Goal: Task Accomplishment & Management: Use online tool/utility

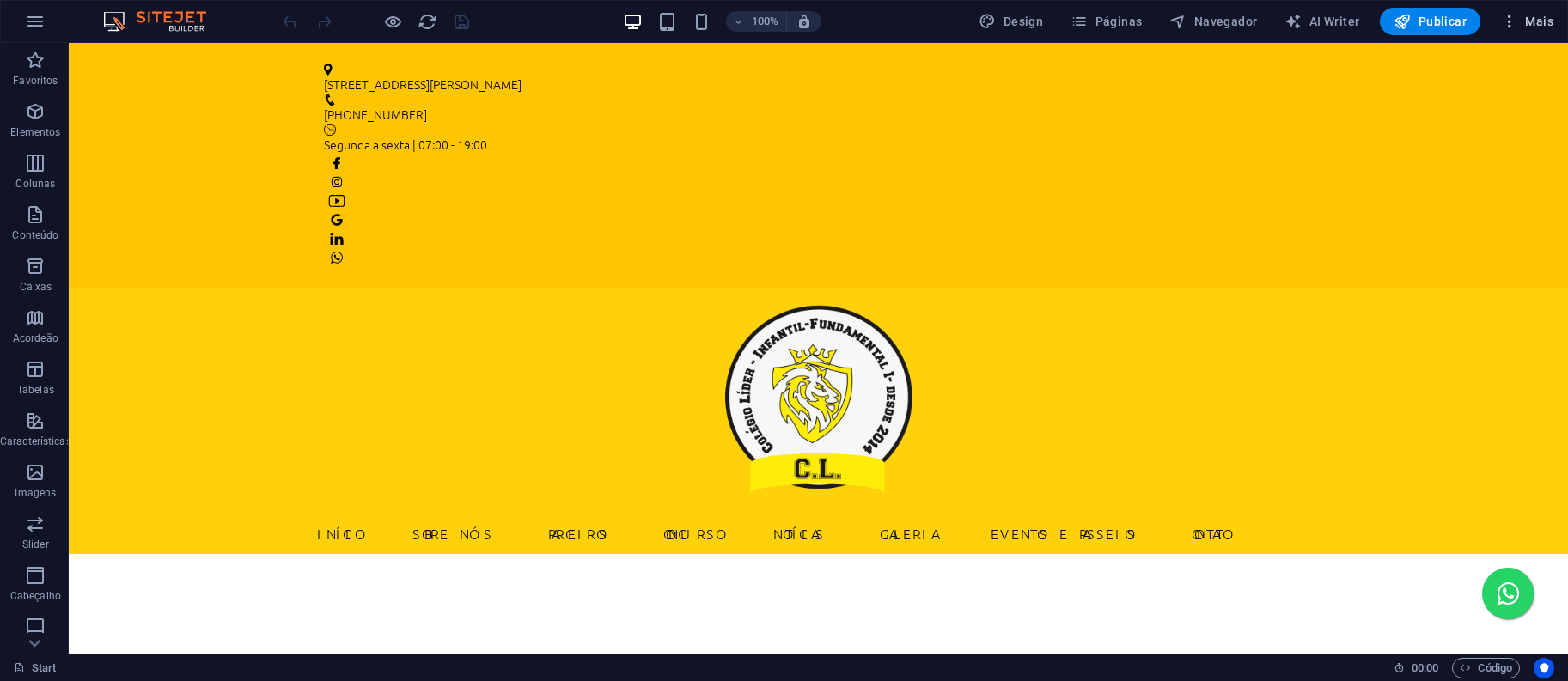
click at [1535, 18] on span "Mais" at bounding box center [1527, 22] width 53 height 18
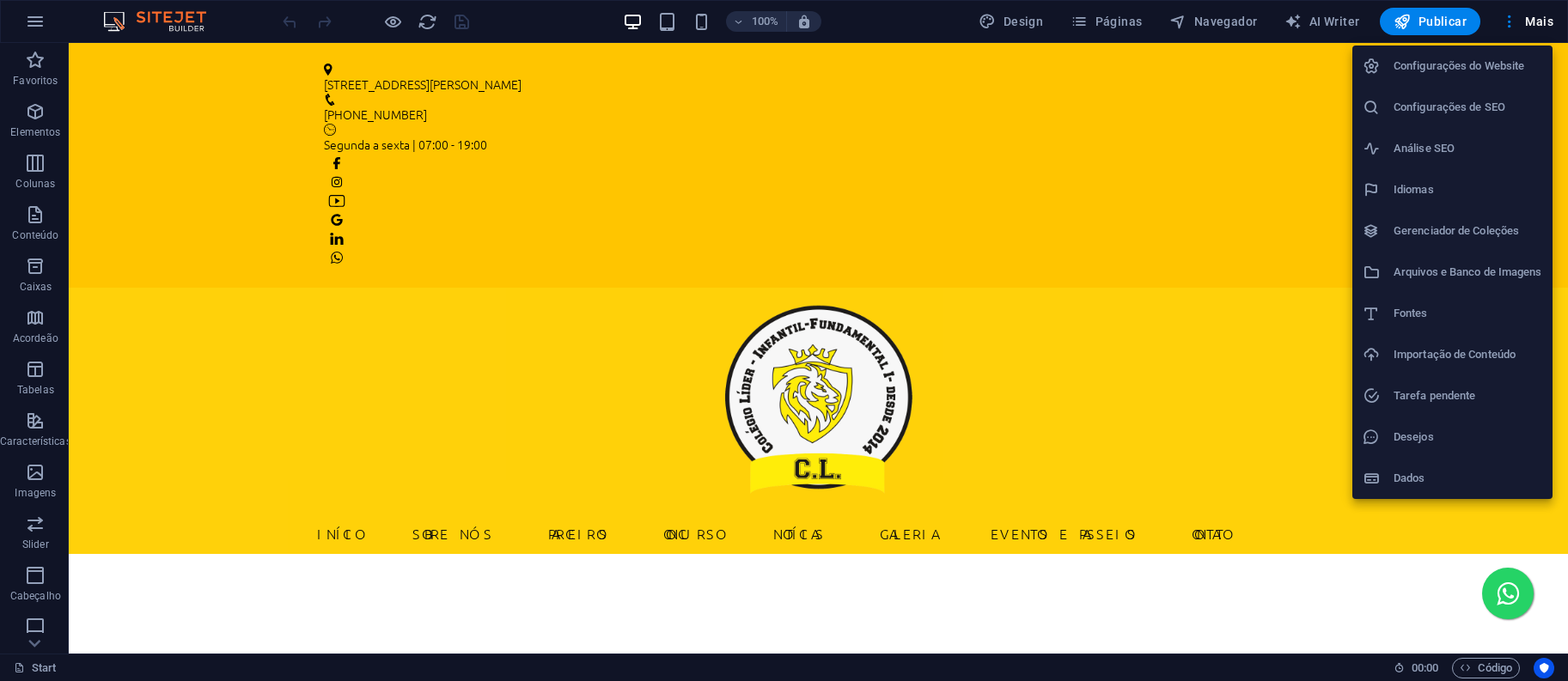
click at [1133, 18] on div at bounding box center [784, 340] width 1568 height 681
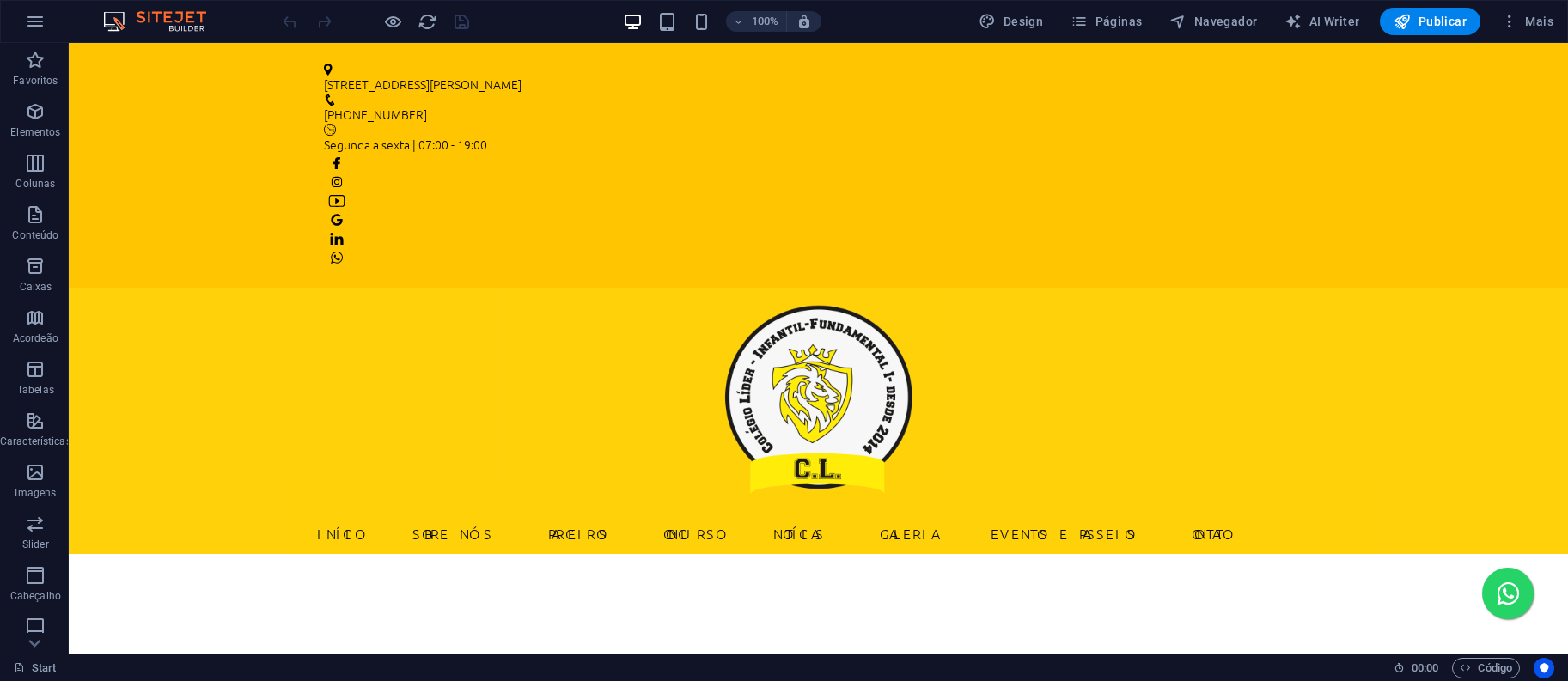
click at [1132, 20] on span "Páginas" at bounding box center [1105, 22] width 71 height 18
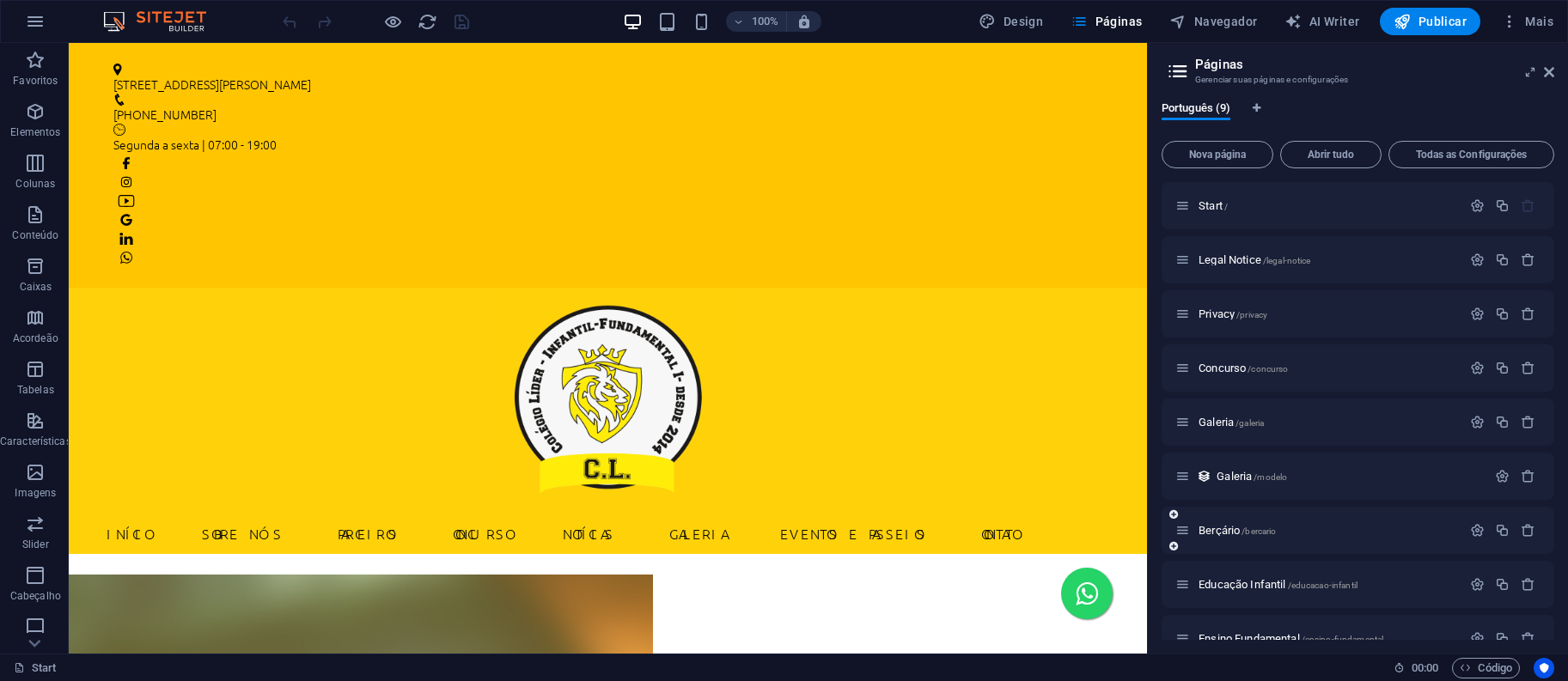
click at [1254, 524] on div "Berçário /bercario" at bounding box center [1319, 530] width 286 height 20
click at [1253, 528] on span "/bercario" at bounding box center [1258, 531] width 34 height 10
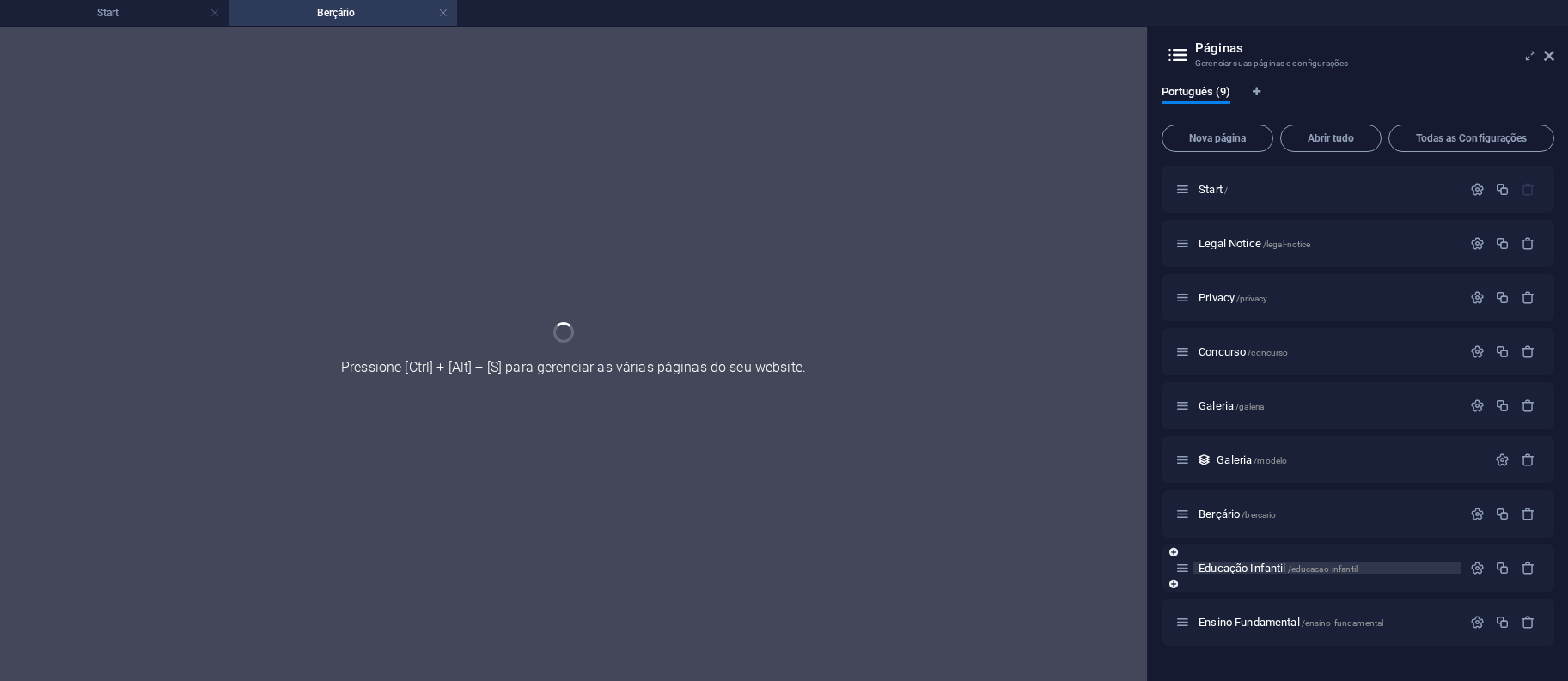
click at [1277, 570] on span "Educação Infantil /educacao-infantil" at bounding box center [1277, 568] width 159 height 13
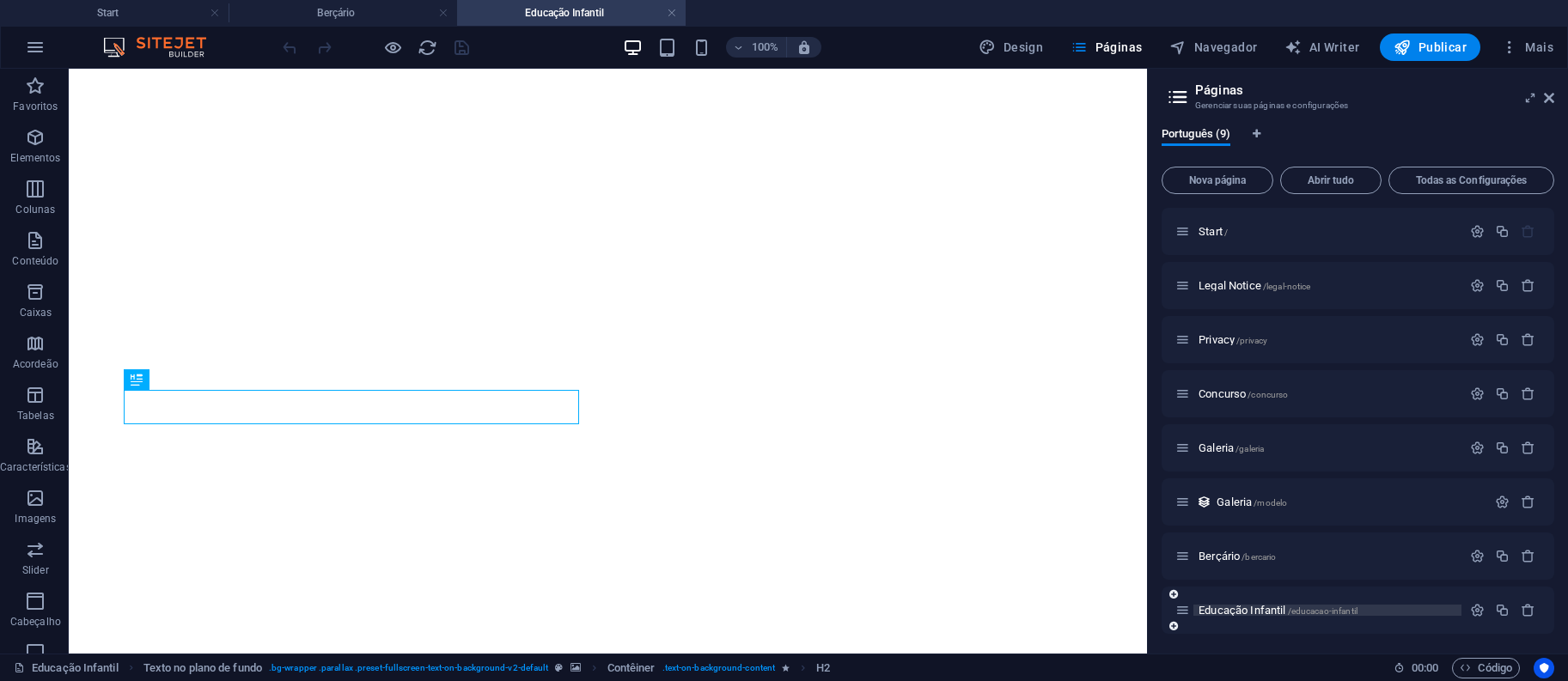
click at [1276, 606] on span "Educação Infantil /educacao-infantil" at bounding box center [1277, 610] width 159 height 13
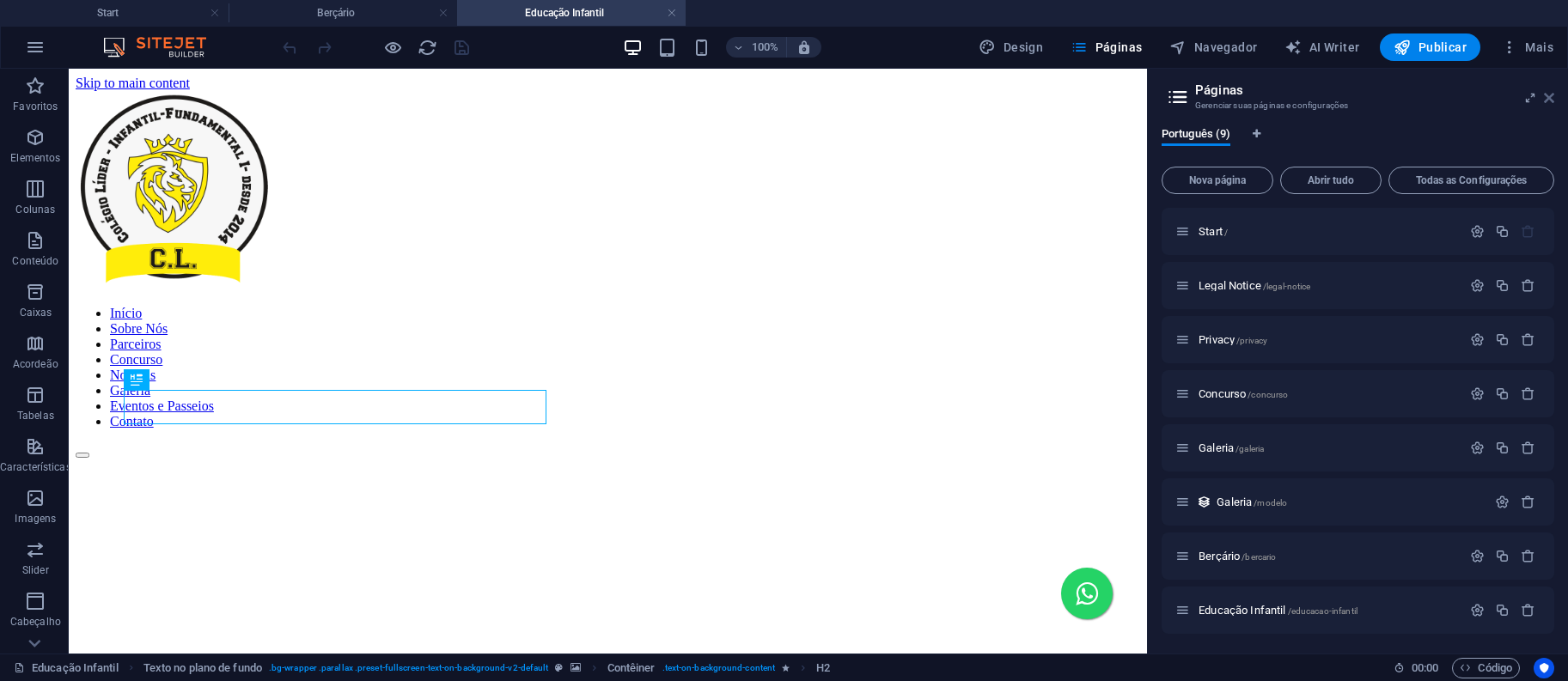
click at [1552, 97] on icon at bounding box center [1549, 98] width 11 height 14
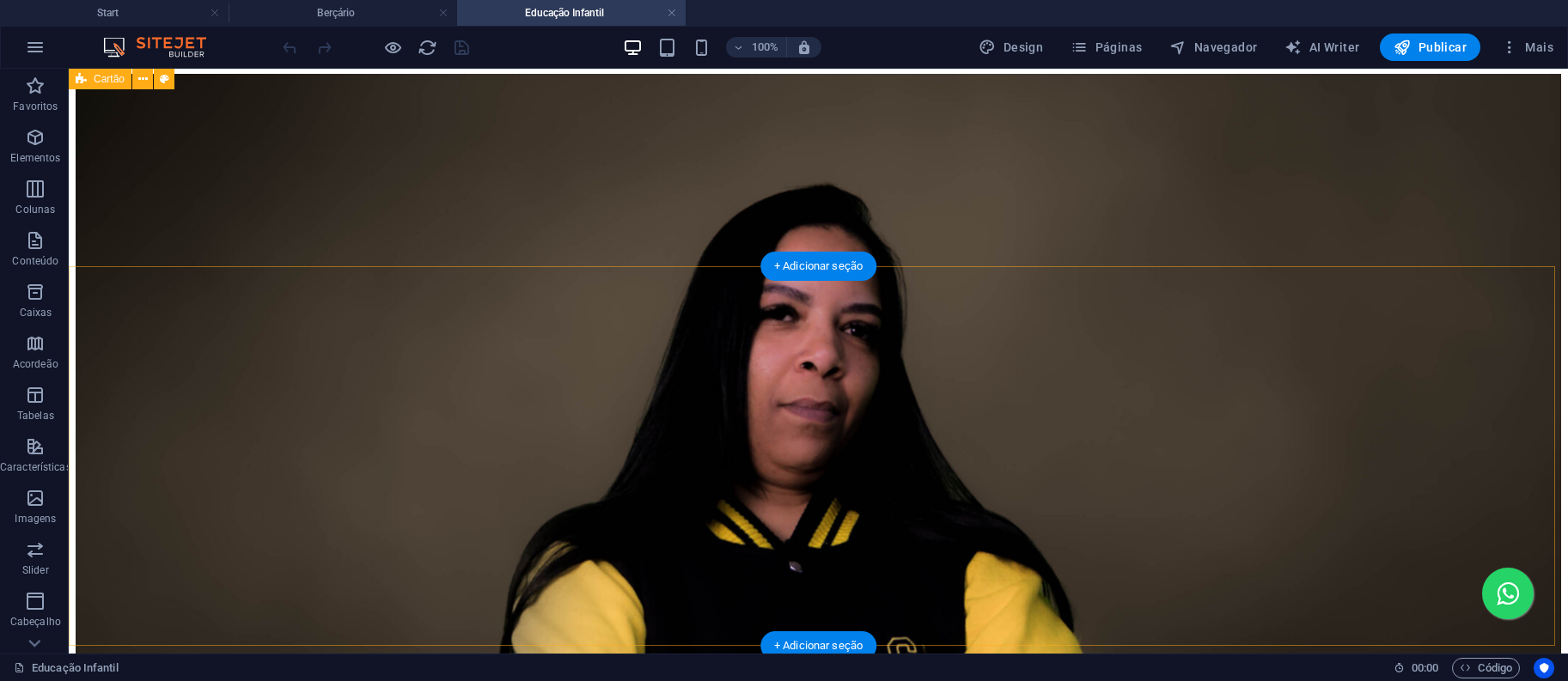
scroll to position [1165, 0]
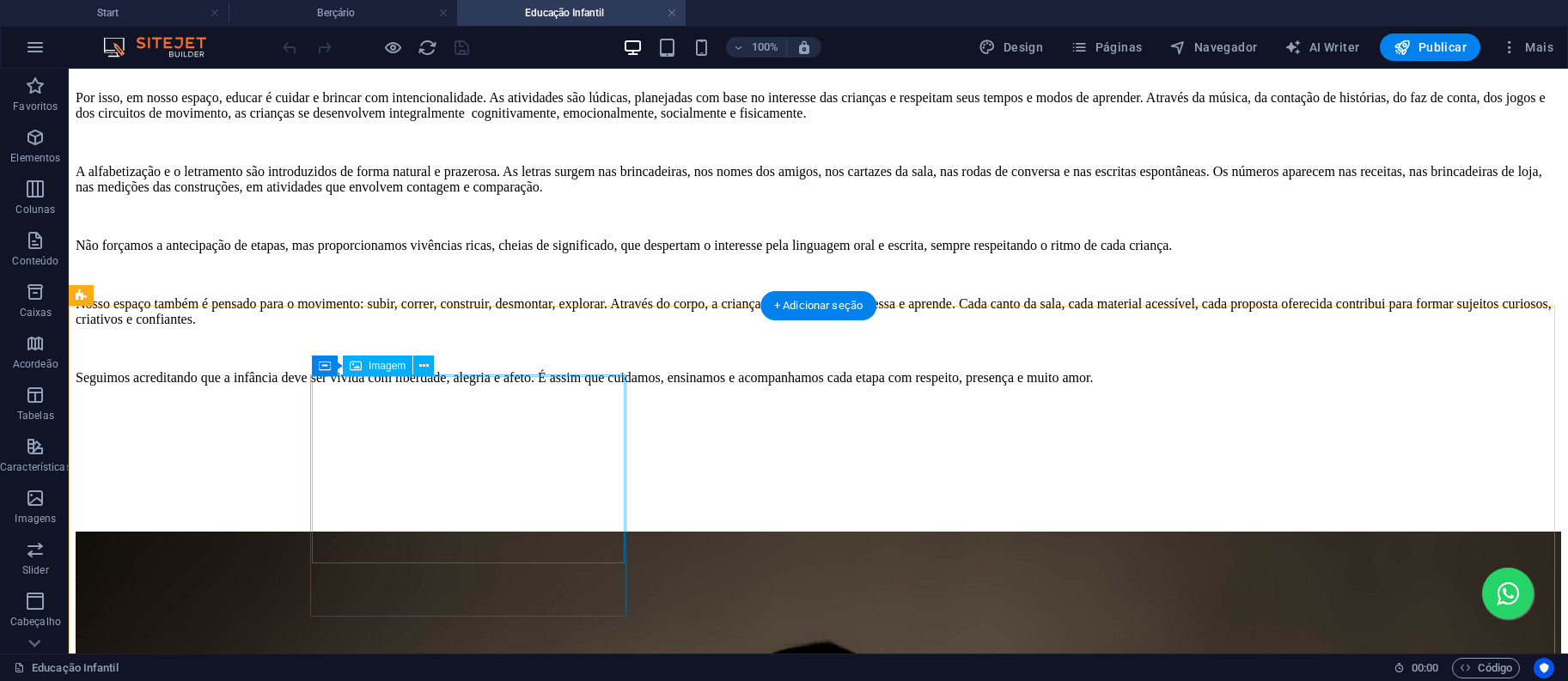
select select "%"
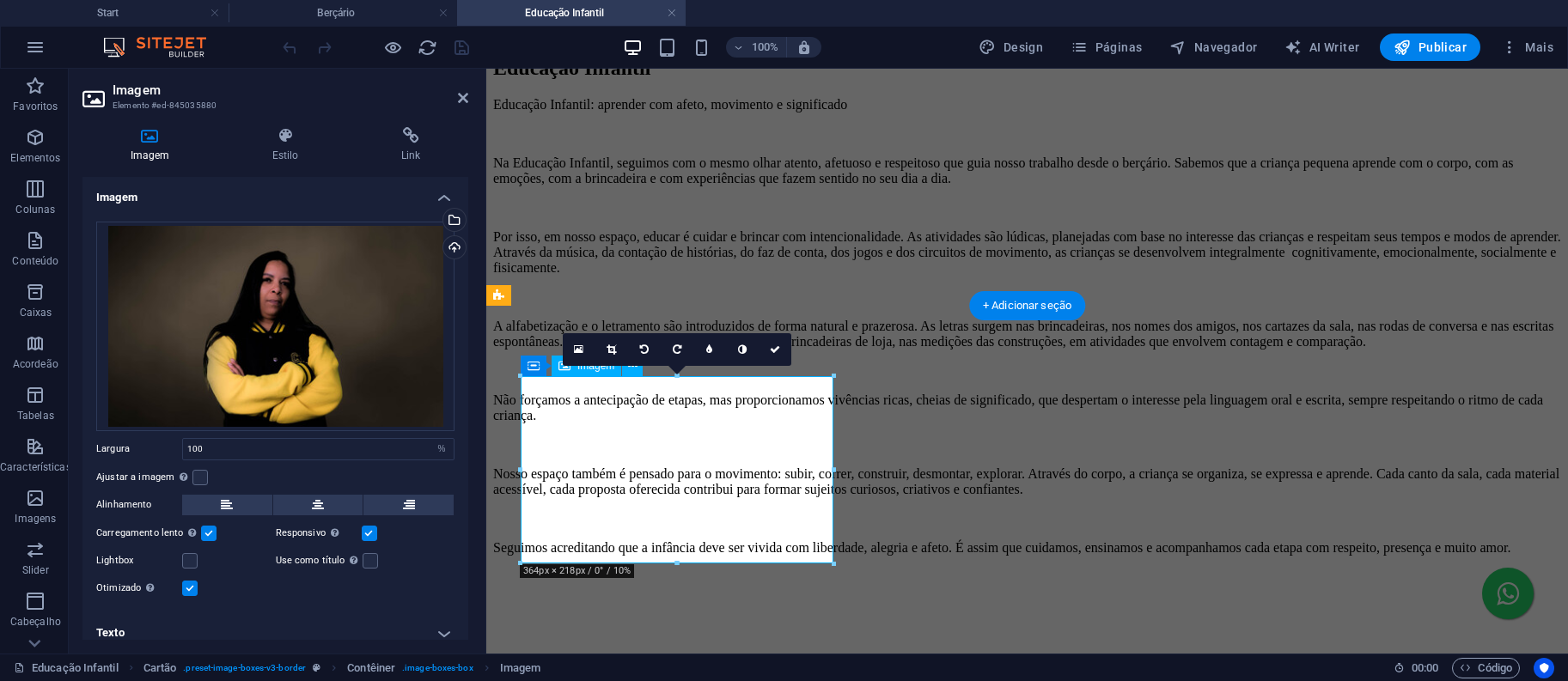
scroll to position [1372, 0]
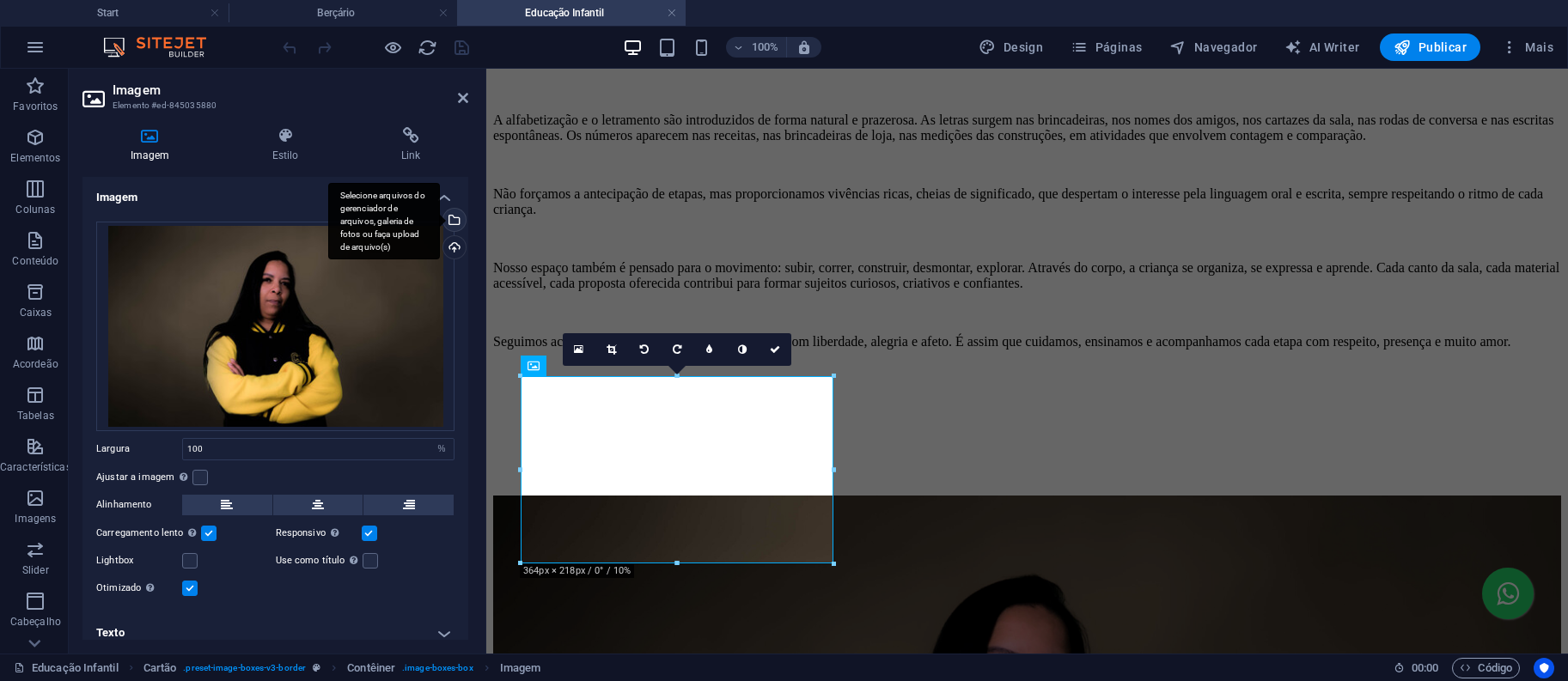
click at [450, 219] on div "Selecione arquivos do gerenciador de arquivos, galeria de fotos ou faça upload …" at bounding box center [452, 221] width 25 height 25
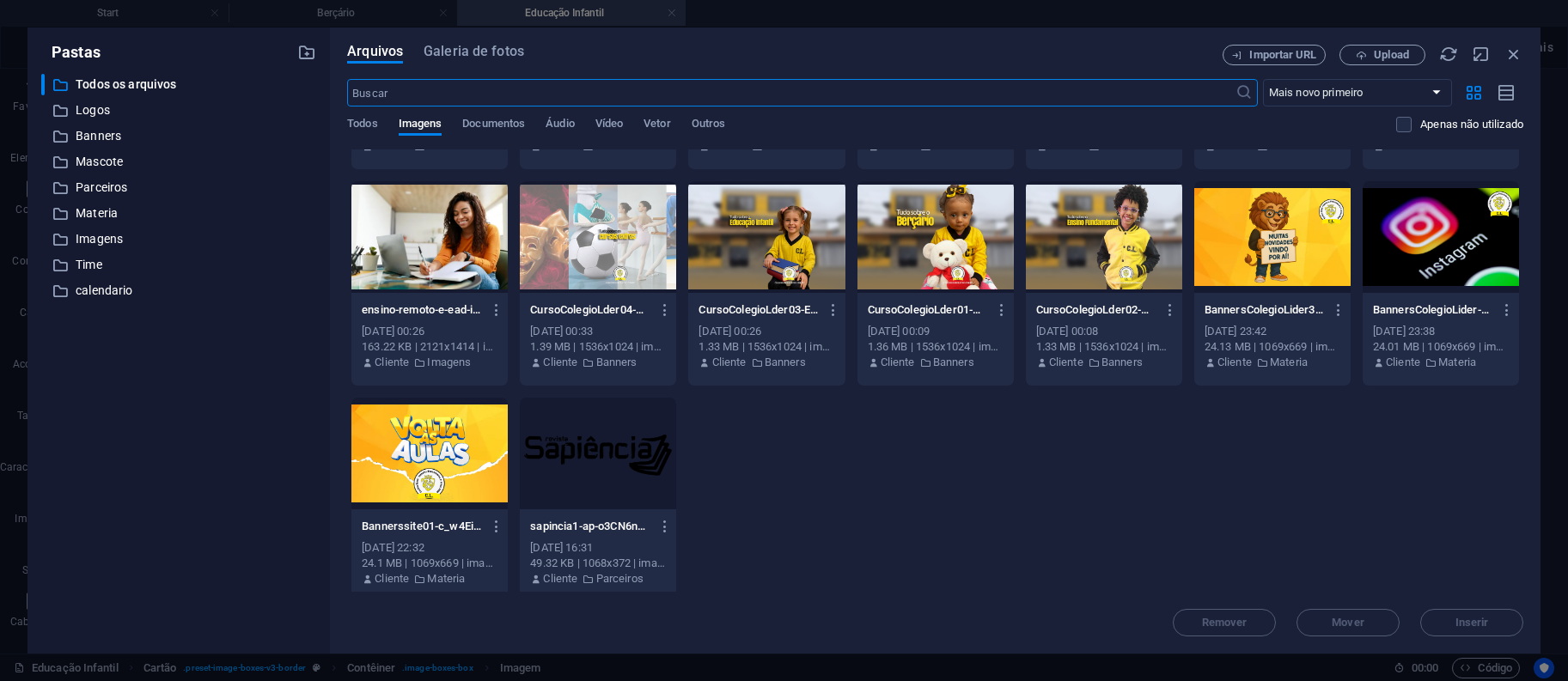
scroll to position [629, 0]
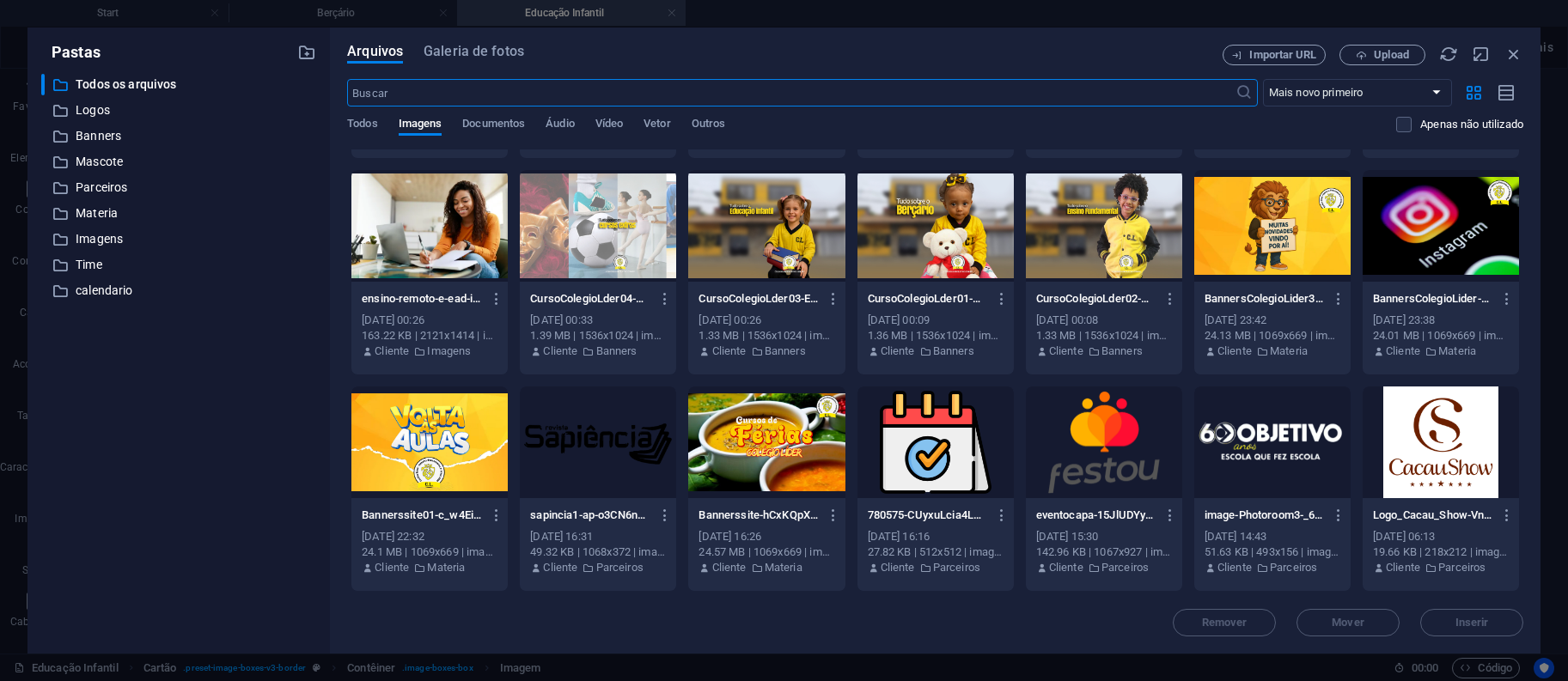
click at [1276, 269] on div at bounding box center [1272, 226] width 156 height 111
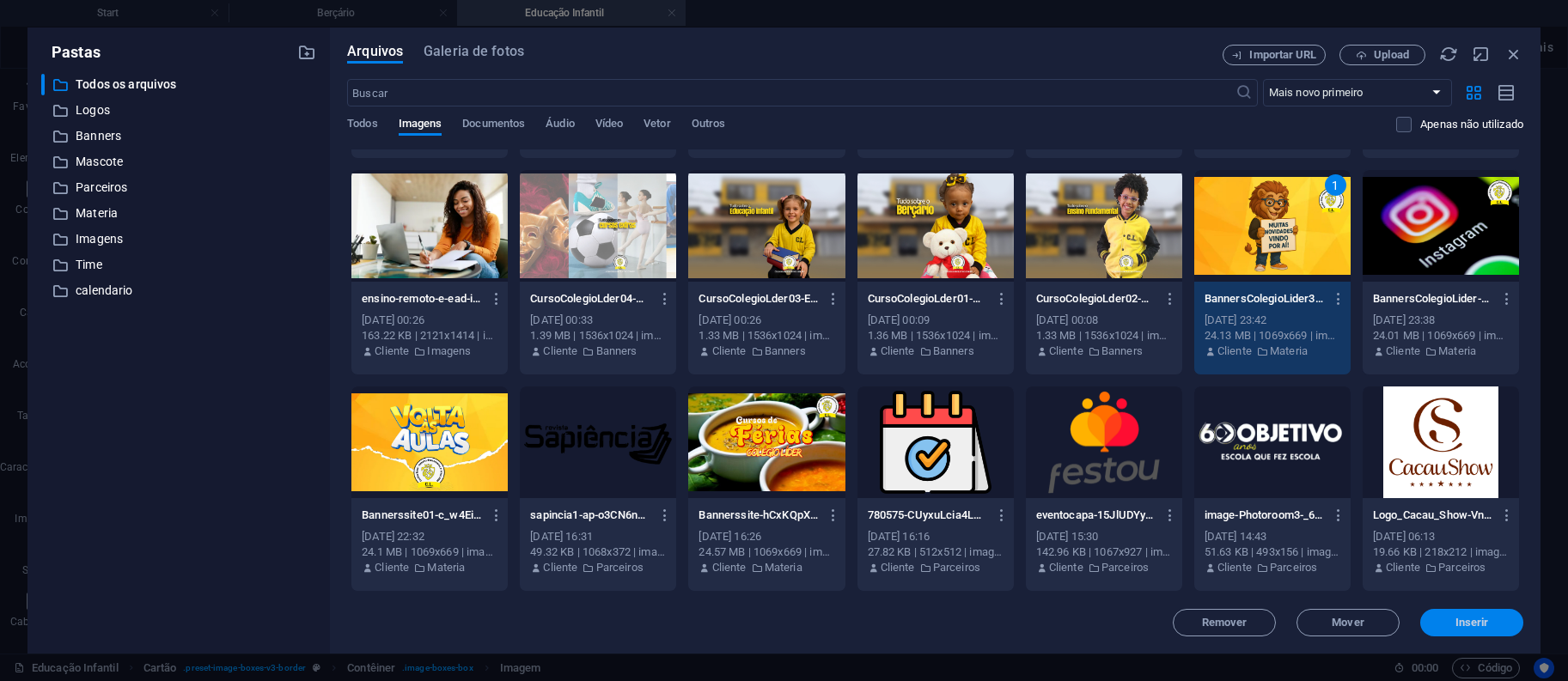
drag, startPoint x: 1470, startPoint y: 620, endPoint x: 939, endPoint y: 541, distance: 536.8
click at [1470, 620] on span "Inserir" at bounding box center [1472, 623] width 33 height 11
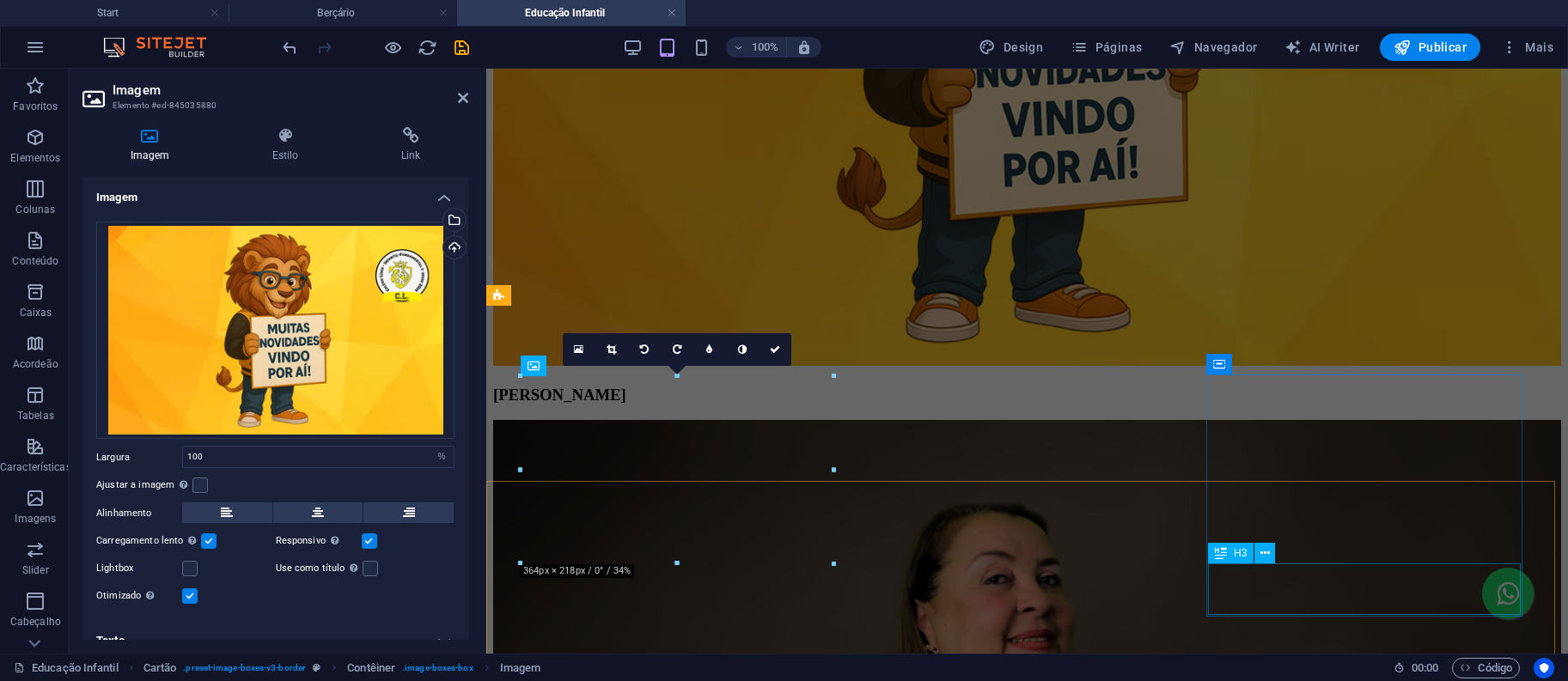
scroll to position [1372, 0]
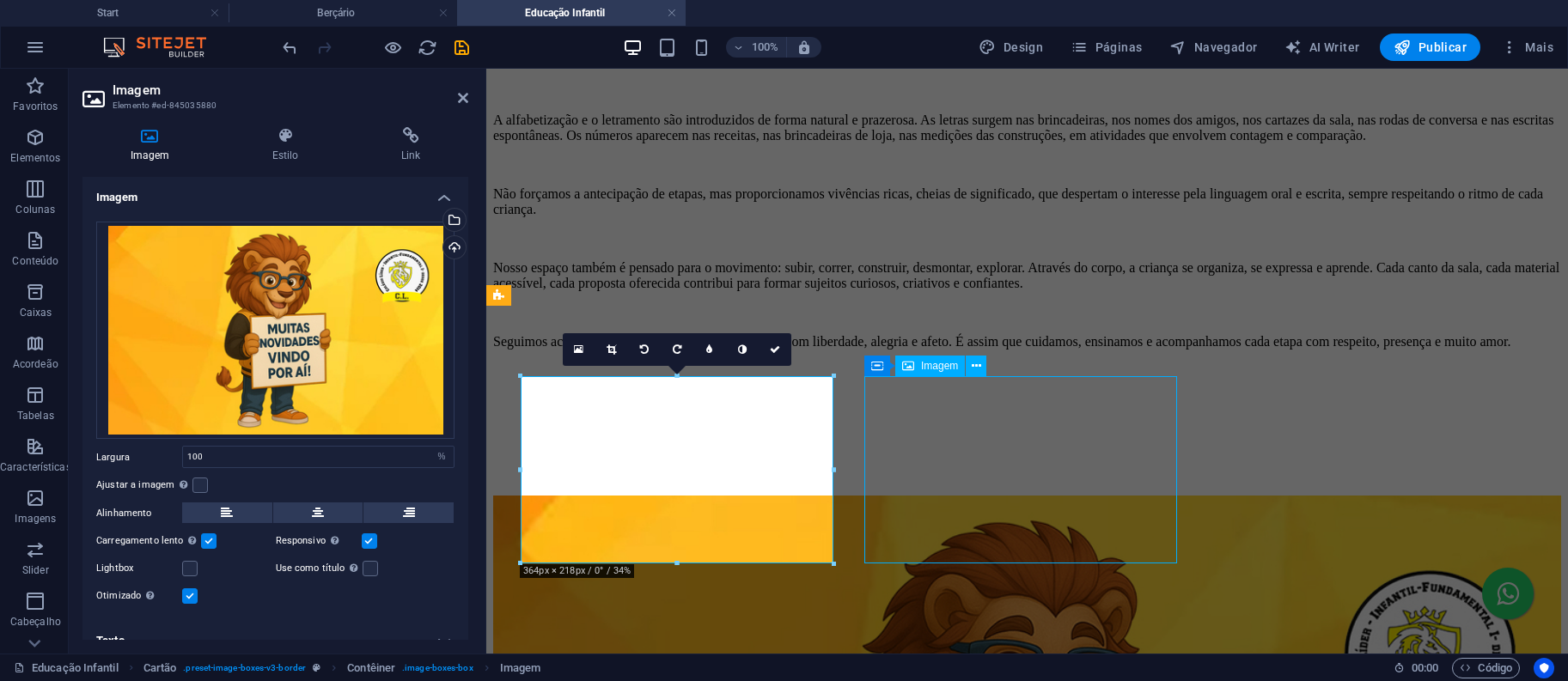
select select "%"
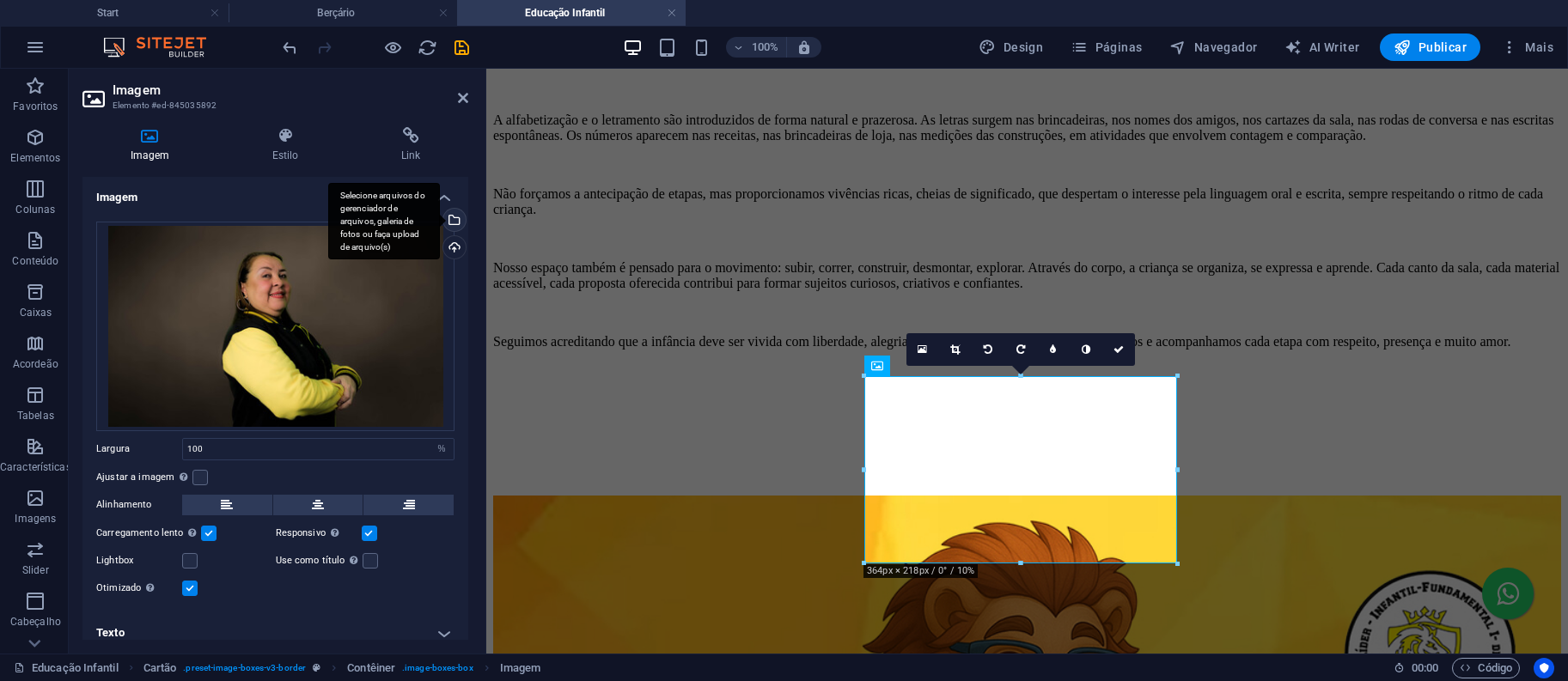
click at [451, 211] on div "Selecione arquivos do gerenciador de arquivos, galeria de fotos ou faça upload …" at bounding box center [452, 221] width 25 height 25
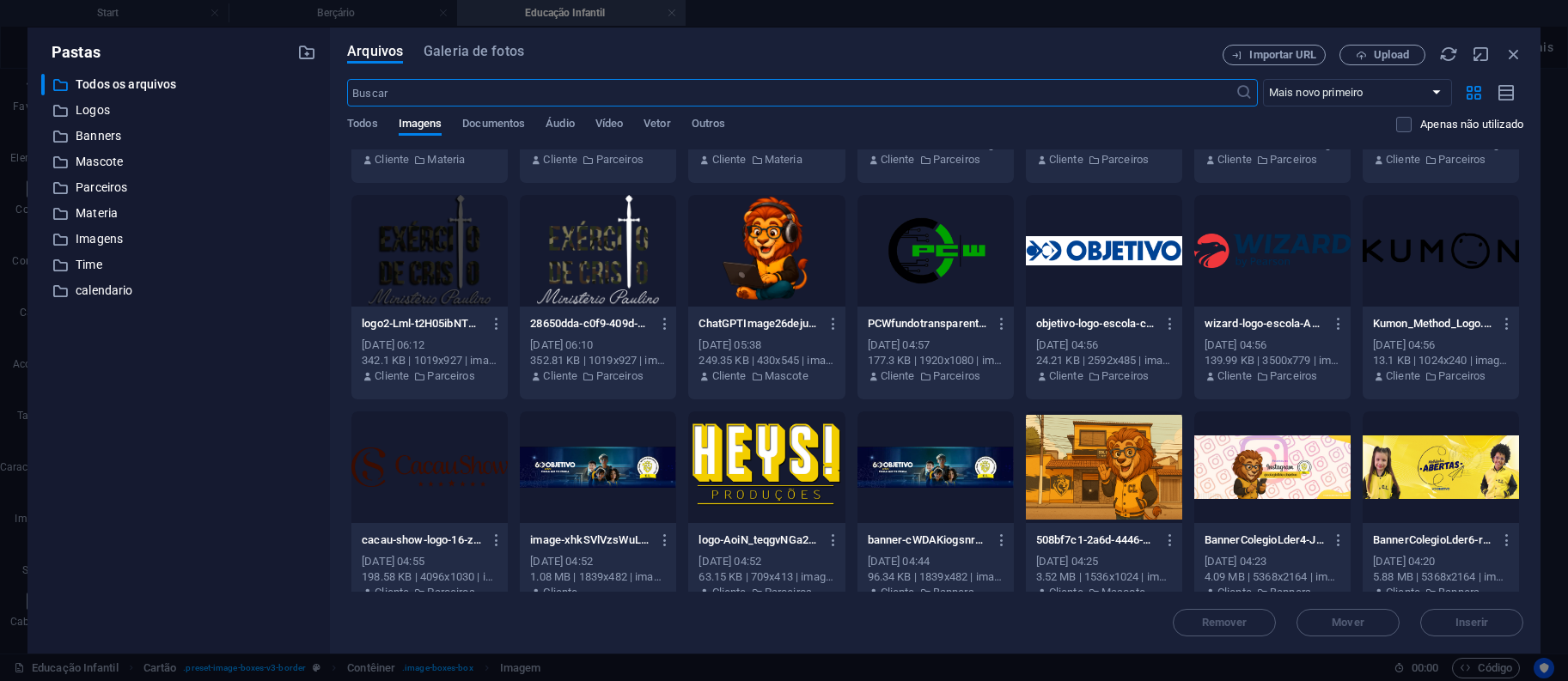
scroll to position [579, 0]
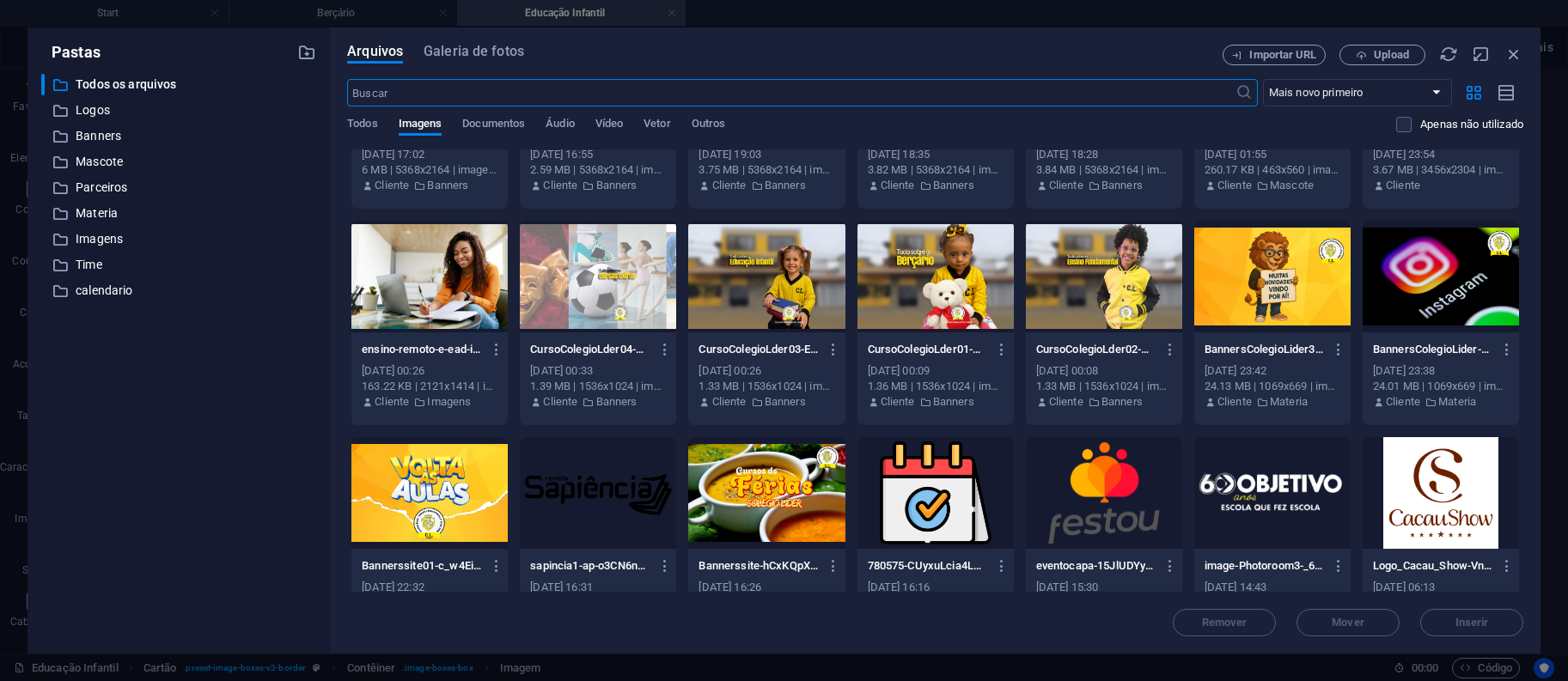
click at [1247, 299] on div at bounding box center [1272, 276] width 156 height 111
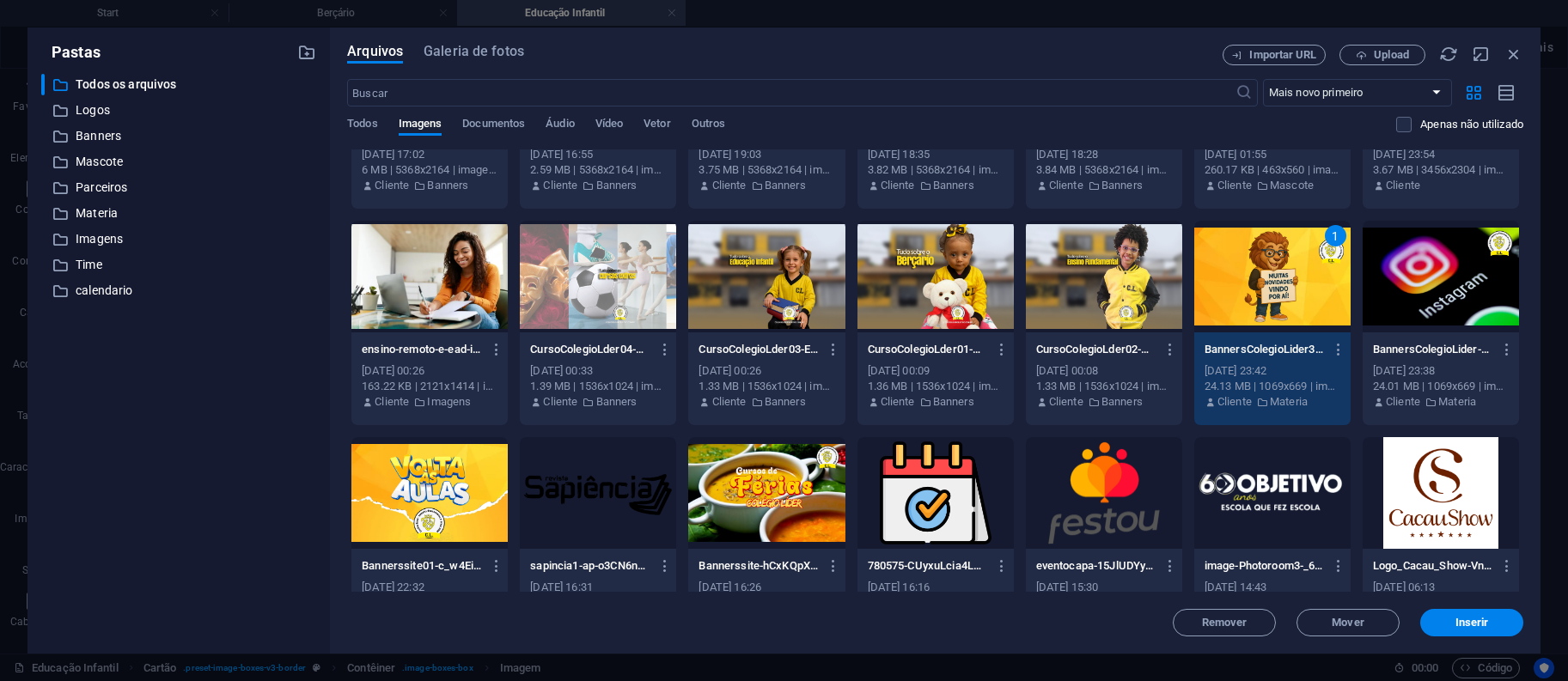
drag, startPoint x: 1247, startPoint y: 299, endPoint x: 773, endPoint y: 248, distance: 476.7
click at [1247, 299] on div "1" at bounding box center [1272, 276] width 156 height 111
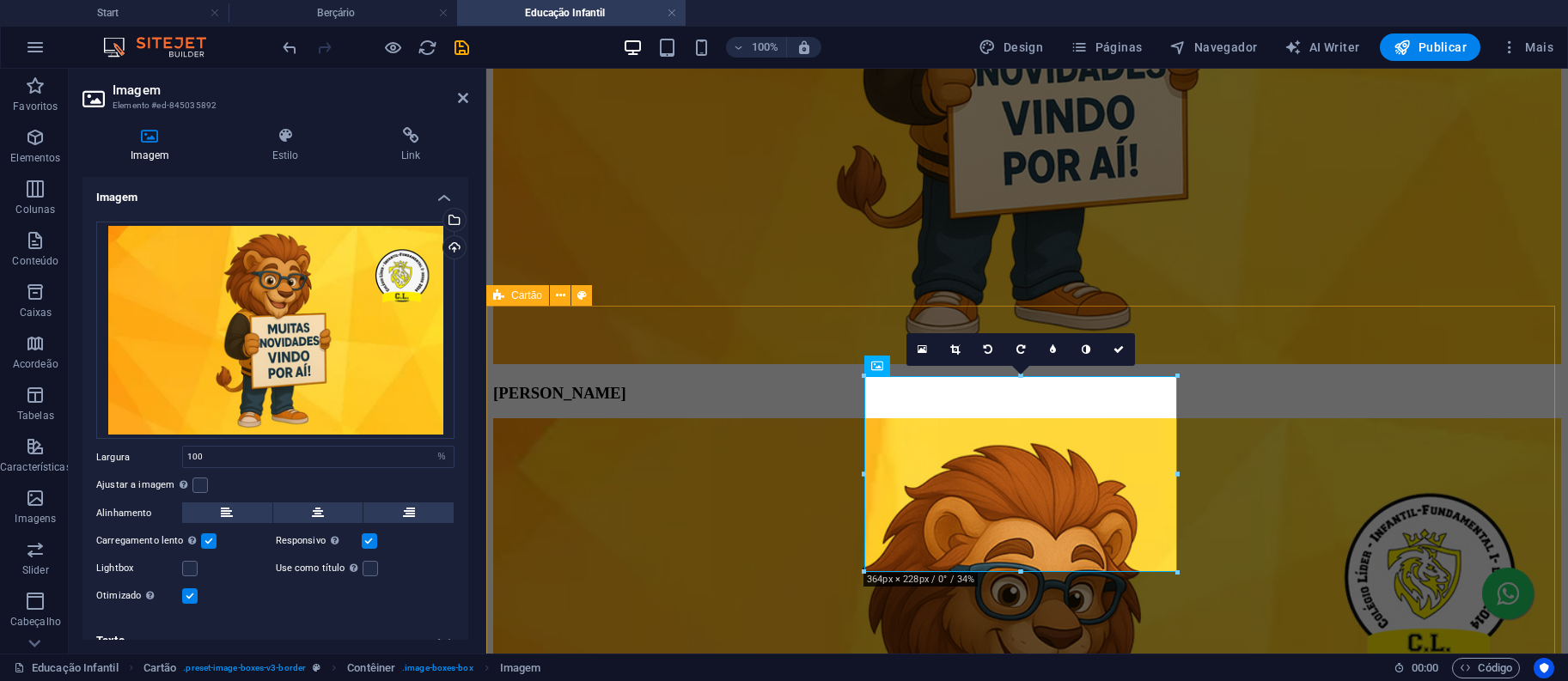
scroll to position [1372, 0]
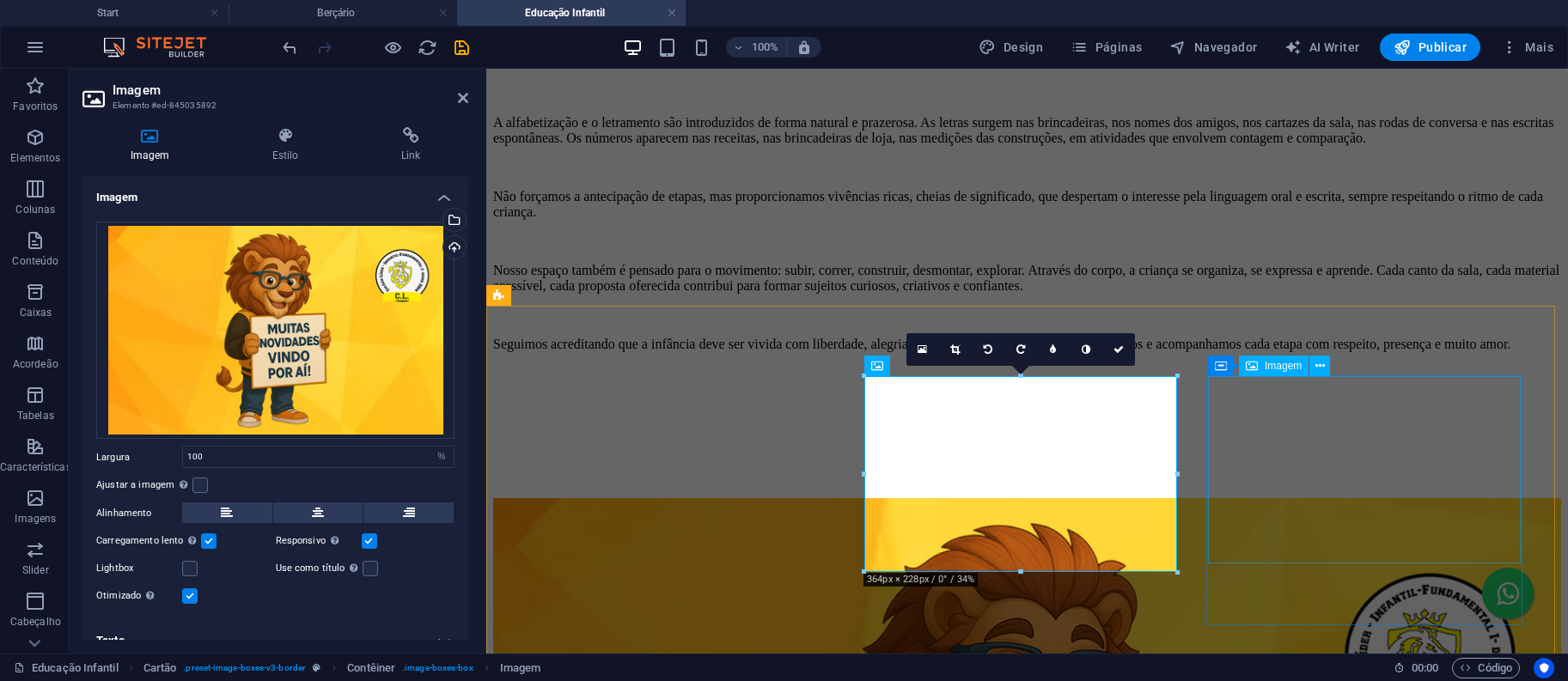
select select "%"
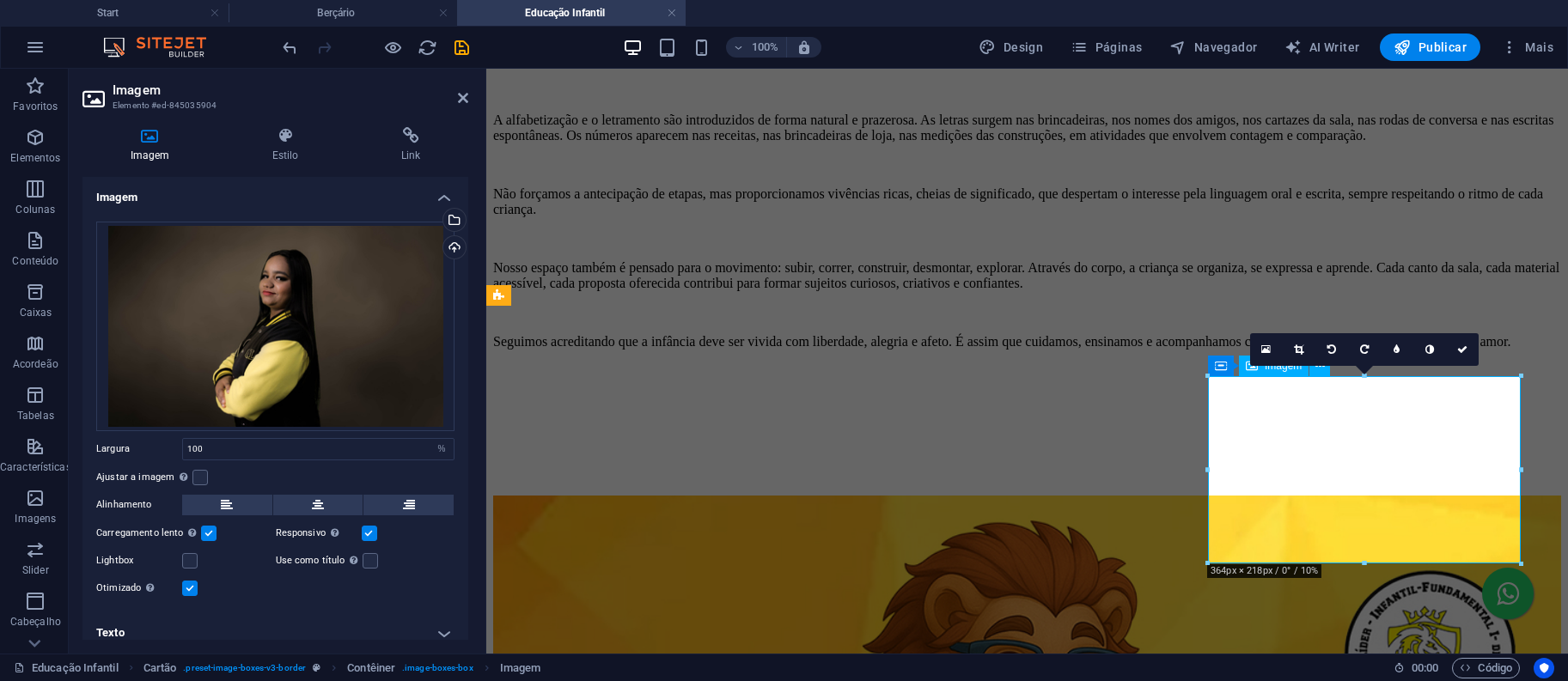
click at [452, 218] on div "Selecione arquivos do gerenciador de arquivos, galeria de fotos ou faça upload …" at bounding box center [452, 221] width 25 height 25
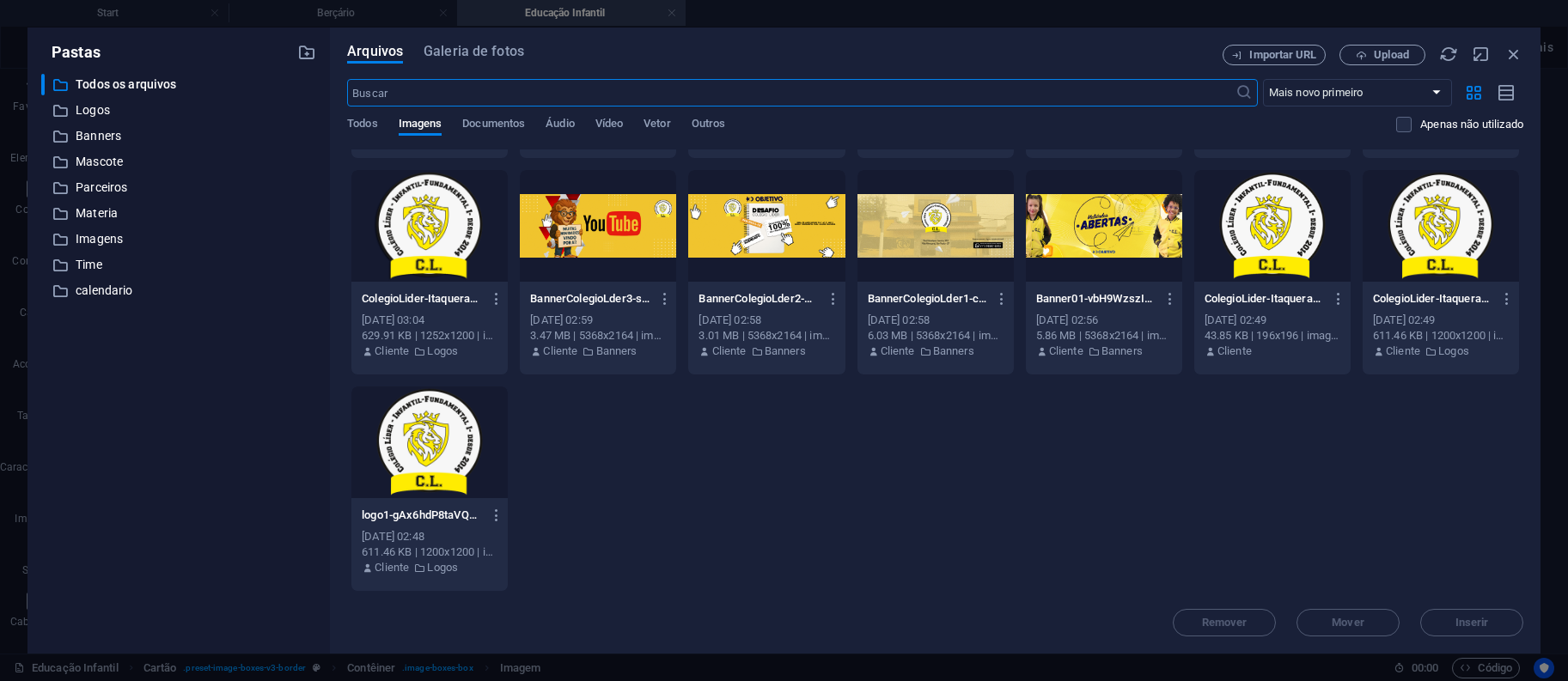
scroll to position [579, 0]
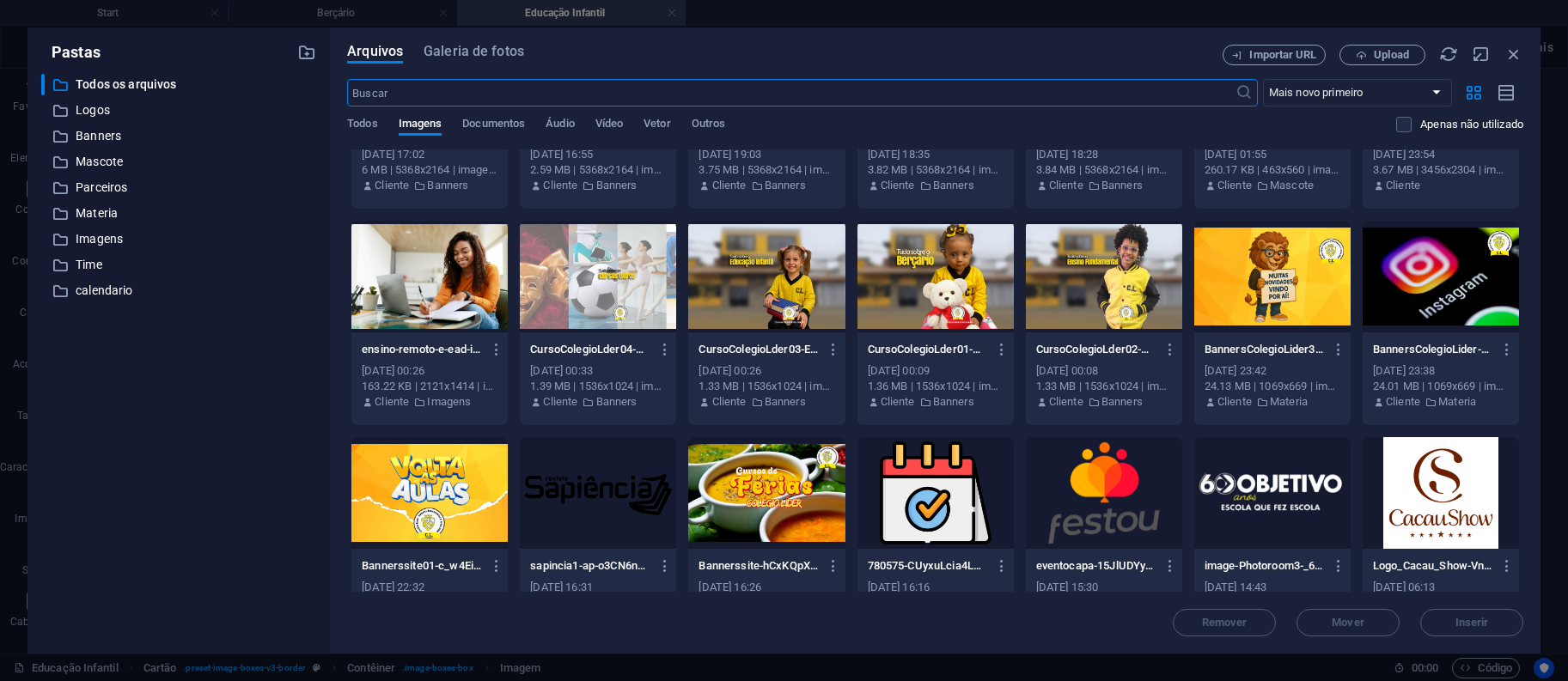
click at [1273, 297] on div at bounding box center [1272, 276] width 156 height 111
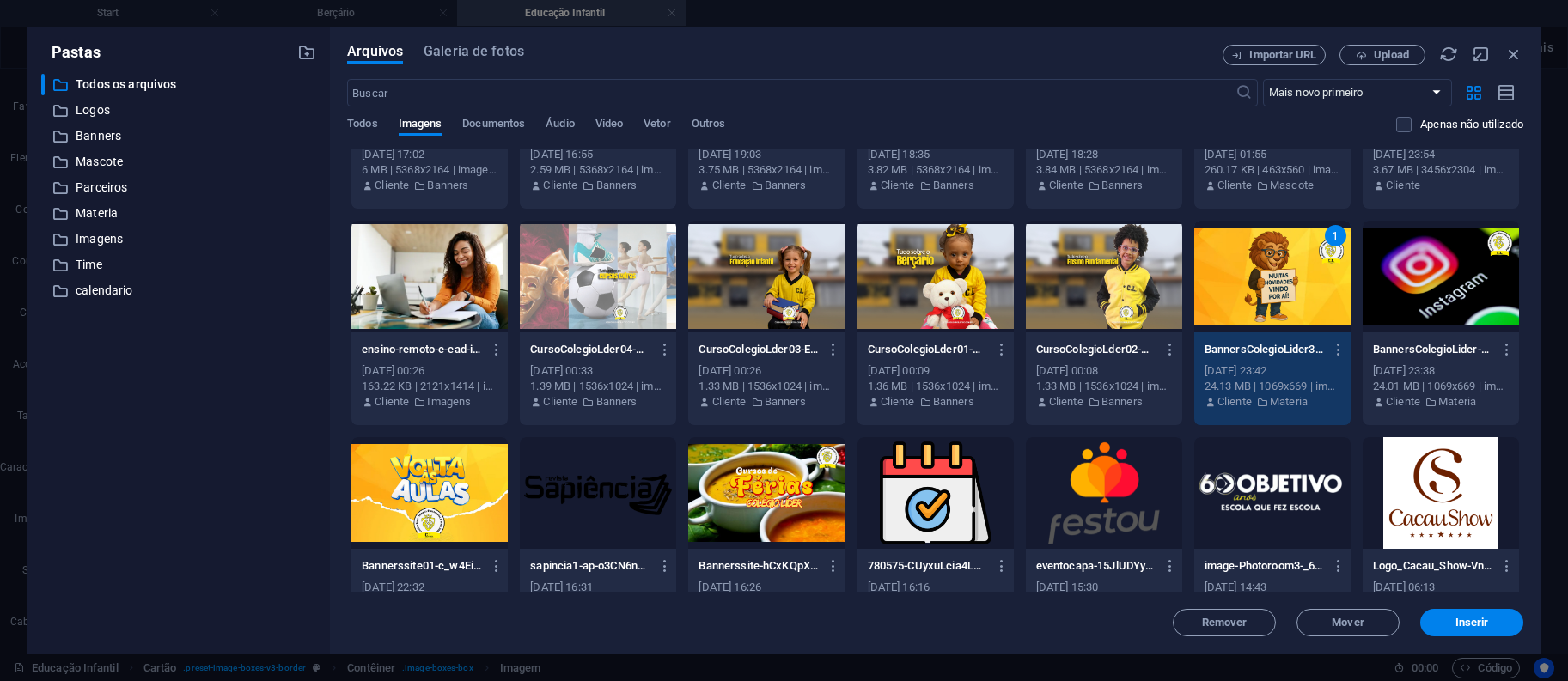
click at [1273, 297] on div "1" at bounding box center [1272, 276] width 156 height 111
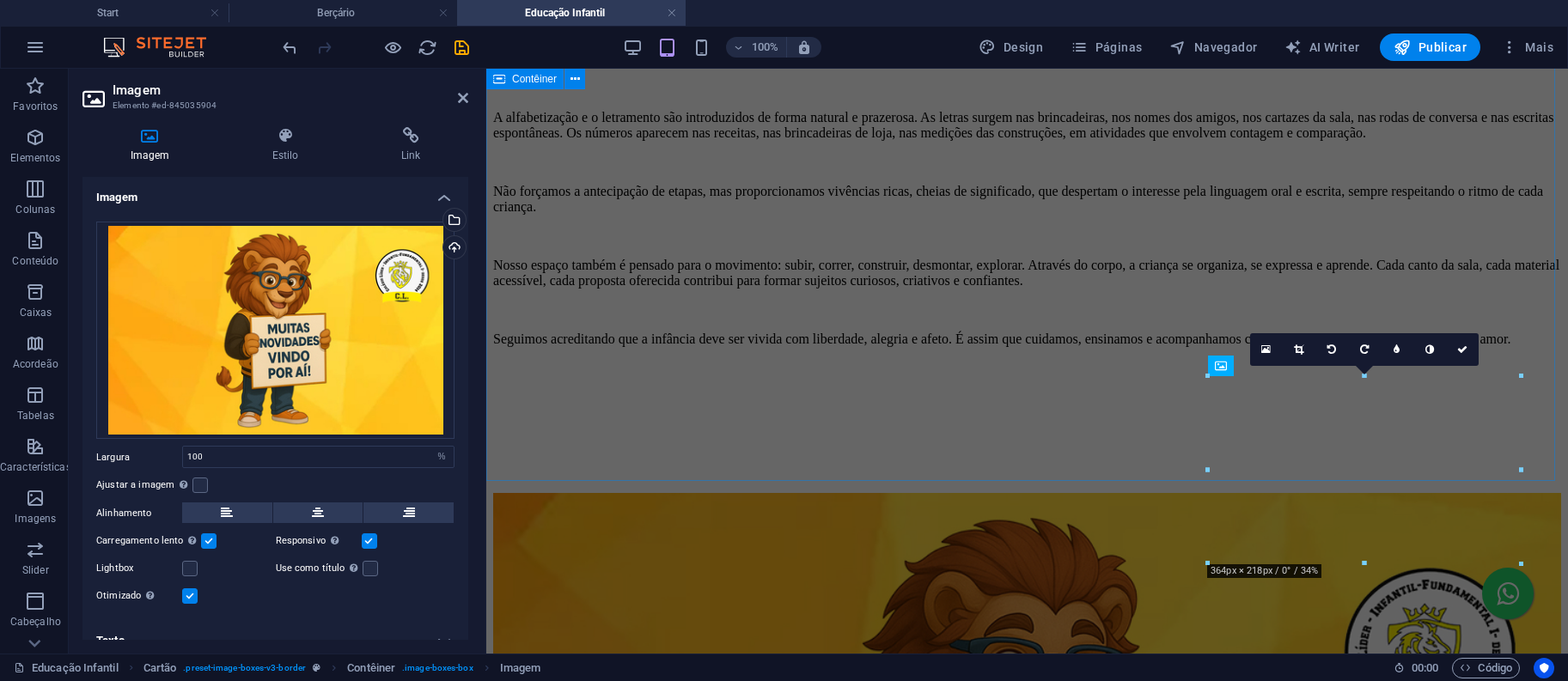
scroll to position [1372, 0]
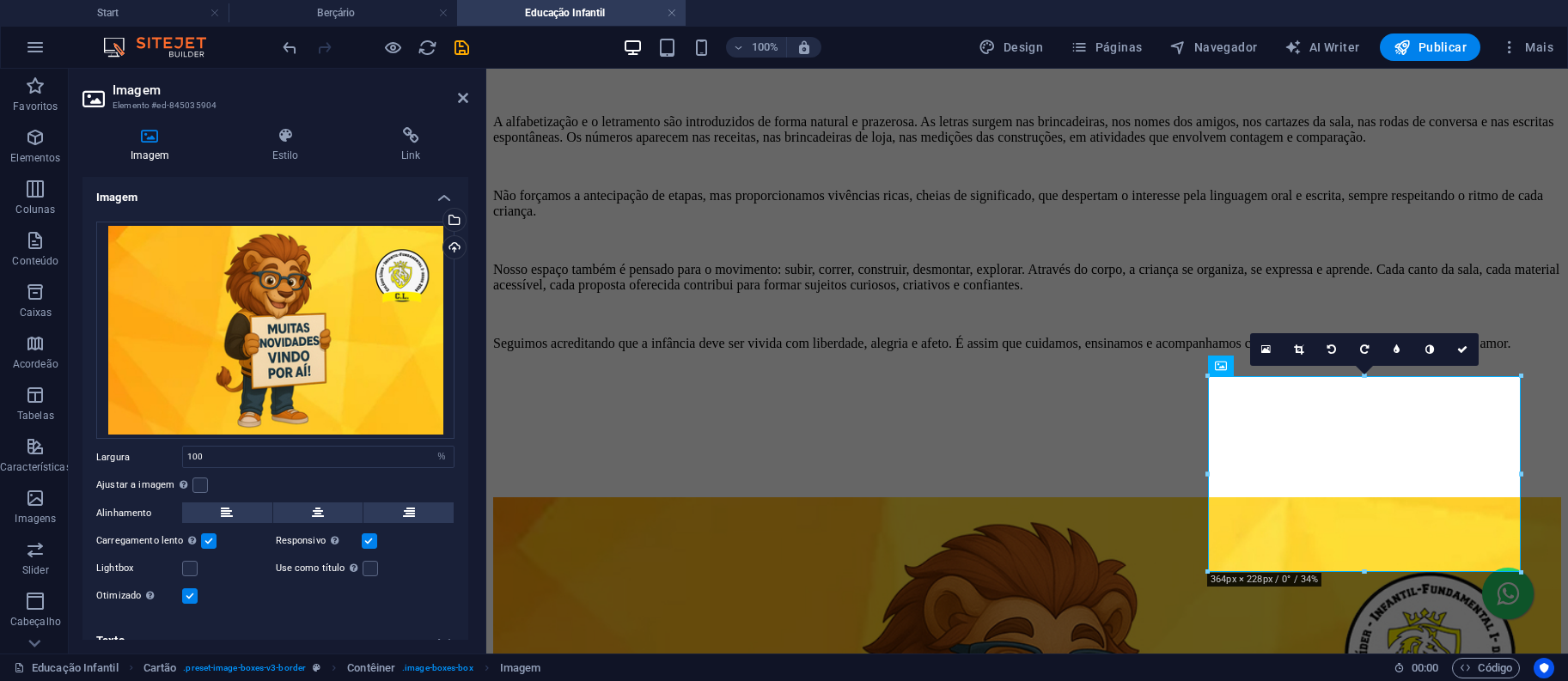
click at [462, 90] on h2 "Imagem" at bounding box center [290, 90] width 356 height 16
click at [464, 46] on icon "save" at bounding box center [462, 47] width 20 height 20
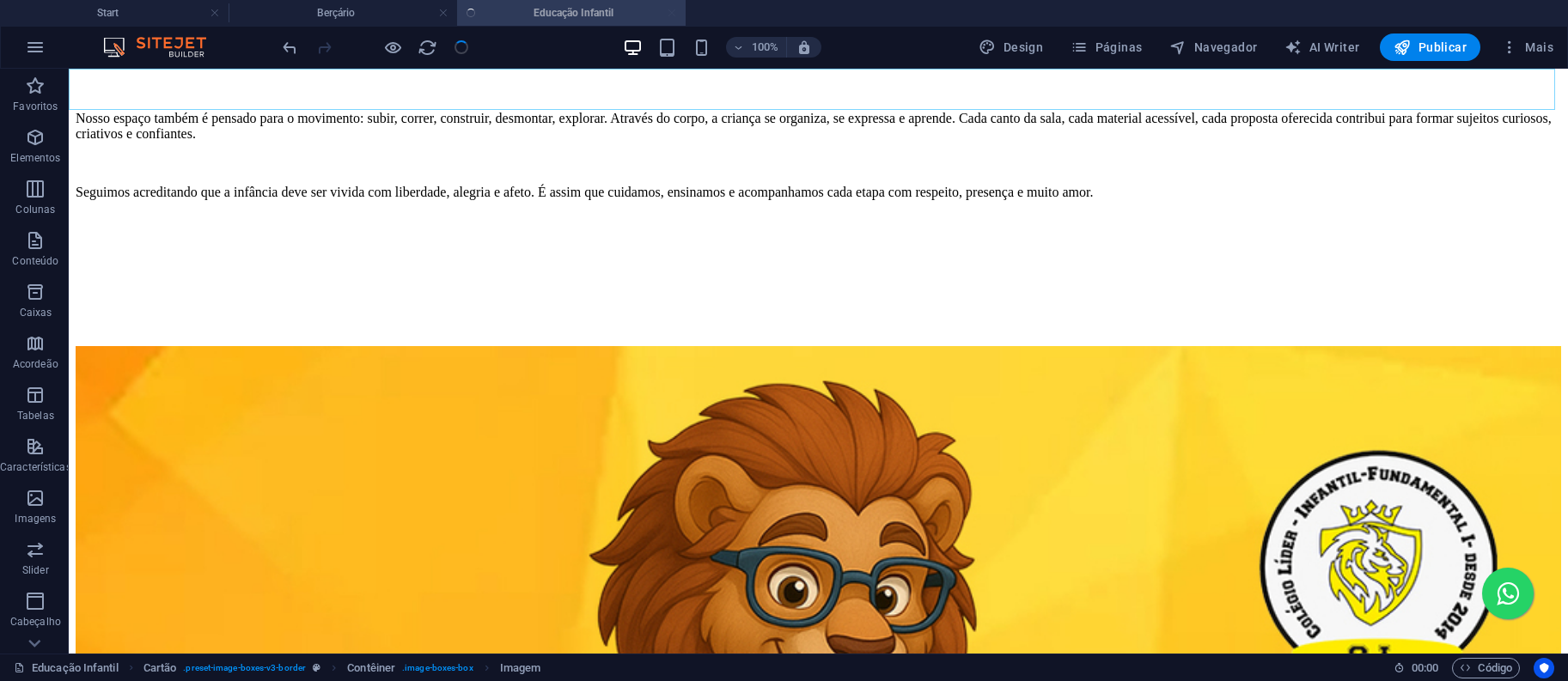
scroll to position [1165, 0]
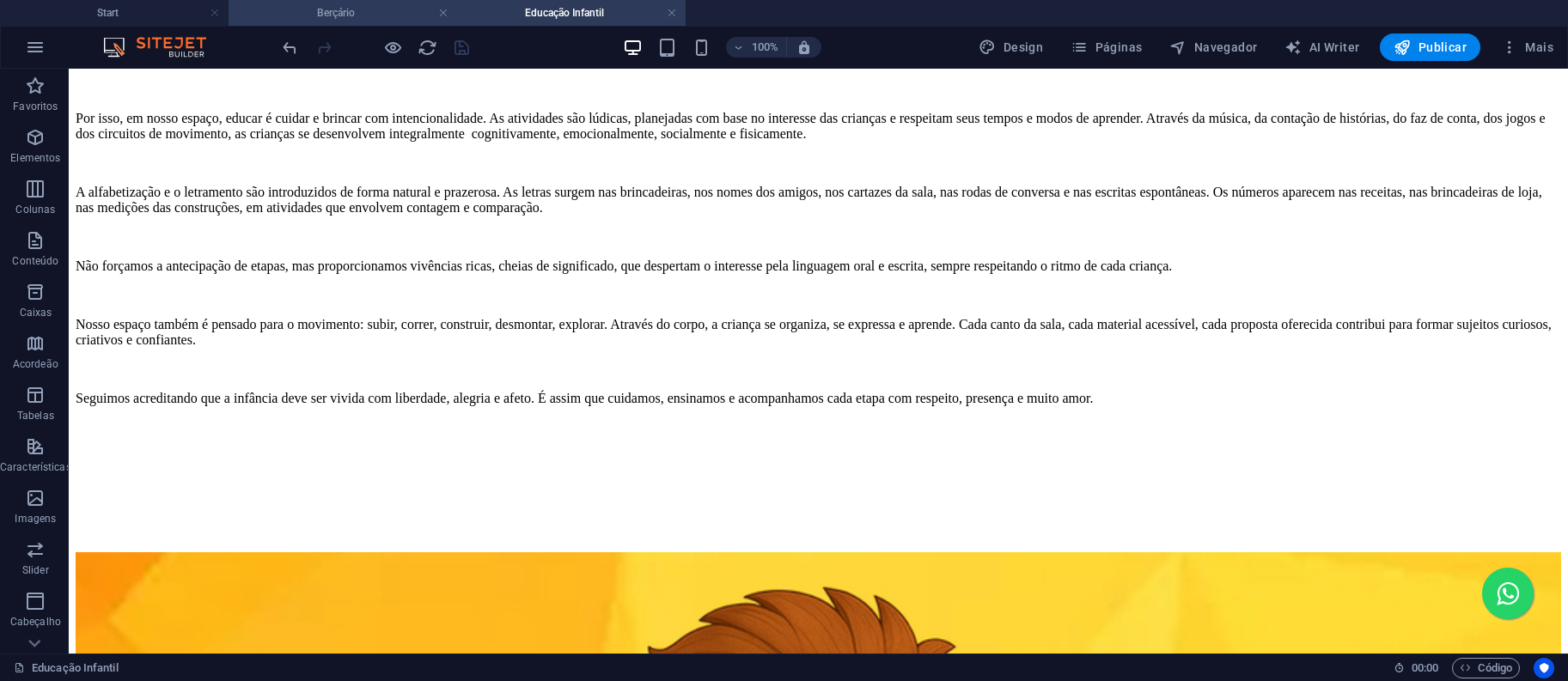
click at [350, 19] on h4 "Berçário" at bounding box center [342, 13] width 228 height 19
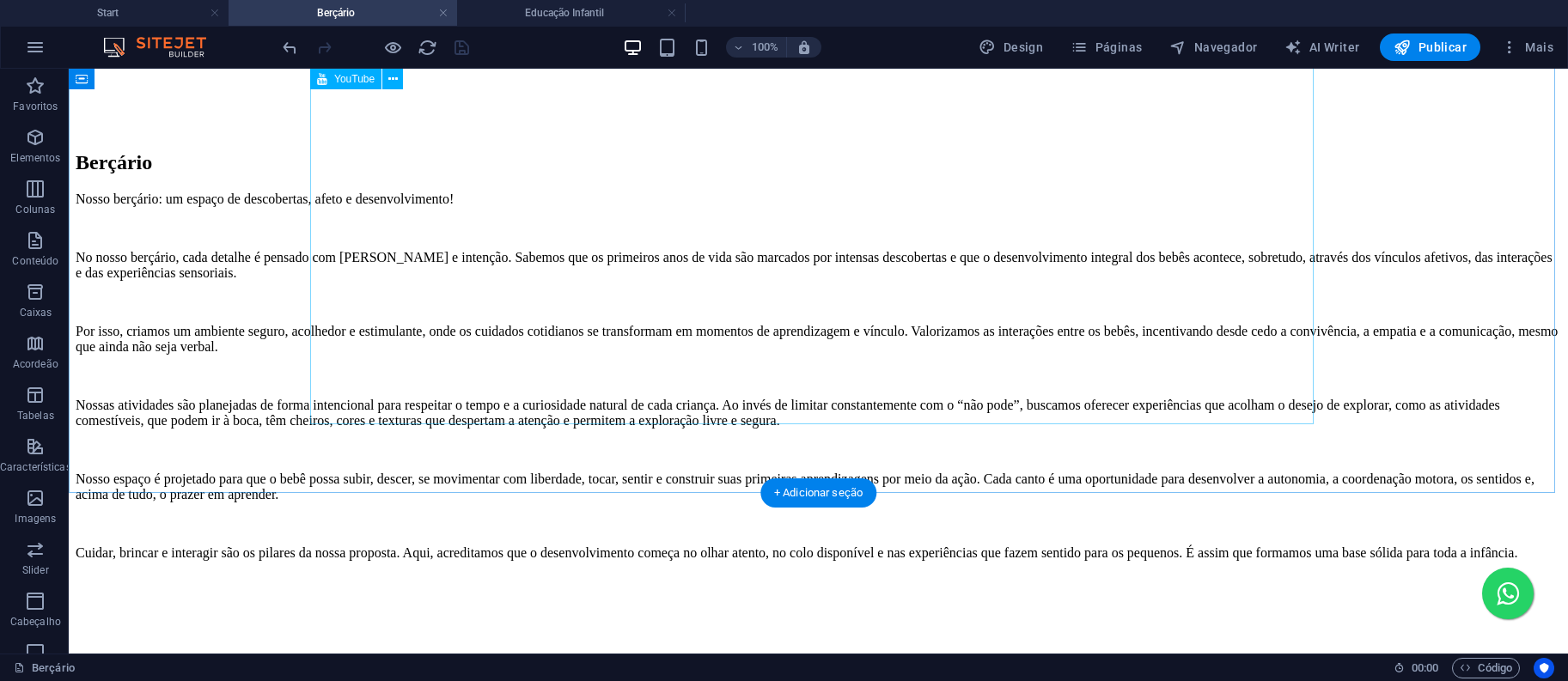
scroll to position [1374, 0]
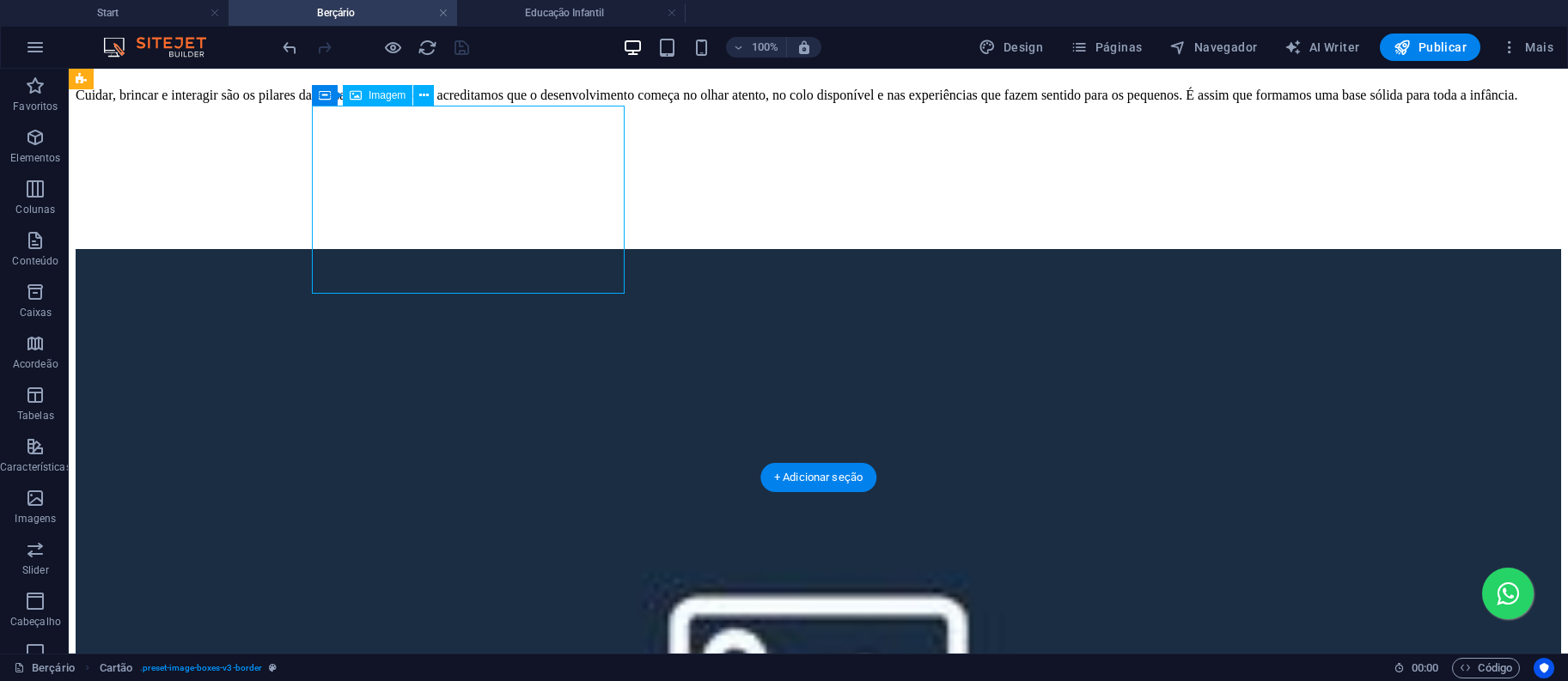
select select "%"
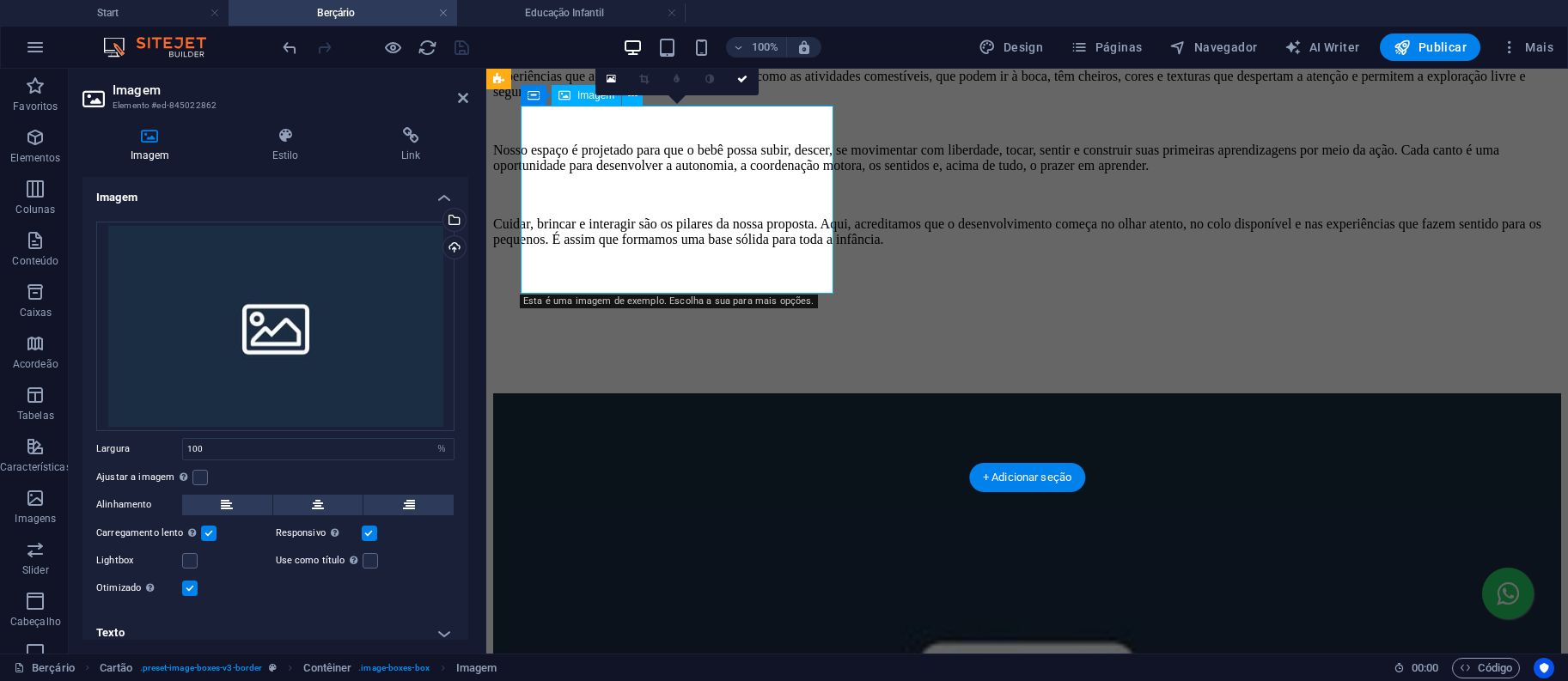
scroll to position [1559, 0]
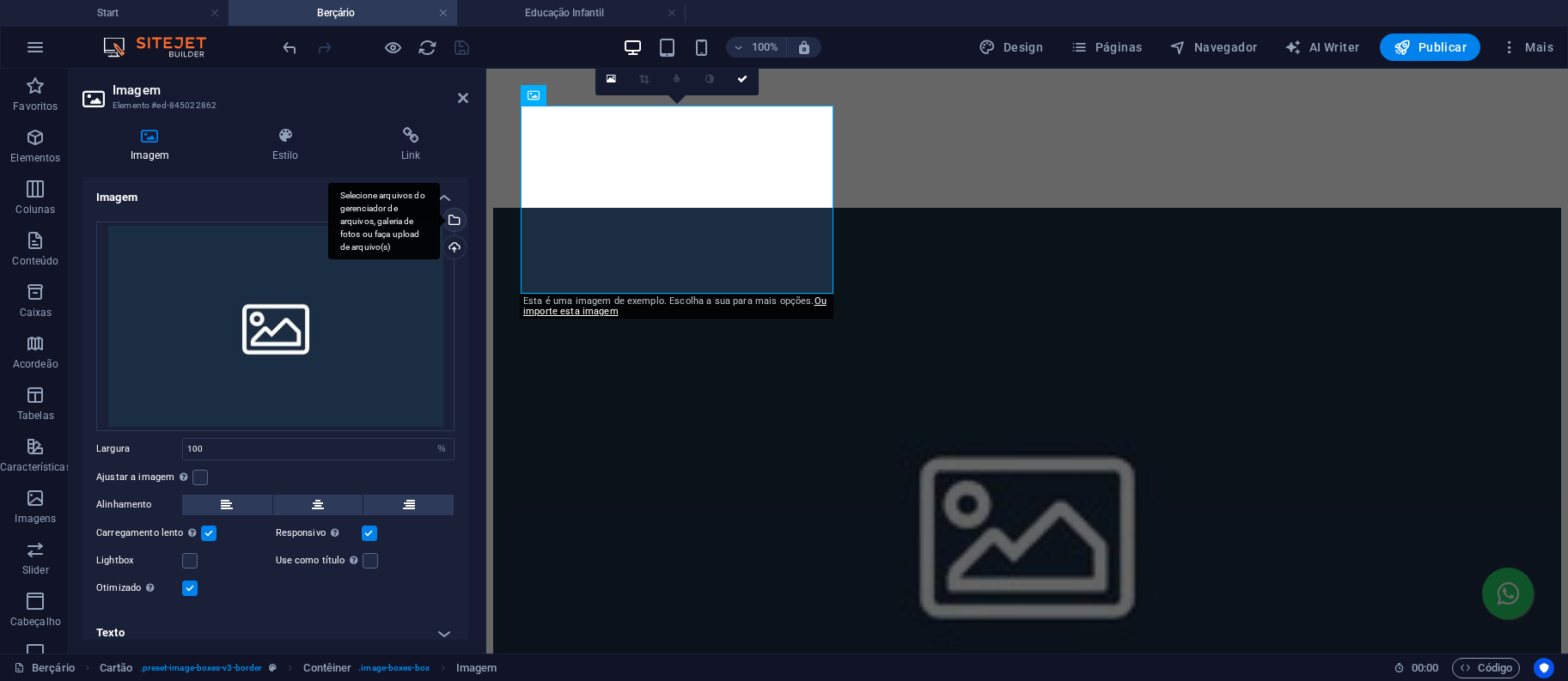
click at [450, 218] on div "Selecione arquivos do gerenciador de arquivos, galeria de fotos ou faça upload …" at bounding box center [452, 221] width 25 height 25
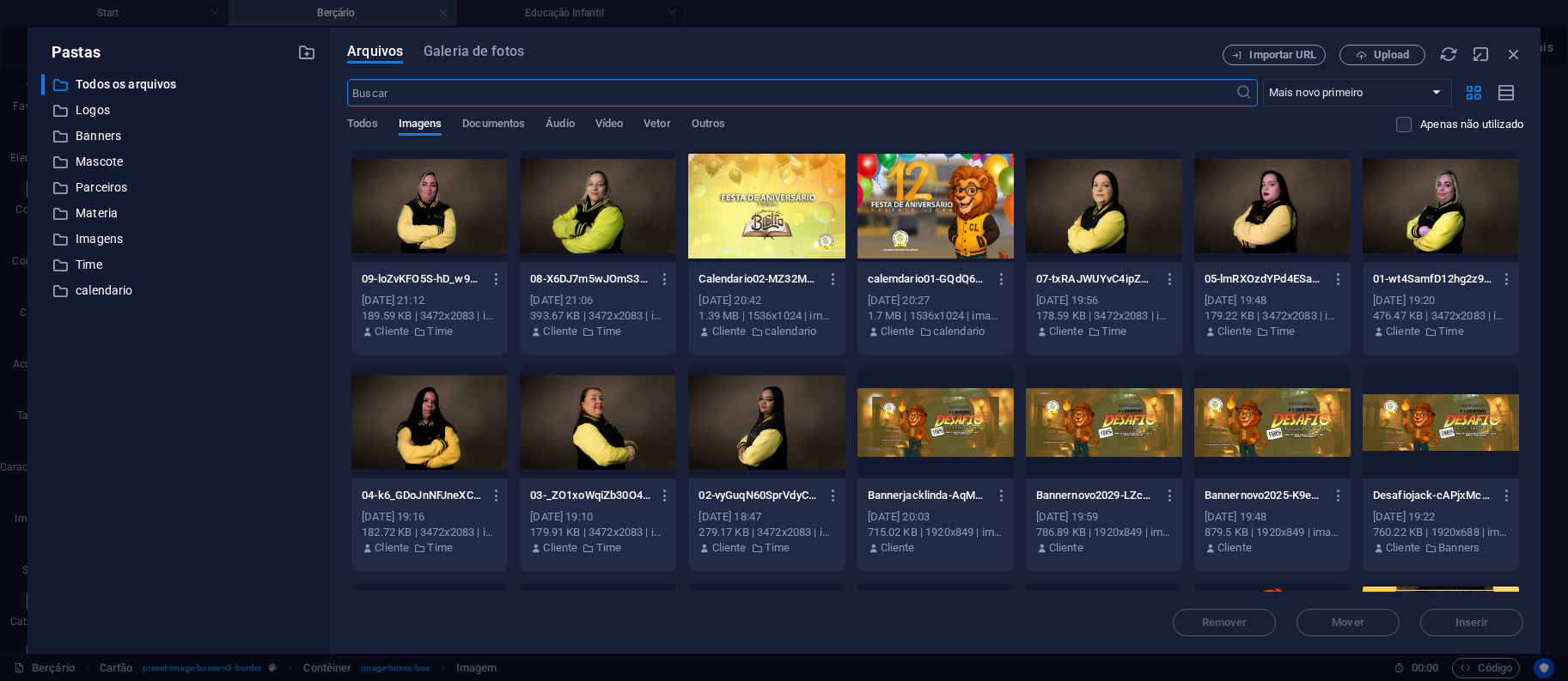
scroll to position [2097, 0]
drag, startPoint x: 1523, startPoint y: 227, endPoint x: 1528, endPoint y: 403, distance: 176.1
click at [1528, 403] on div "Arquivos Galeria de fotos Importar URL Upload ​ Mais novo primeiro Mais antigo …" at bounding box center [935, 340] width 1211 height 626
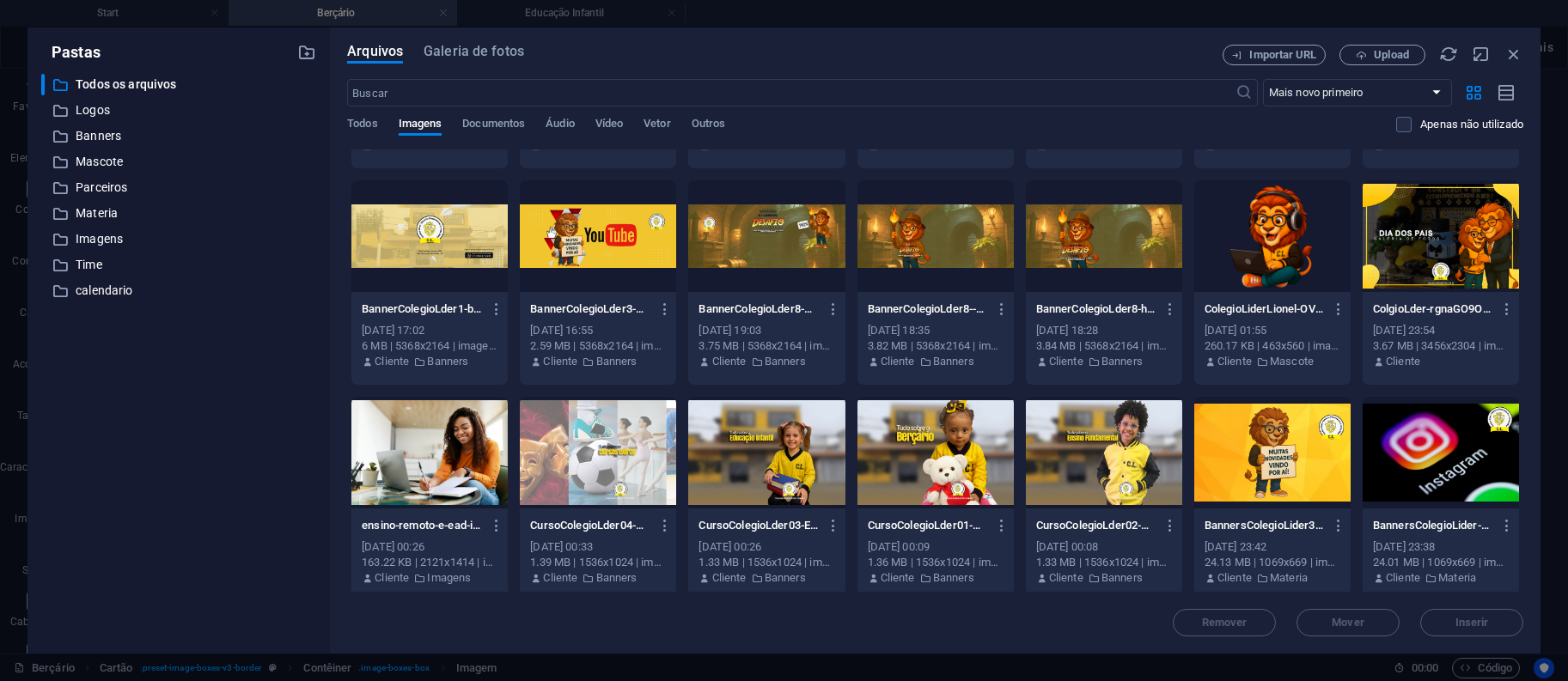
scroll to position [415, 0]
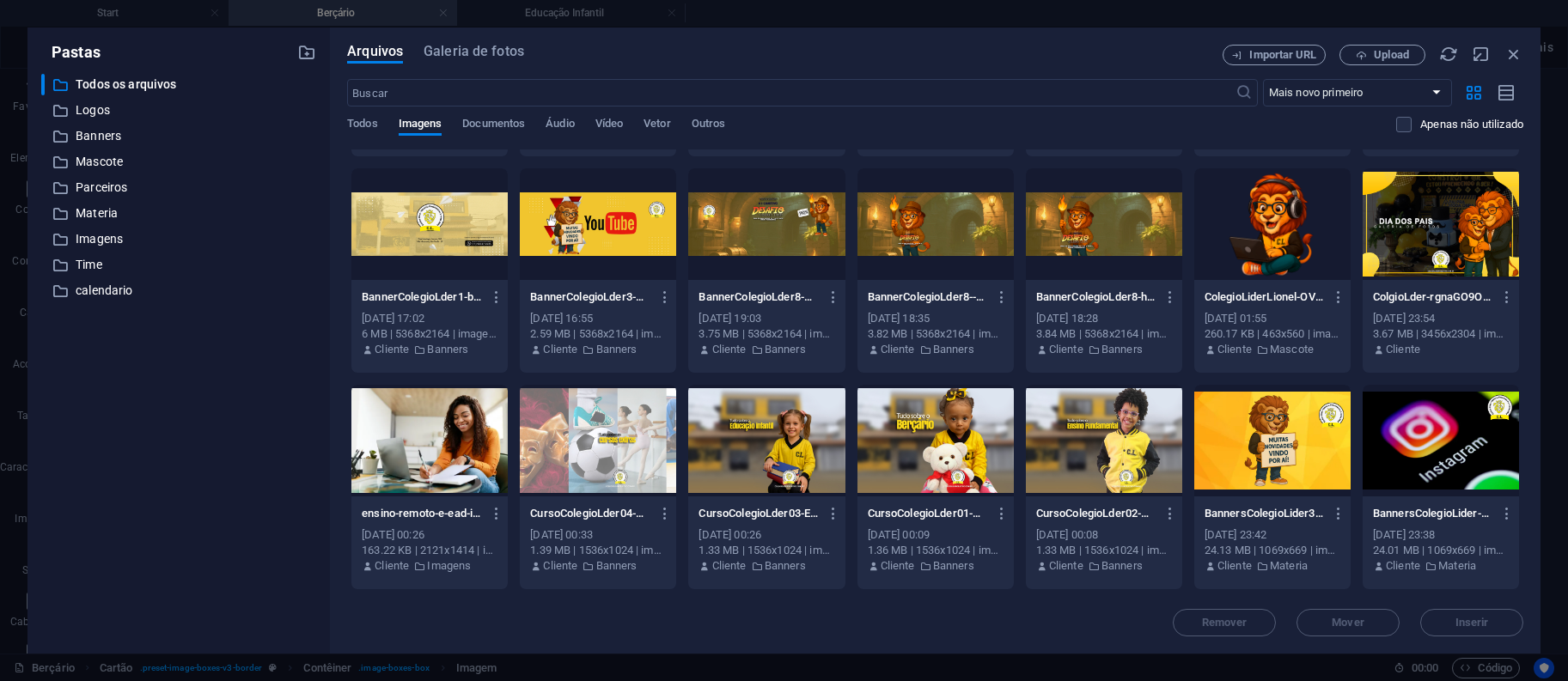
click at [1234, 459] on div at bounding box center [1272, 440] width 156 height 111
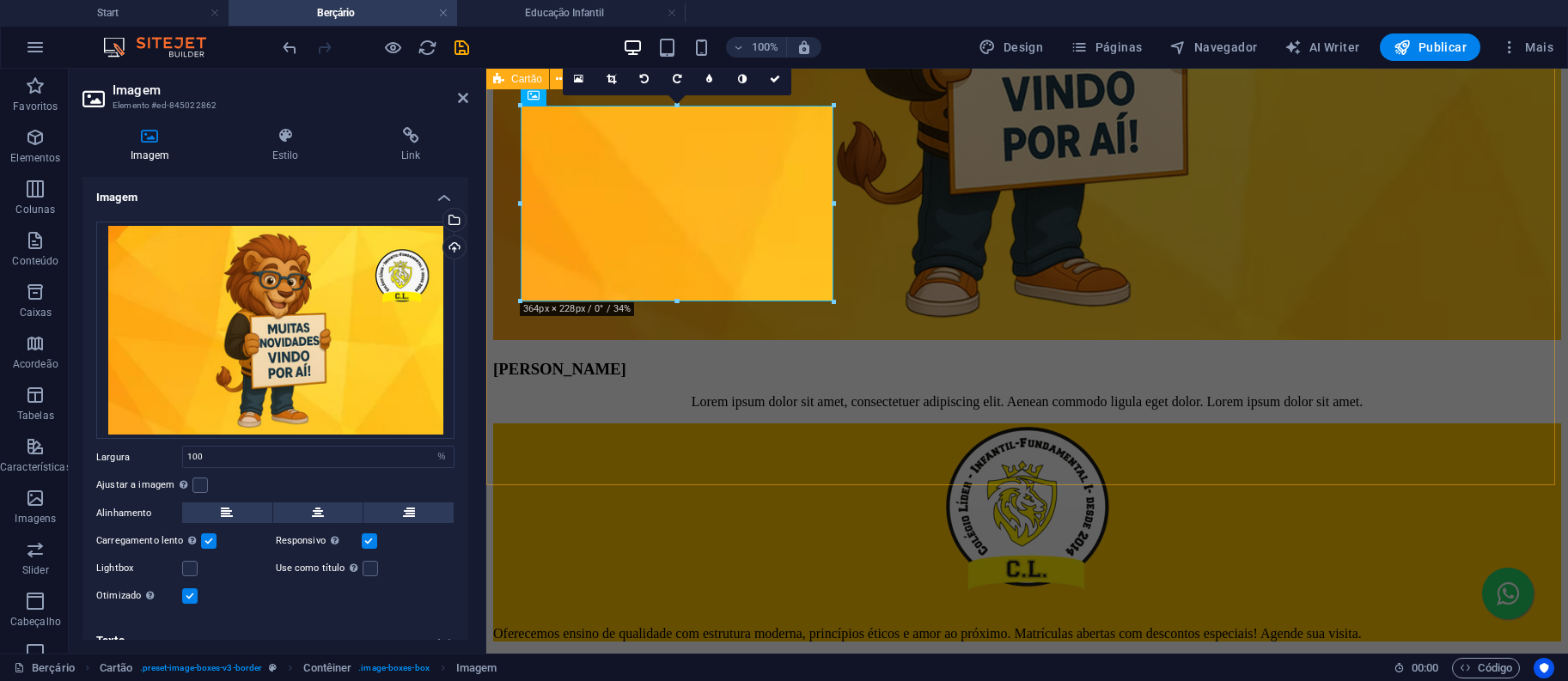
scroll to position [1559, 0]
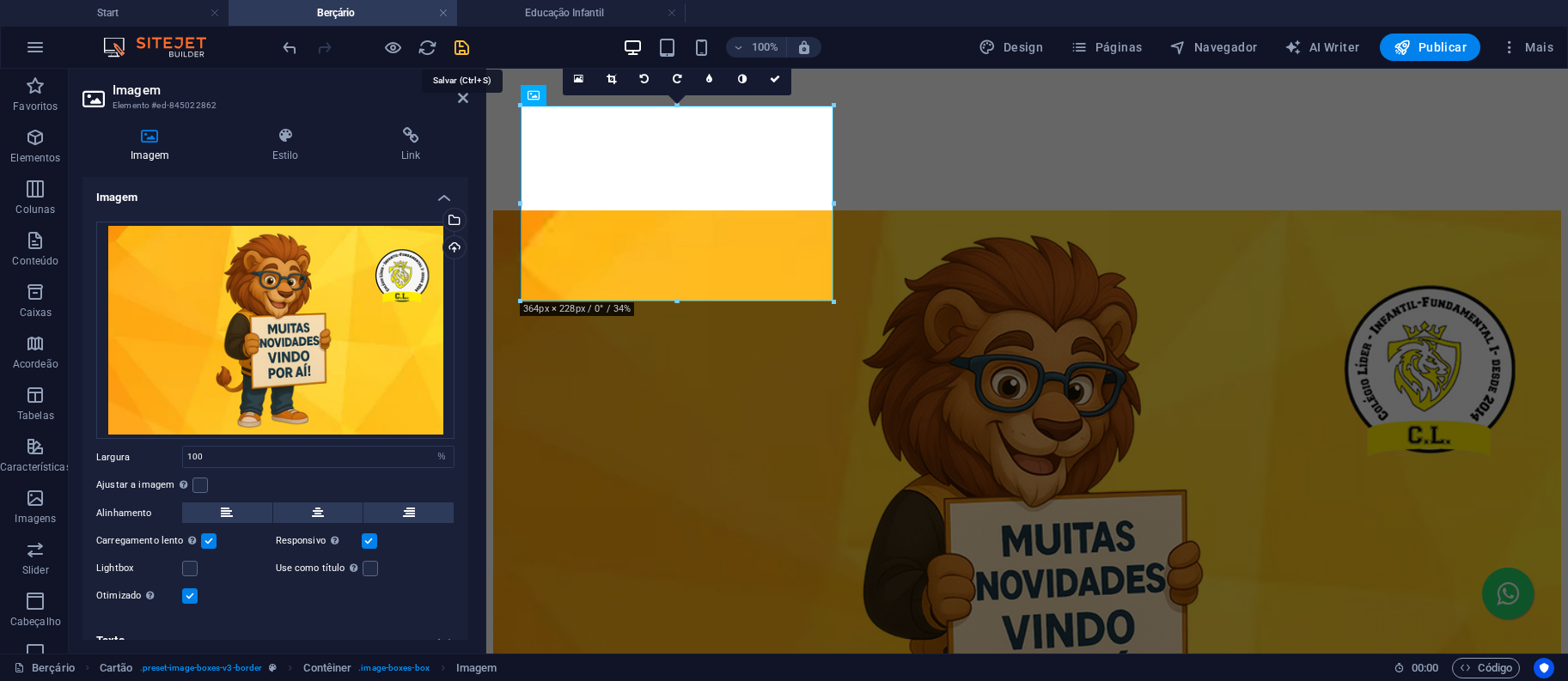
click at [455, 53] on icon "save" at bounding box center [462, 47] width 20 height 20
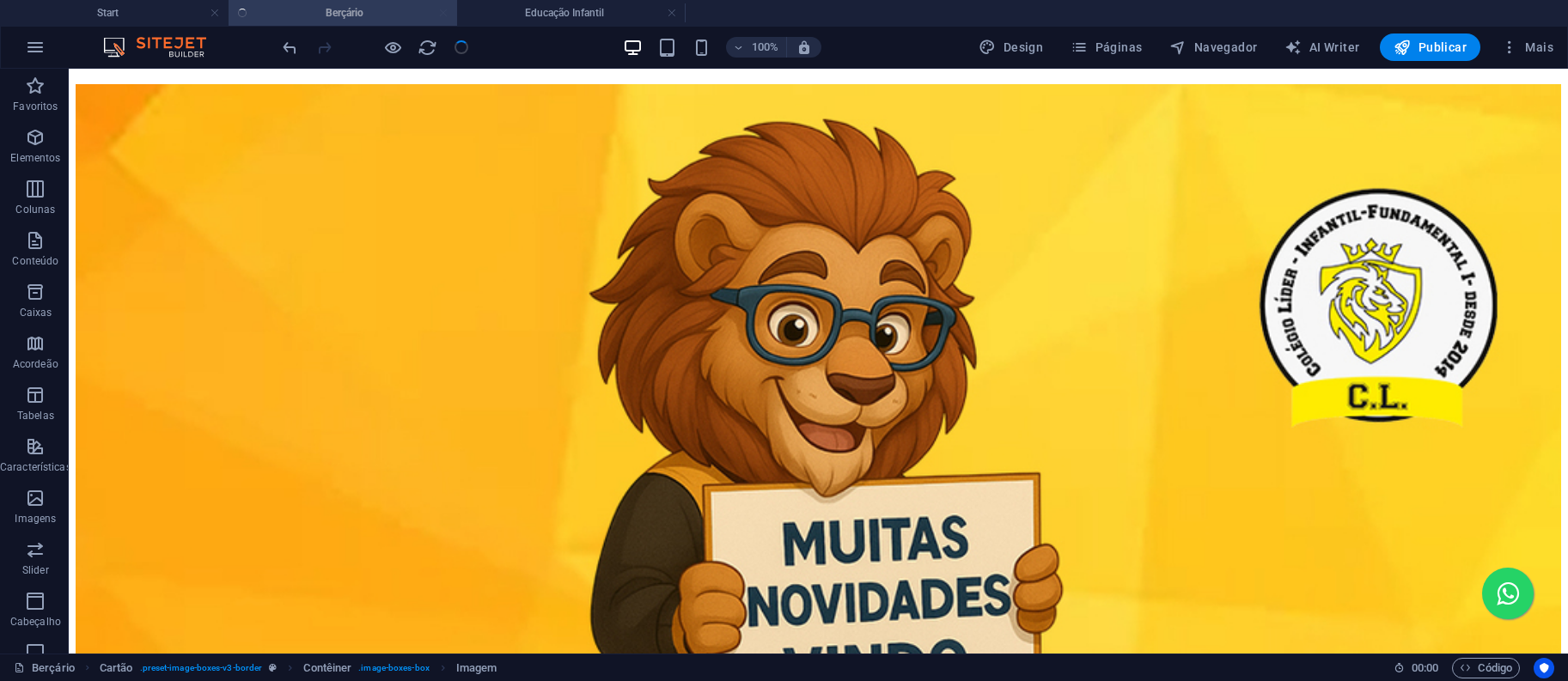
scroll to position [1374, 0]
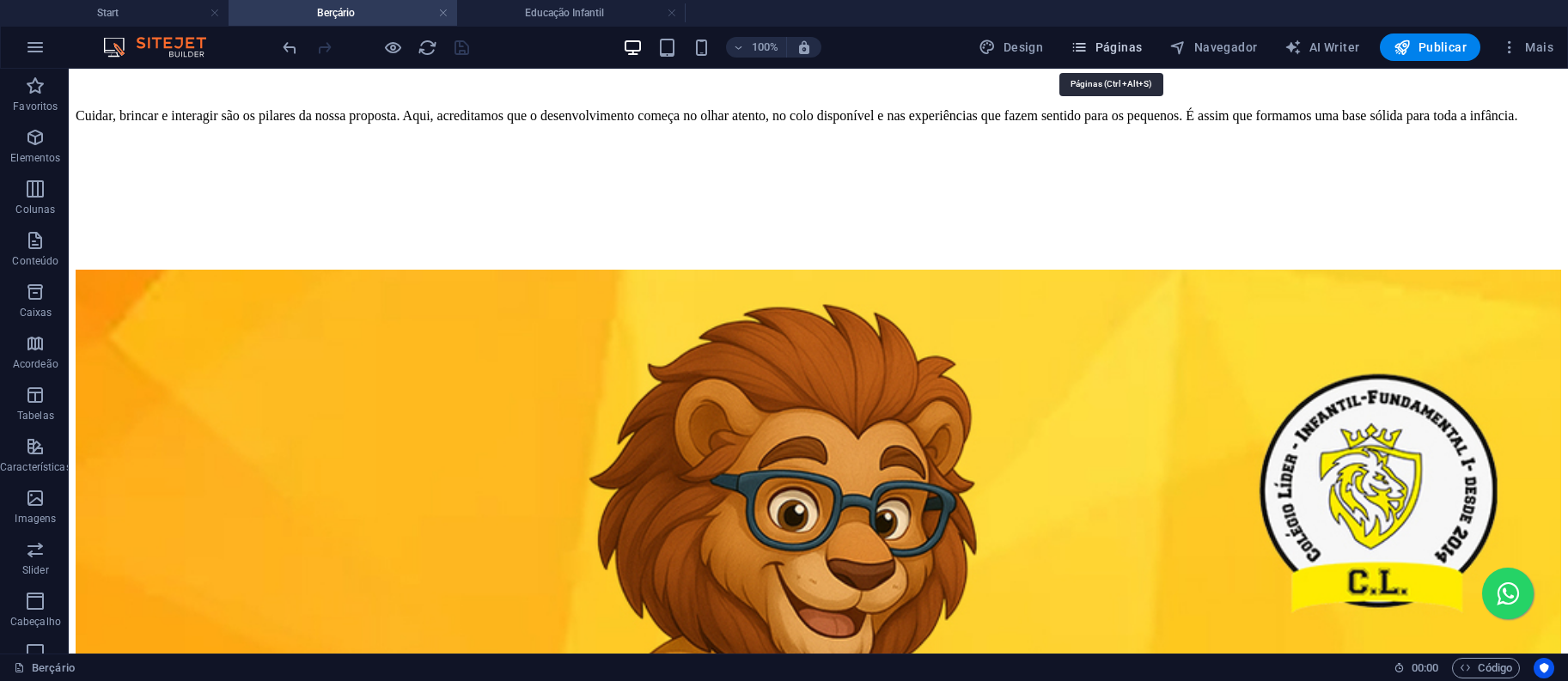
click at [1120, 54] on span "Páginas" at bounding box center [1105, 47] width 71 height 18
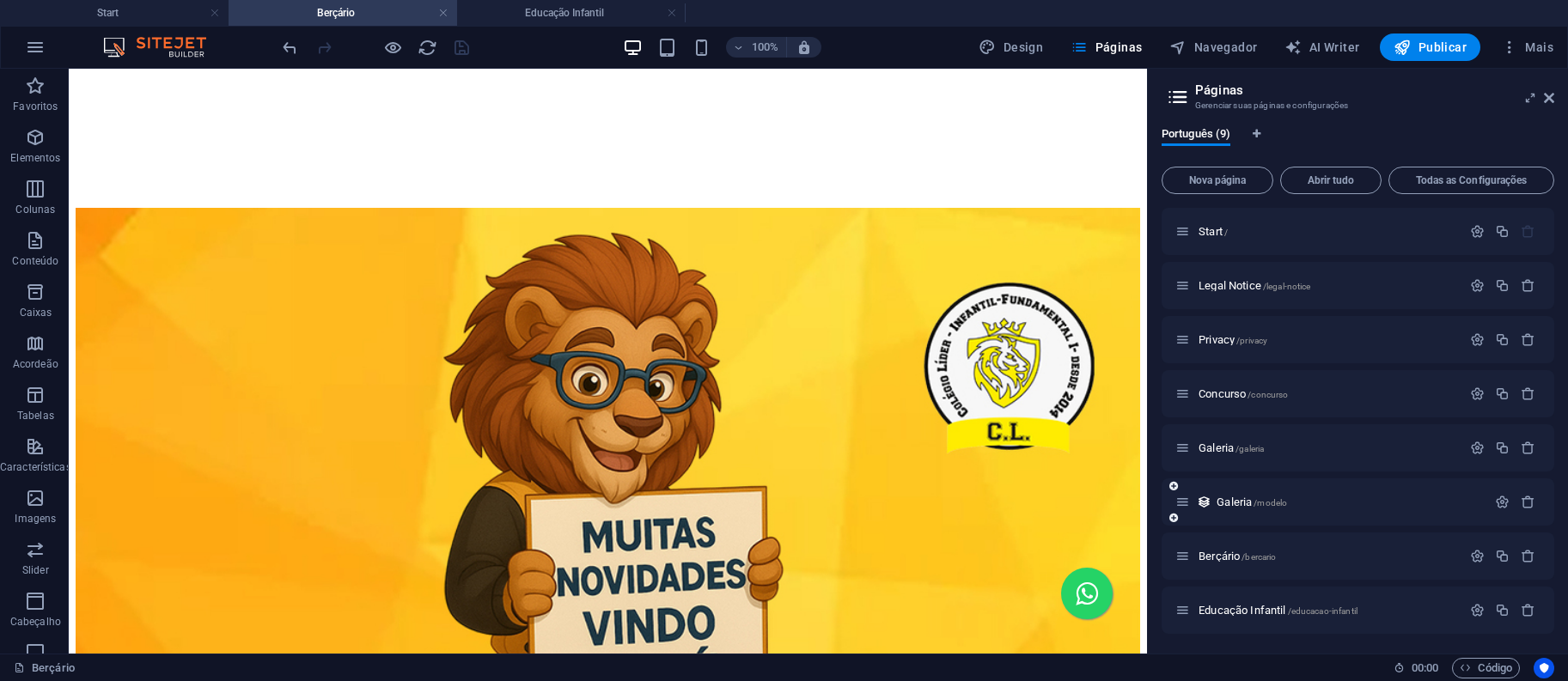
scroll to position [55, 0]
click at [1261, 607] on span "Ensino Fundamental /ensino-fundamental" at bounding box center [1291, 609] width 184 height 13
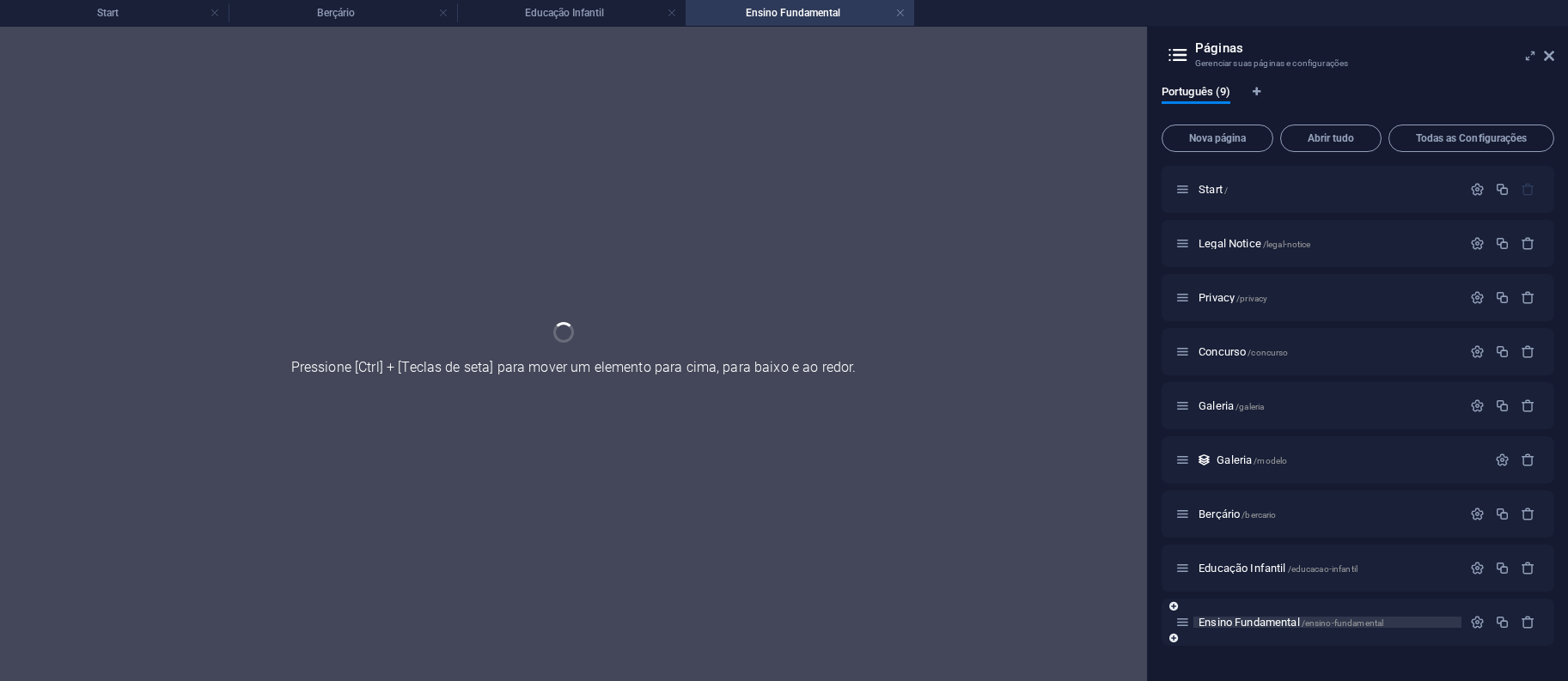
scroll to position [0, 0]
click at [1261, 607] on div "Ensino Fundamental /ensino-fundamental" at bounding box center [1357, 622] width 392 height 47
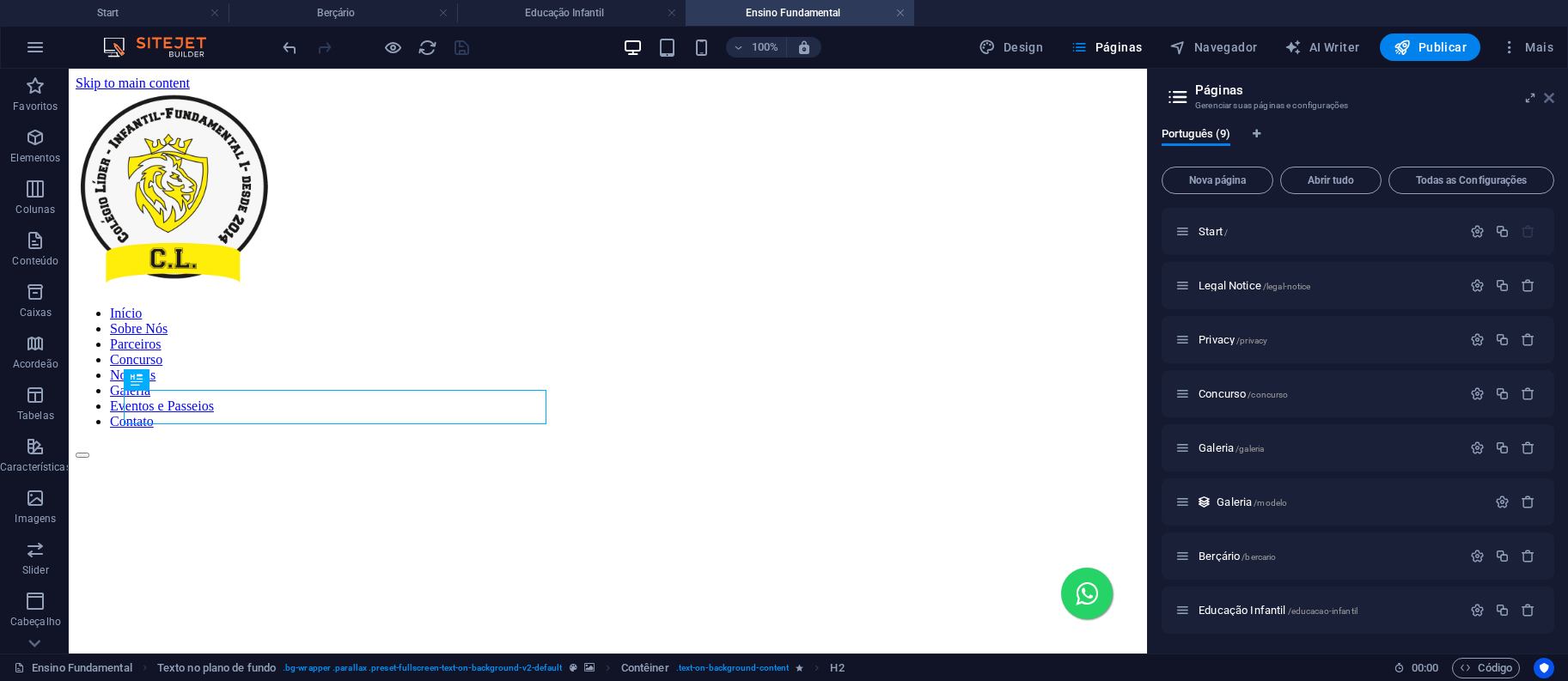
drag, startPoint x: 1552, startPoint y: 98, endPoint x: 1241, endPoint y: 147, distance: 314.8
click at [1552, 98] on icon at bounding box center [1549, 98] width 11 height 14
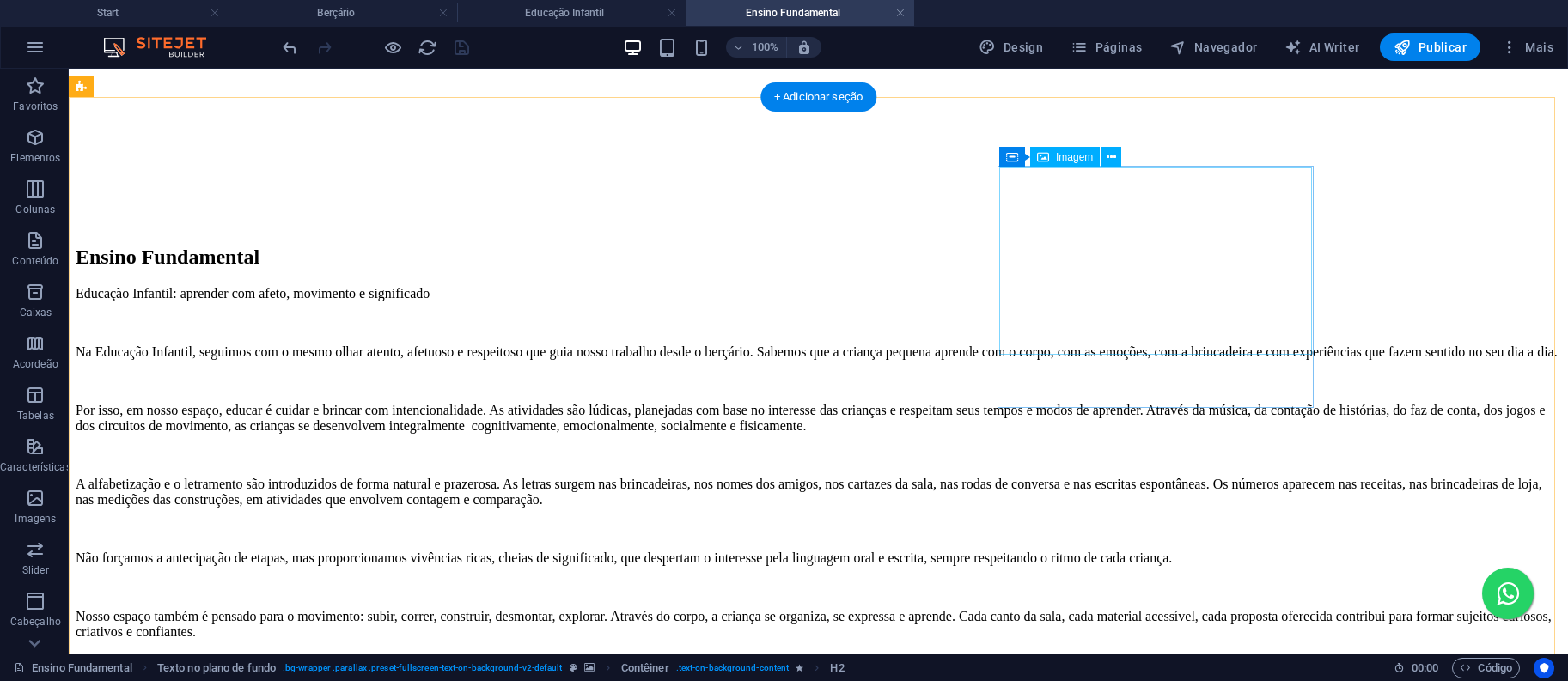
scroll to position [1374, 0]
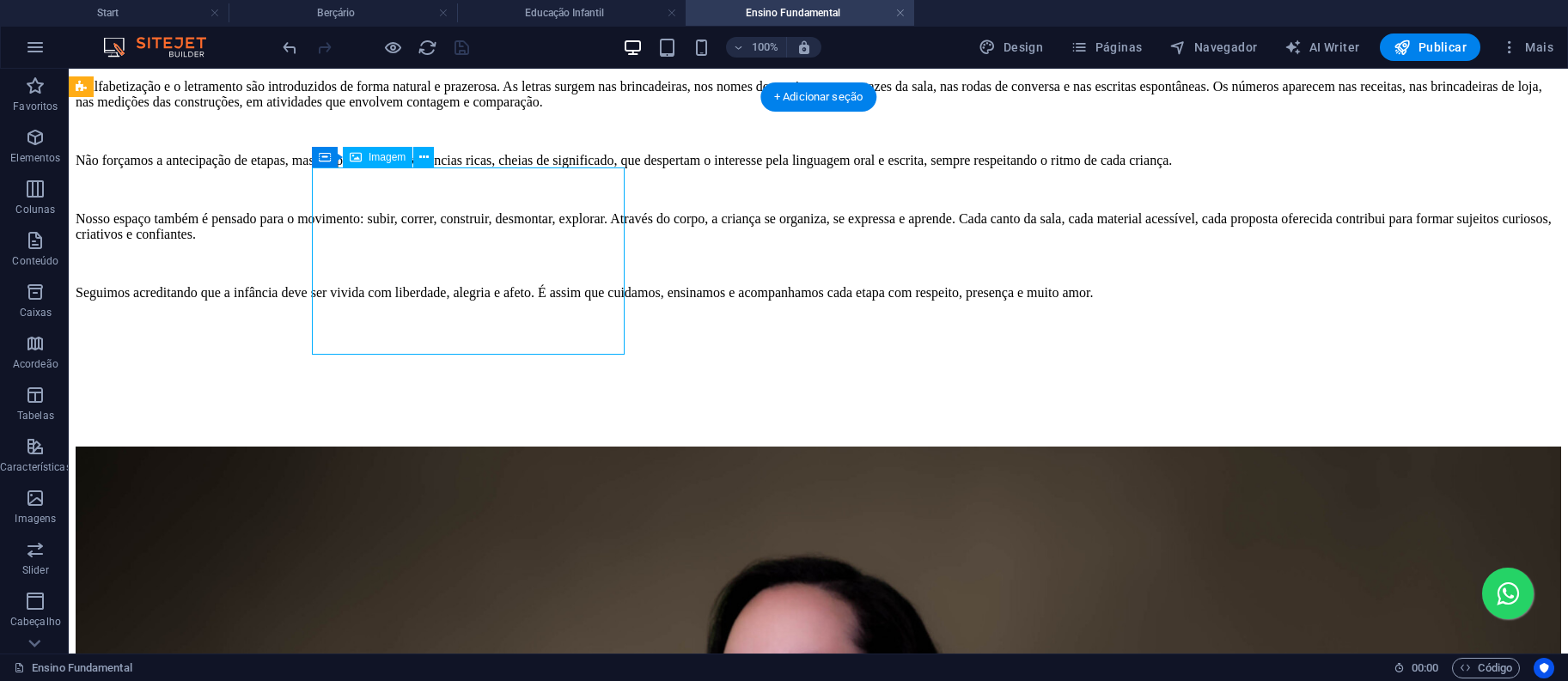
select select "%"
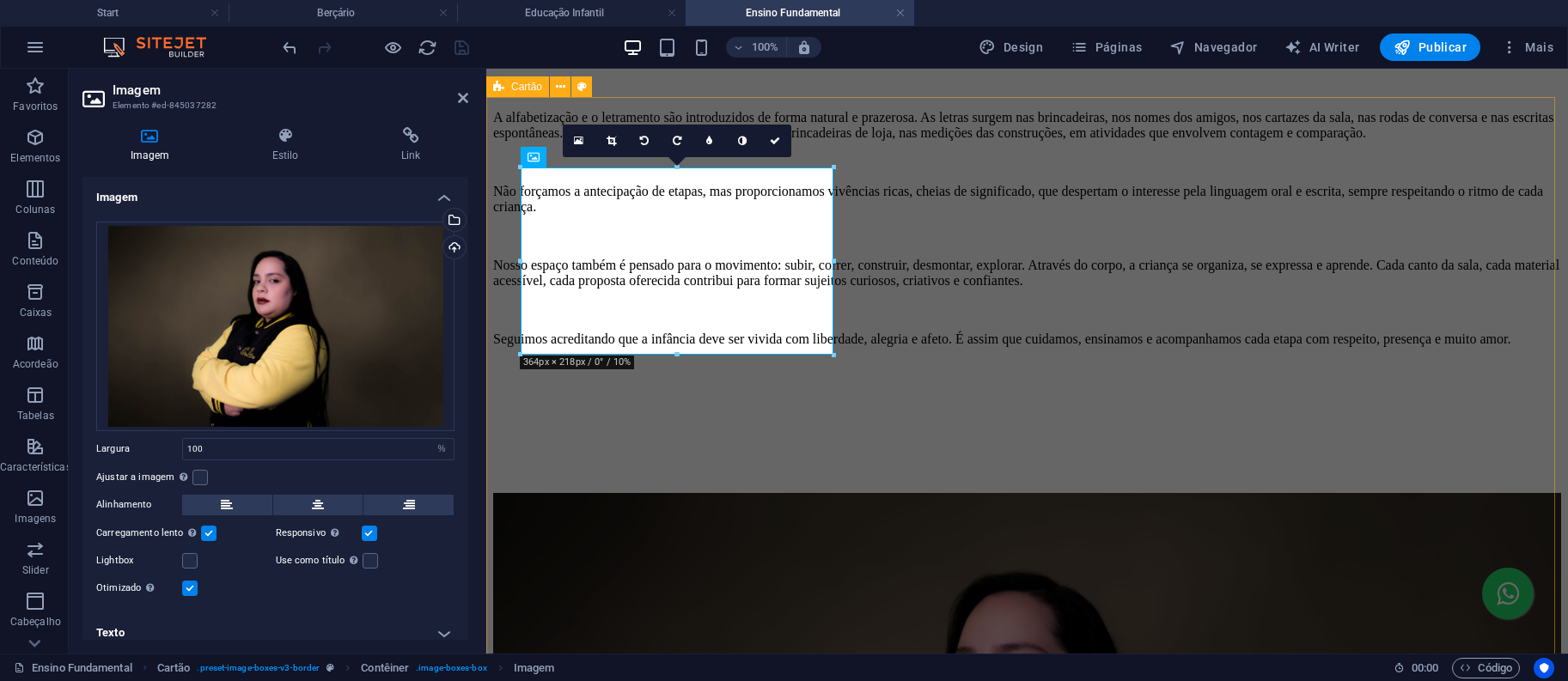
scroll to position [1580, 0]
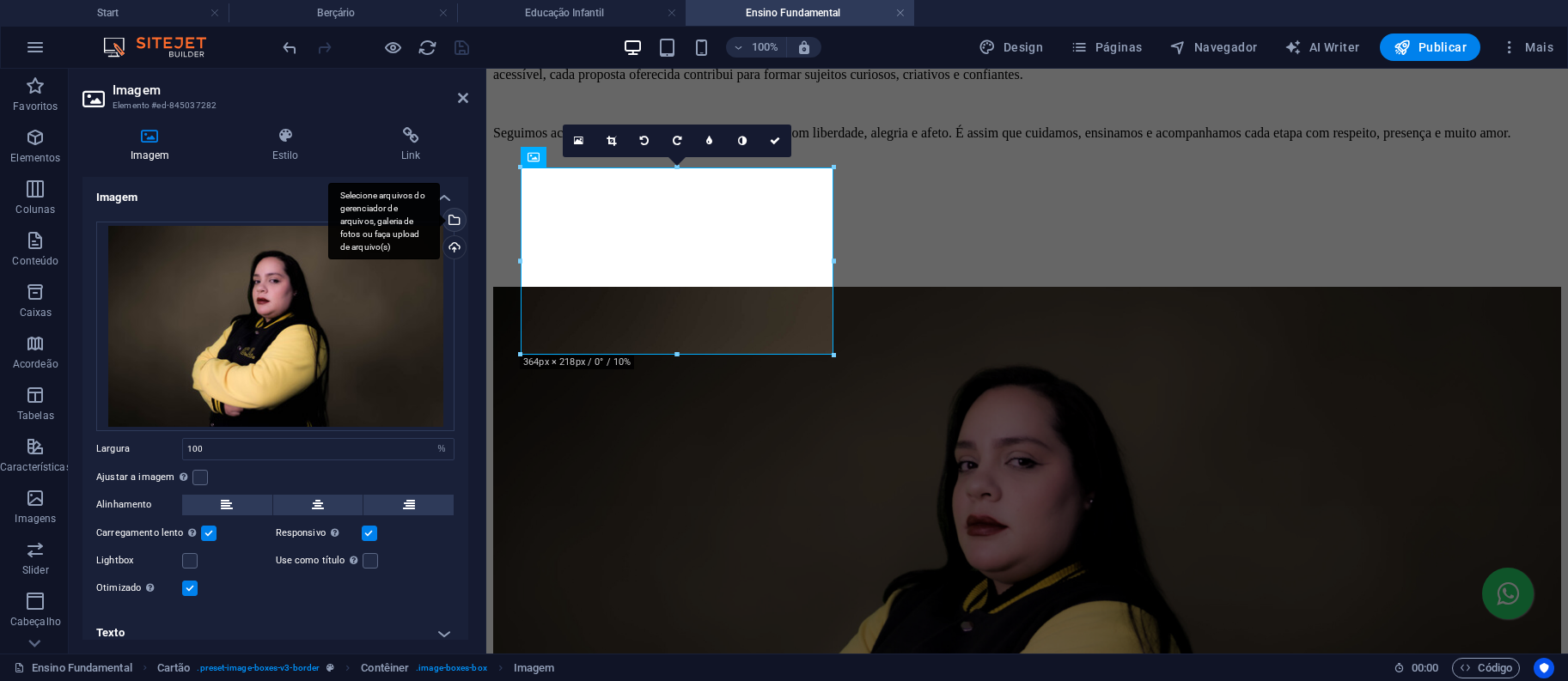
click at [443, 213] on div "Selecione arquivos do gerenciador de arquivos, galeria de fotos ou faça upload …" at bounding box center [452, 221] width 25 height 25
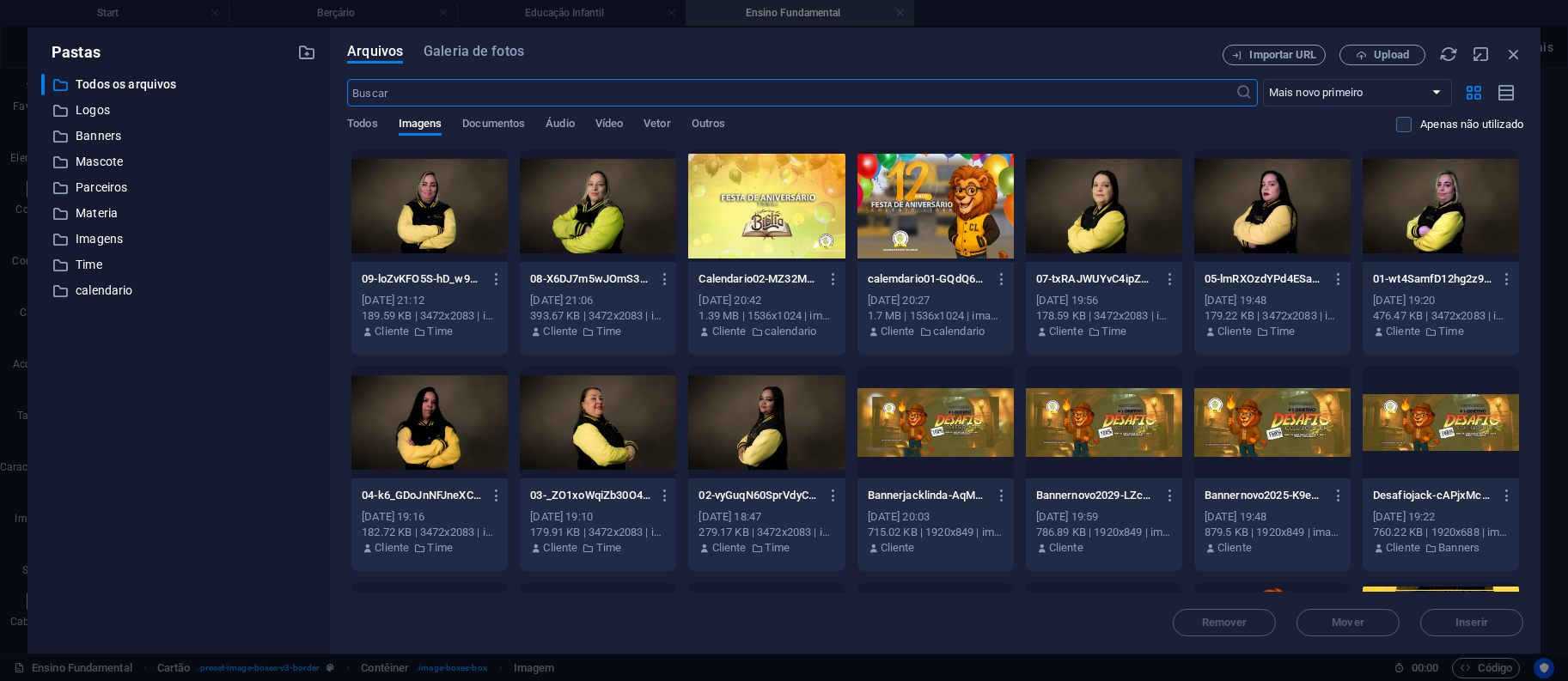
scroll to position [629, 0]
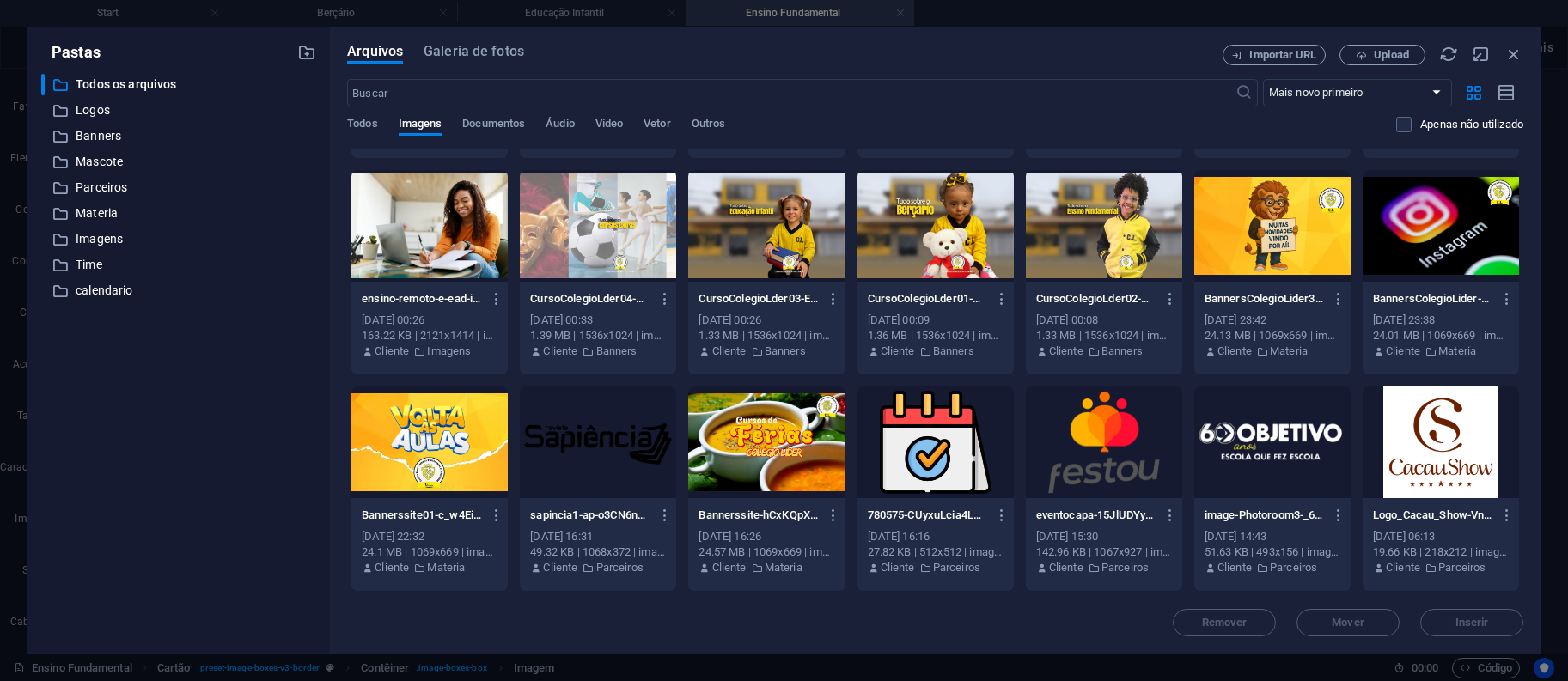
click at [1284, 236] on div at bounding box center [1272, 226] width 156 height 111
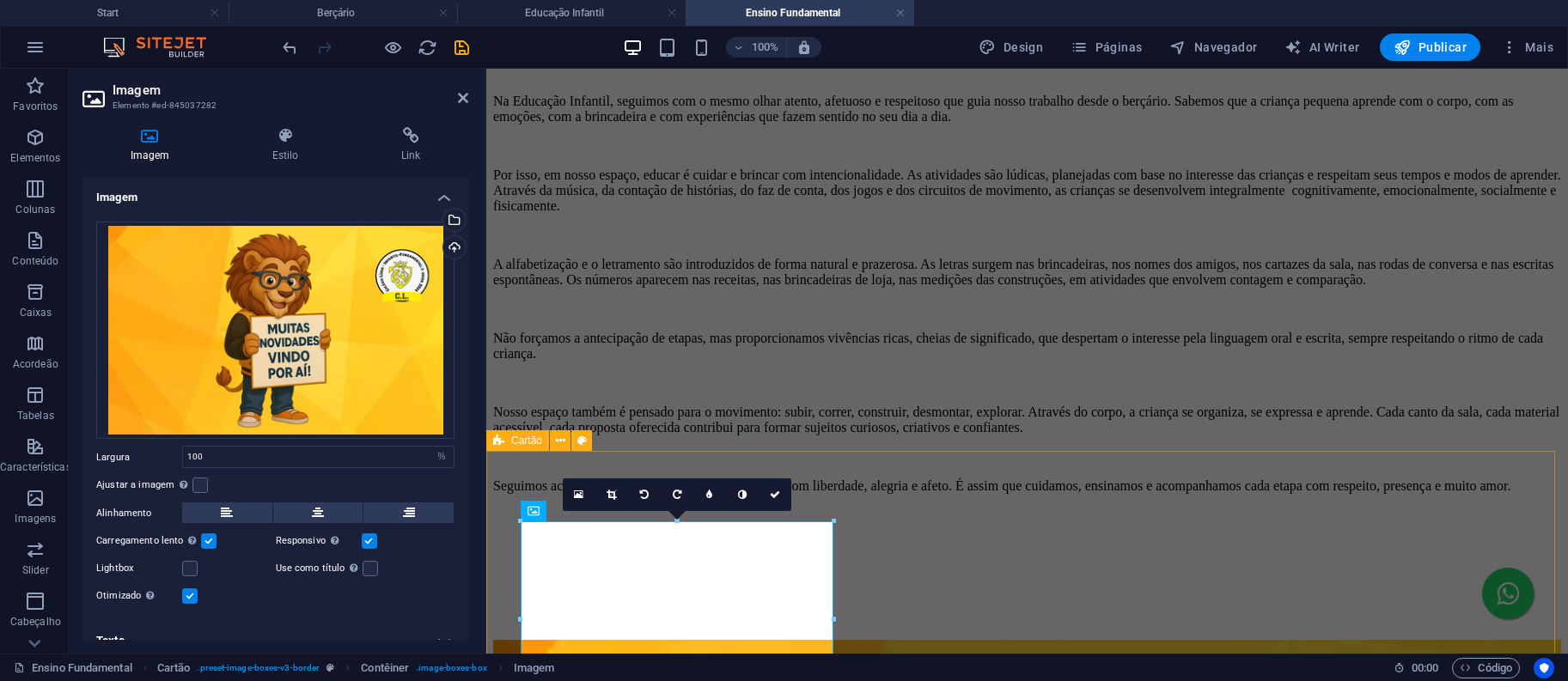
scroll to position [1226, 0]
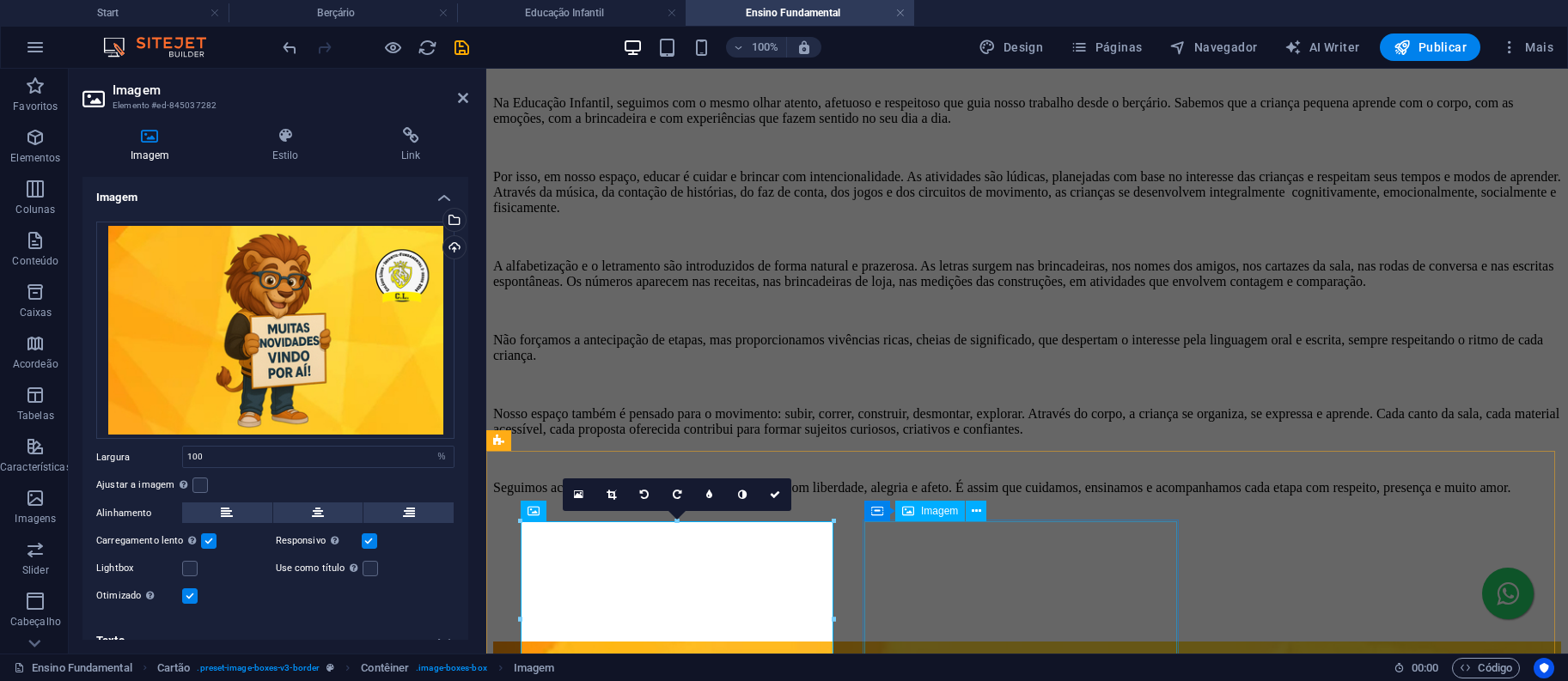
select select "%"
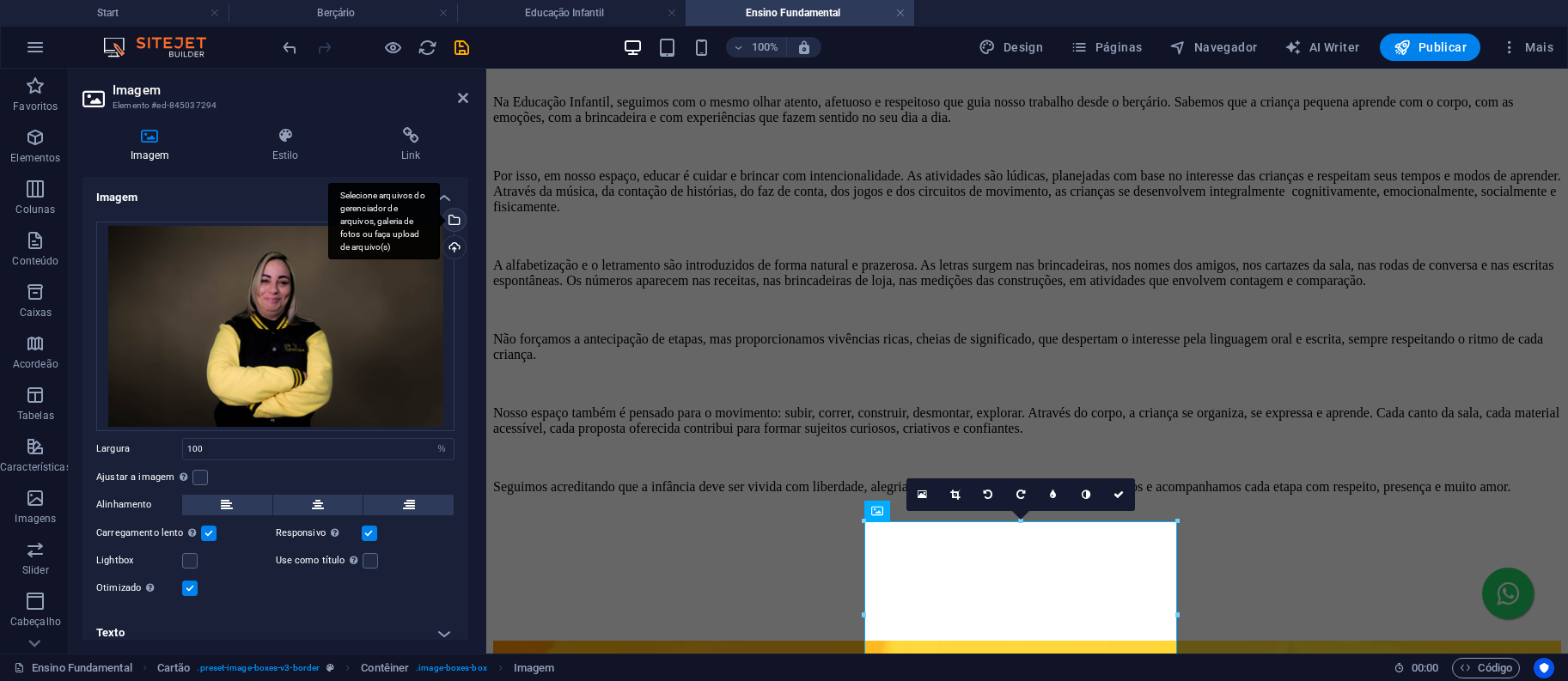
click at [455, 221] on div "Selecione arquivos do gerenciador de arquivos, galeria de fotos ou faça upload …" at bounding box center [452, 221] width 25 height 25
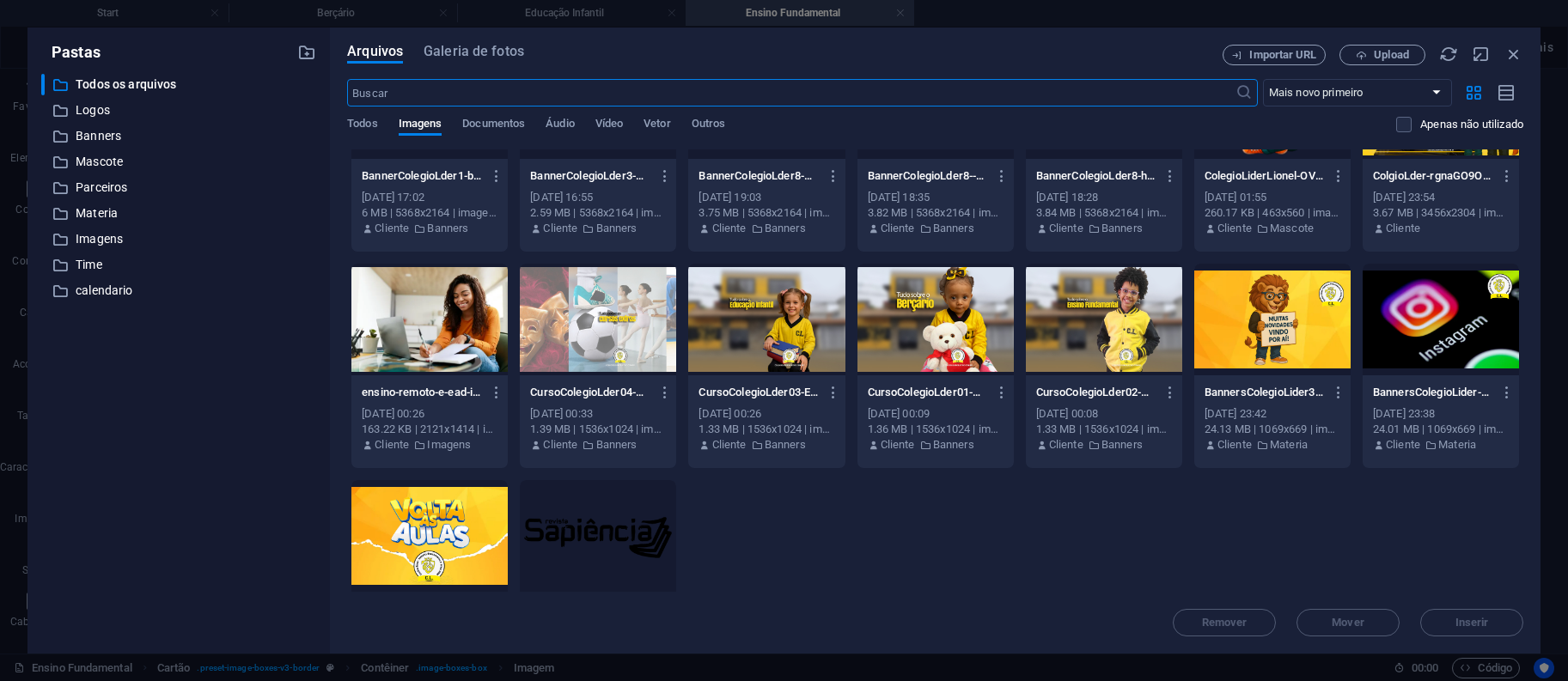
scroll to position [629, 0]
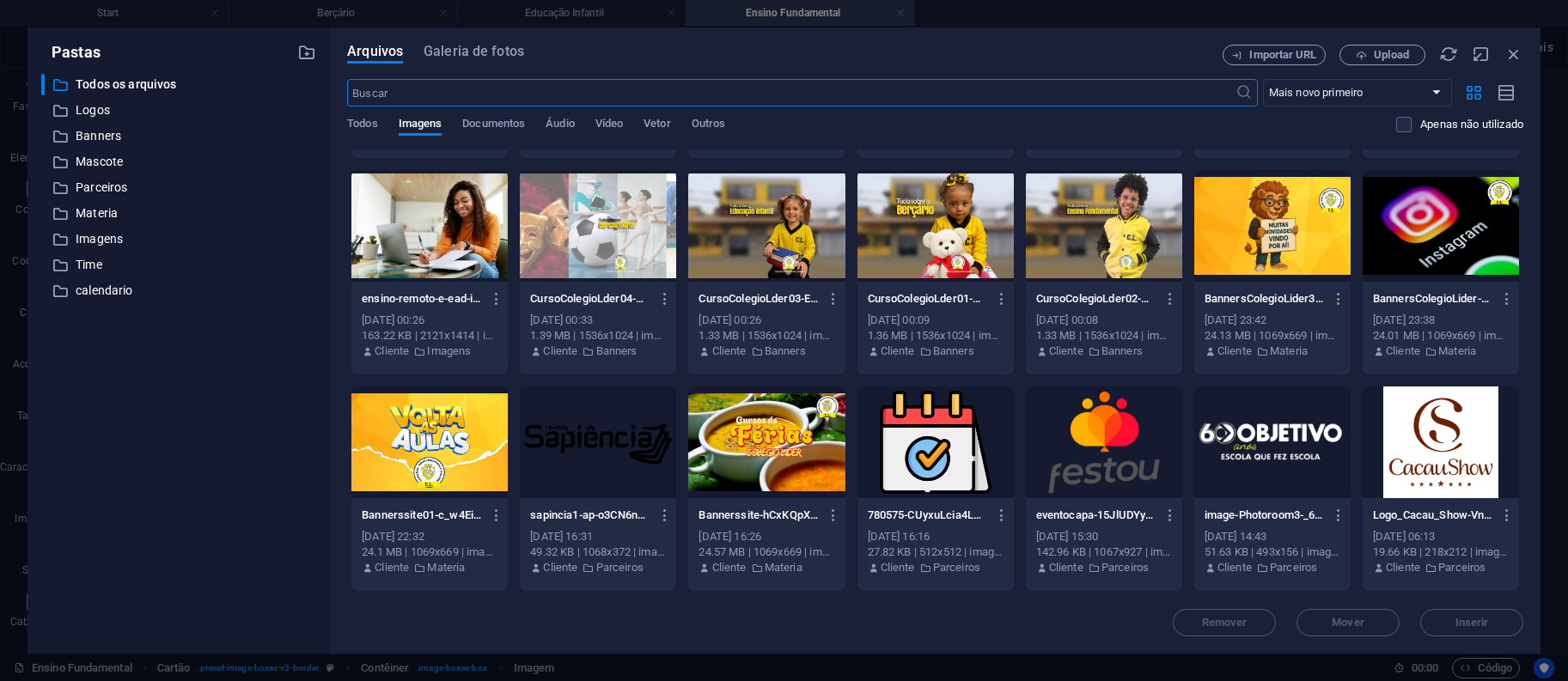
click at [1231, 284] on div "BannersColegioLider3-f_1azqYkVRg3seGMPsWD9Q.jpg BannersColegioLider3-f_1azqYkVR…" at bounding box center [1272, 326] width 156 height 88
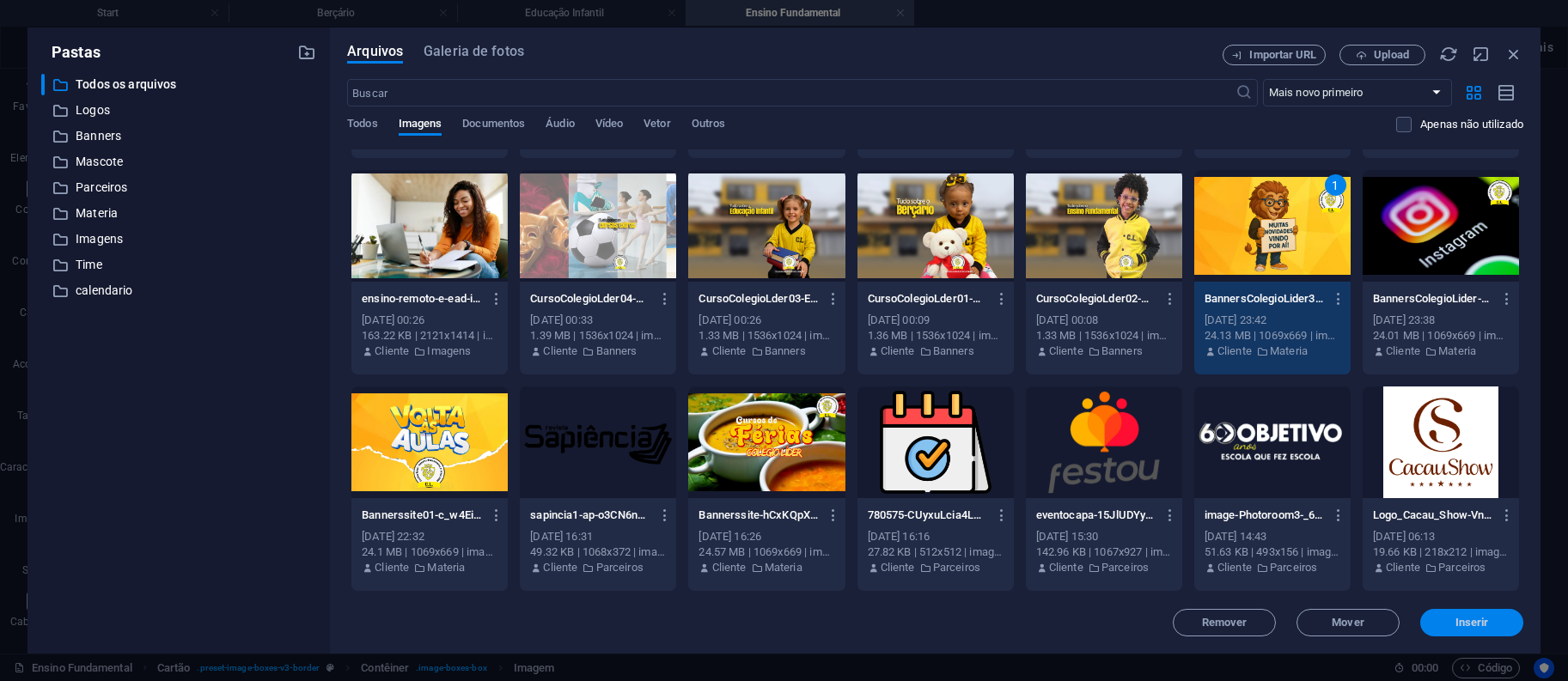
click at [1457, 626] on span "Inserir" at bounding box center [1472, 623] width 33 height 11
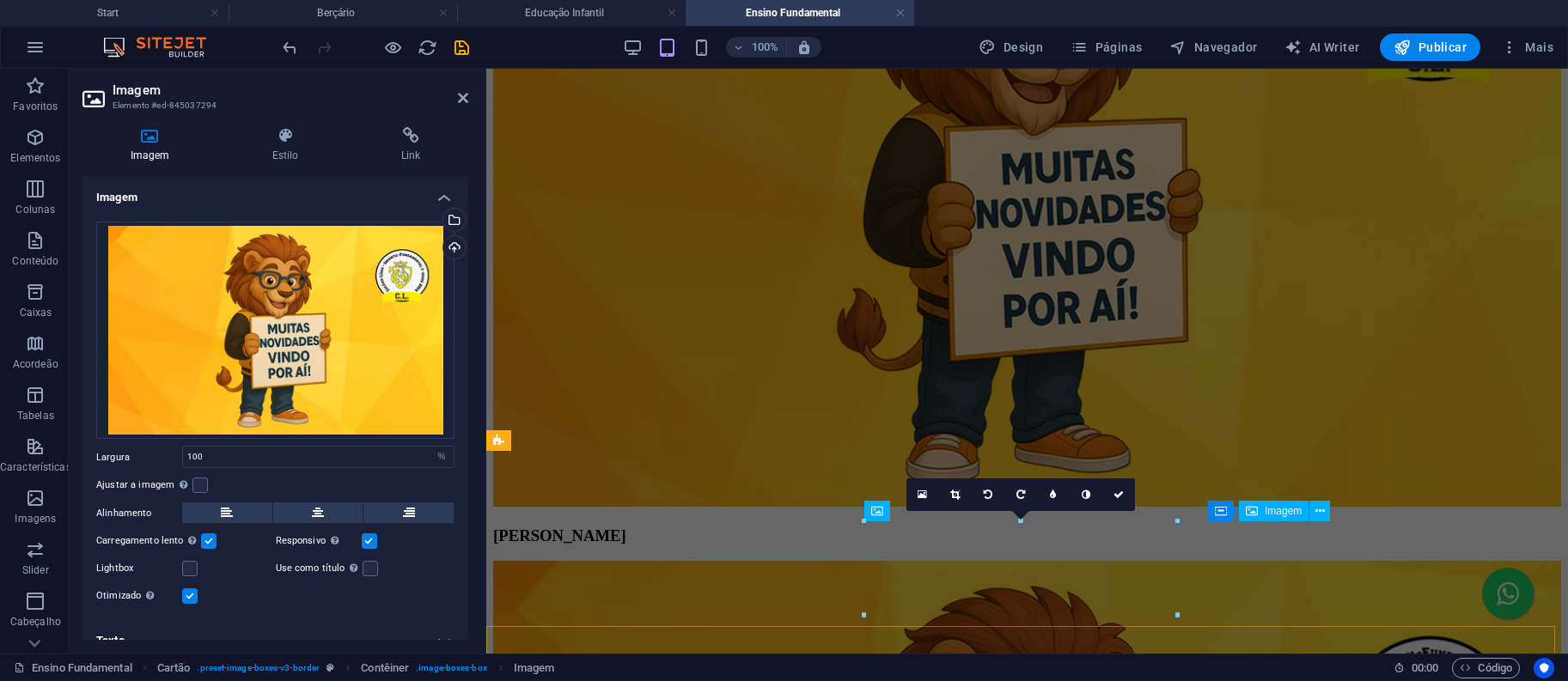
scroll to position [1226, 0]
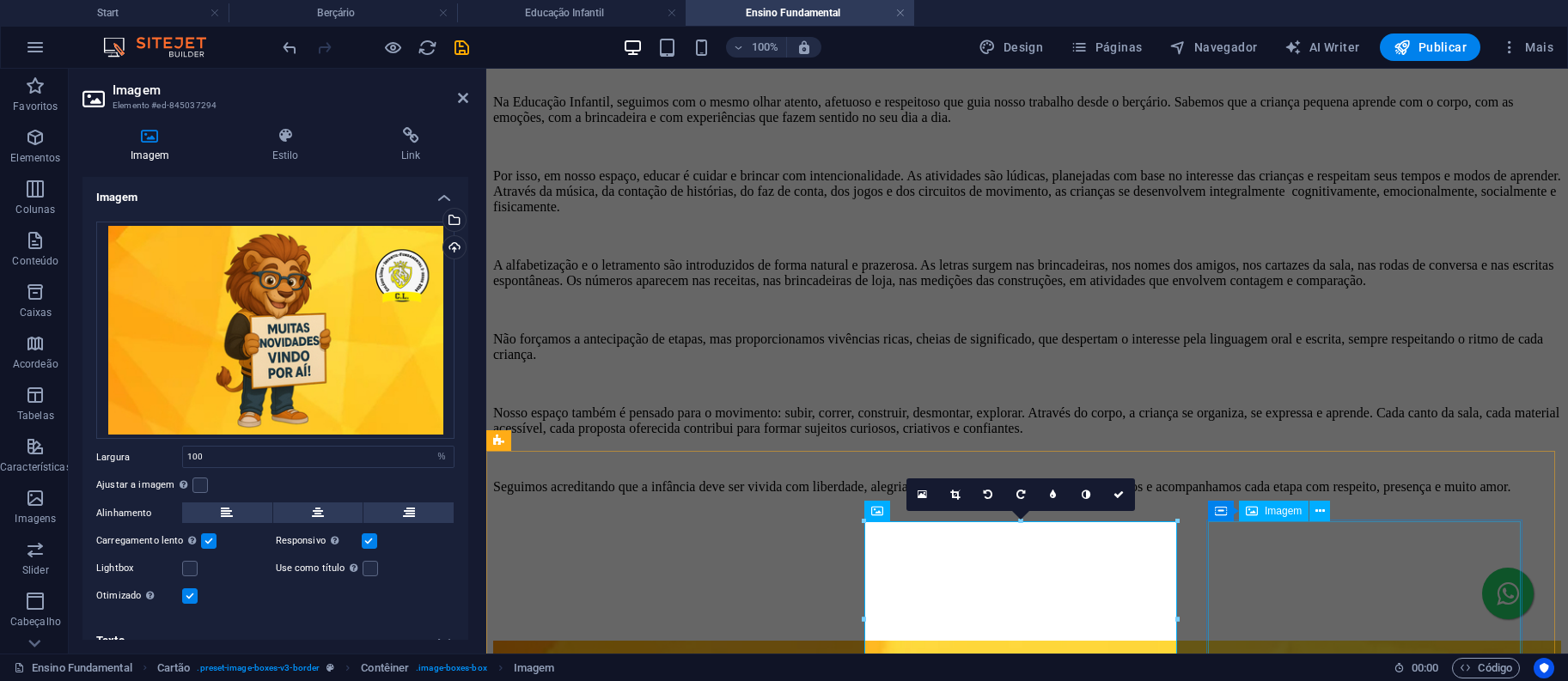
select select "%"
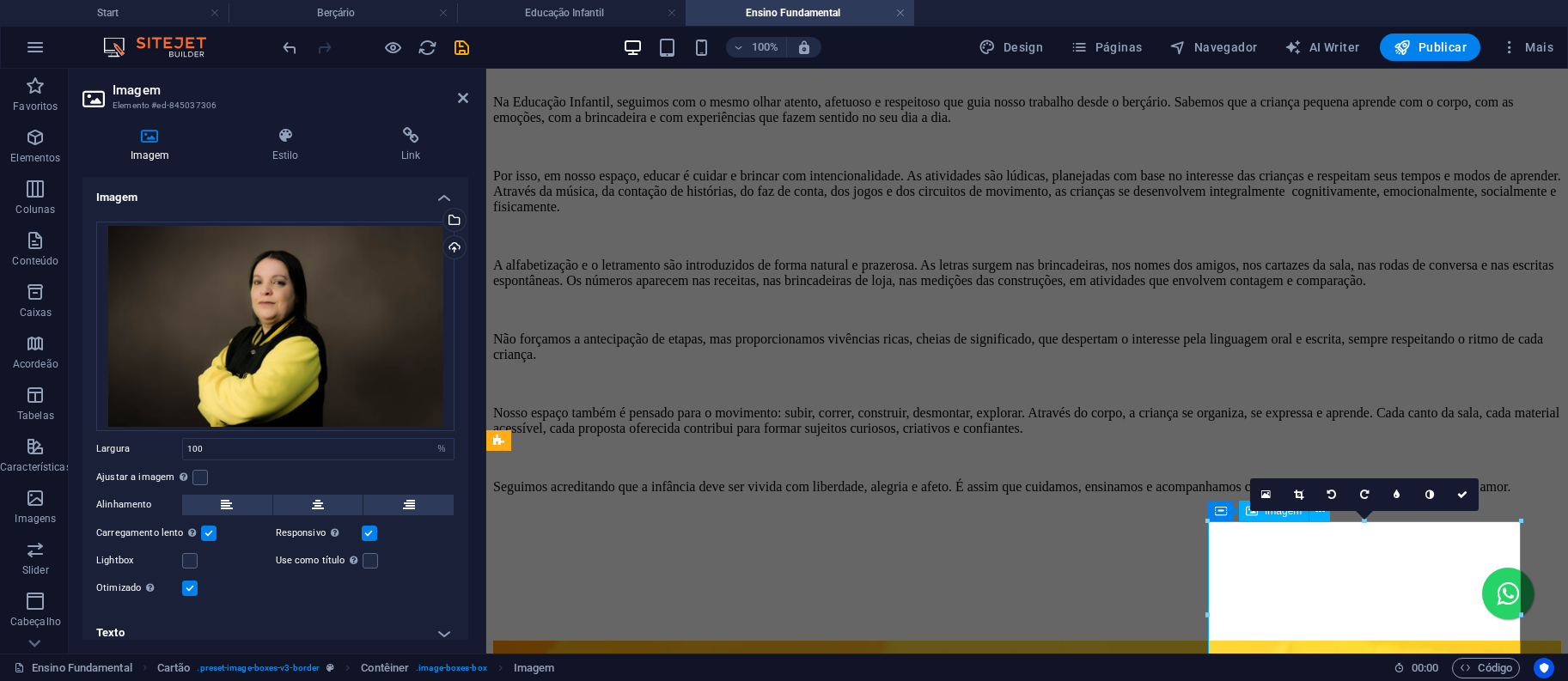
click at [458, 219] on div "Selecione arquivos do gerenciador de arquivos, galeria de fotos ou faça upload …" at bounding box center [452, 221] width 25 height 25
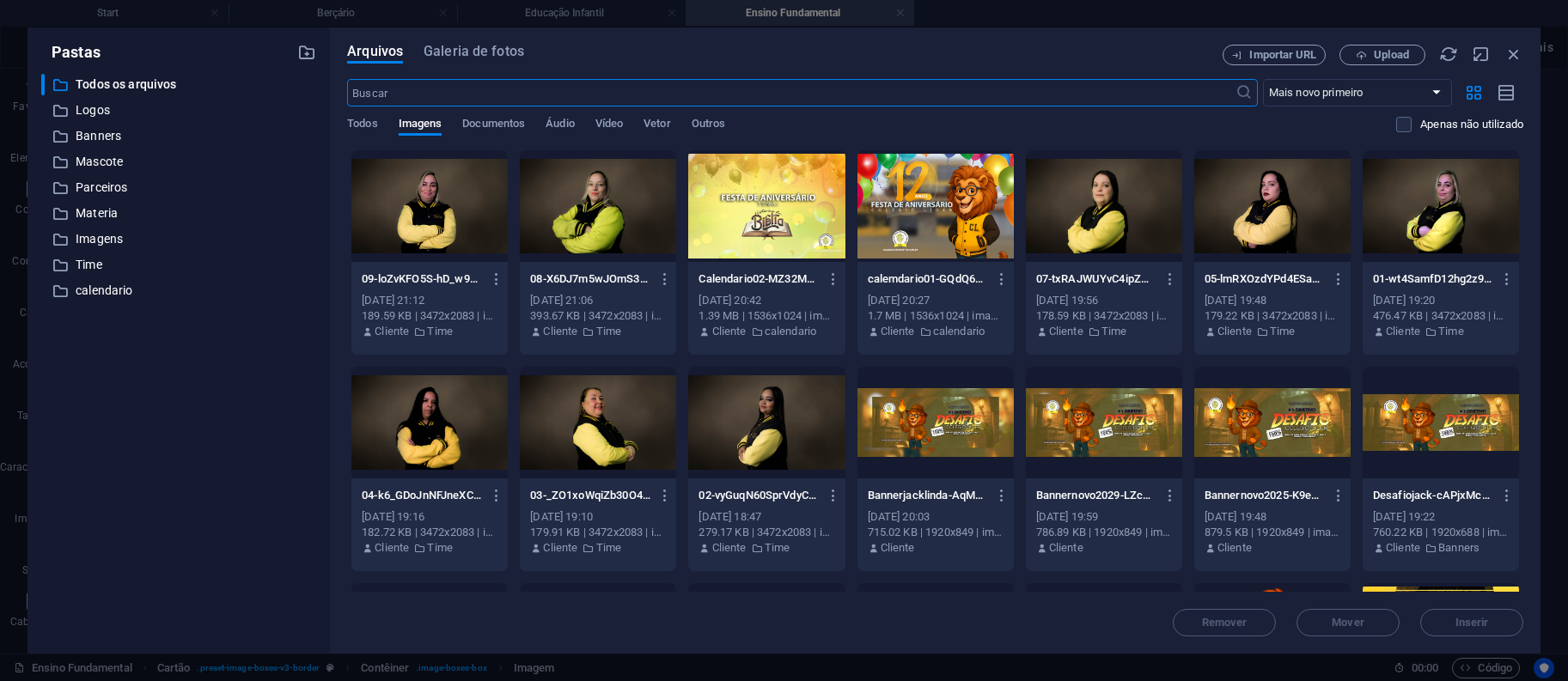
scroll to position [629, 0]
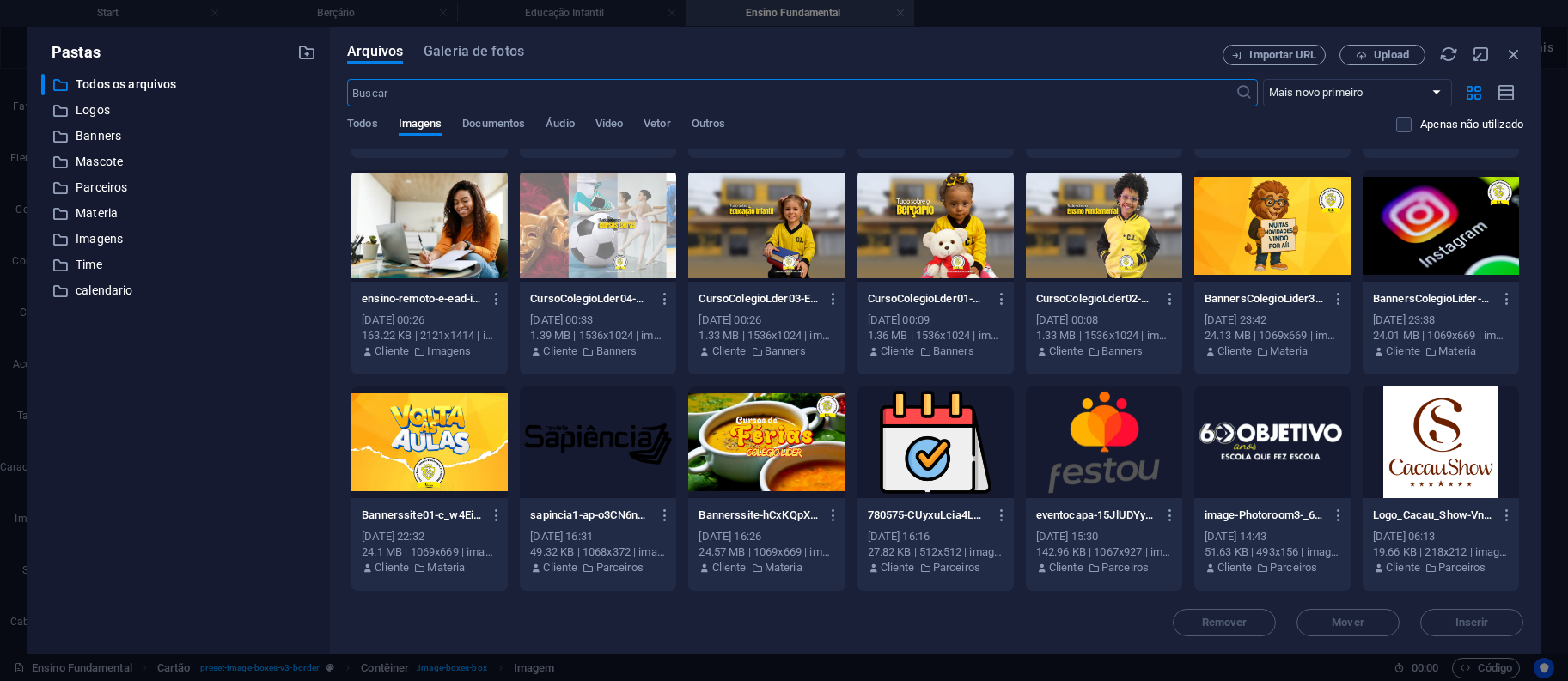
click at [1264, 257] on div at bounding box center [1272, 226] width 156 height 111
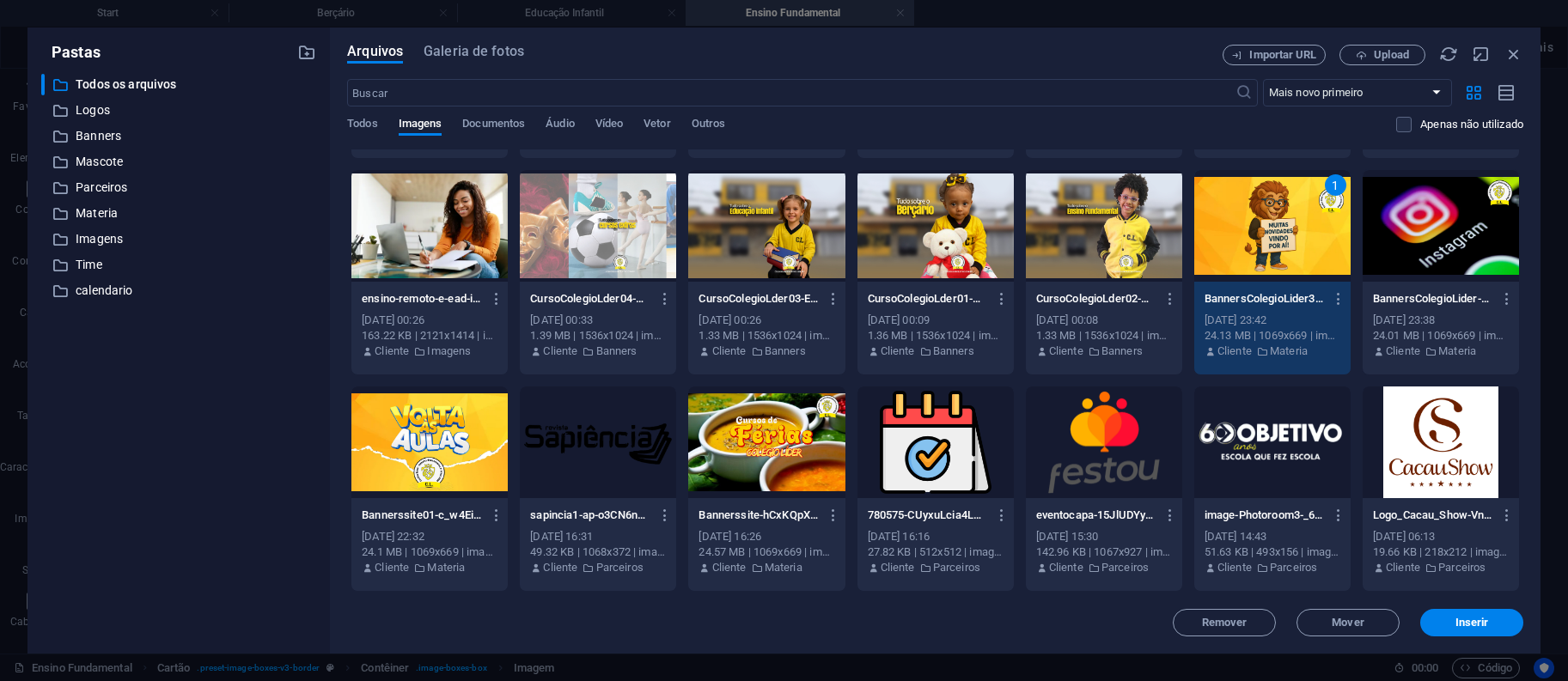
click at [1264, 257] on div "1" at bounding box center [1272, 226] width 156 height 111
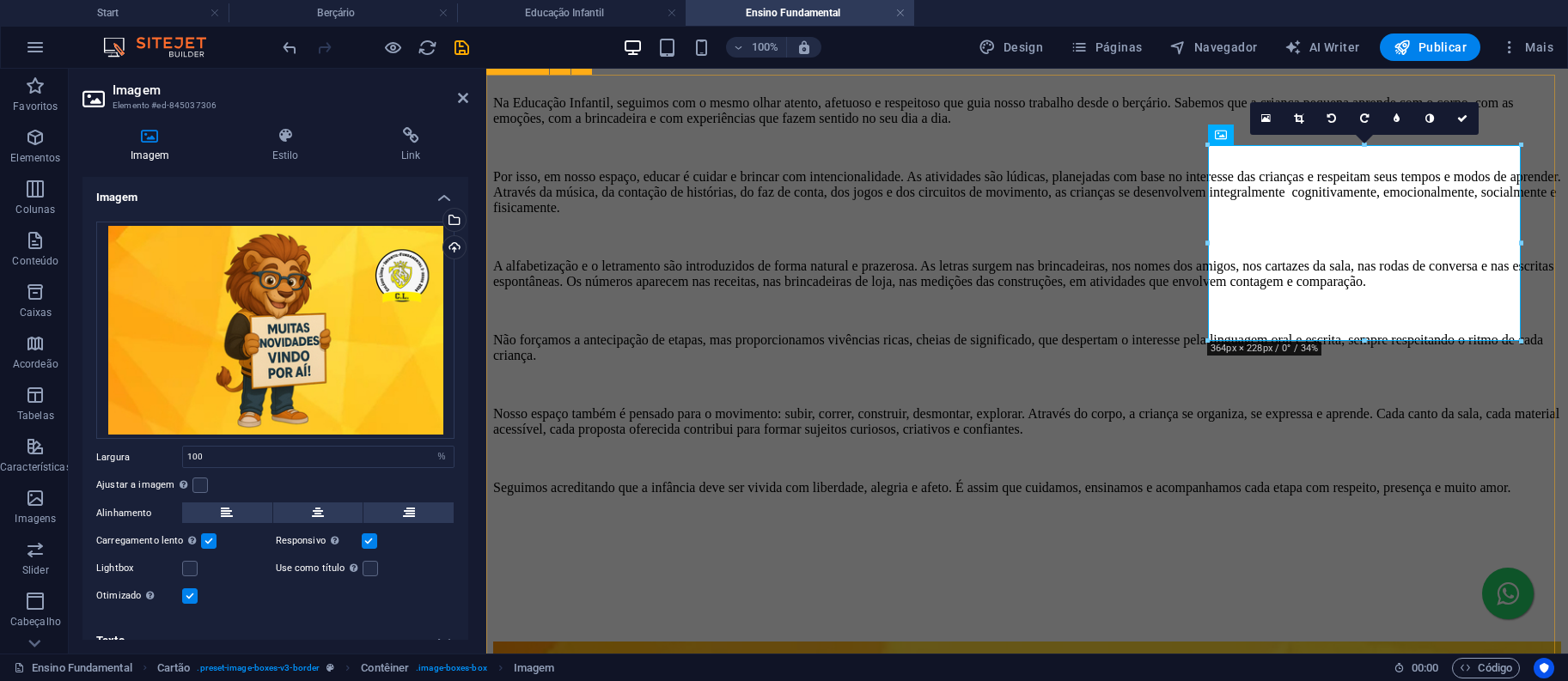
scroll to position [1684, 0]
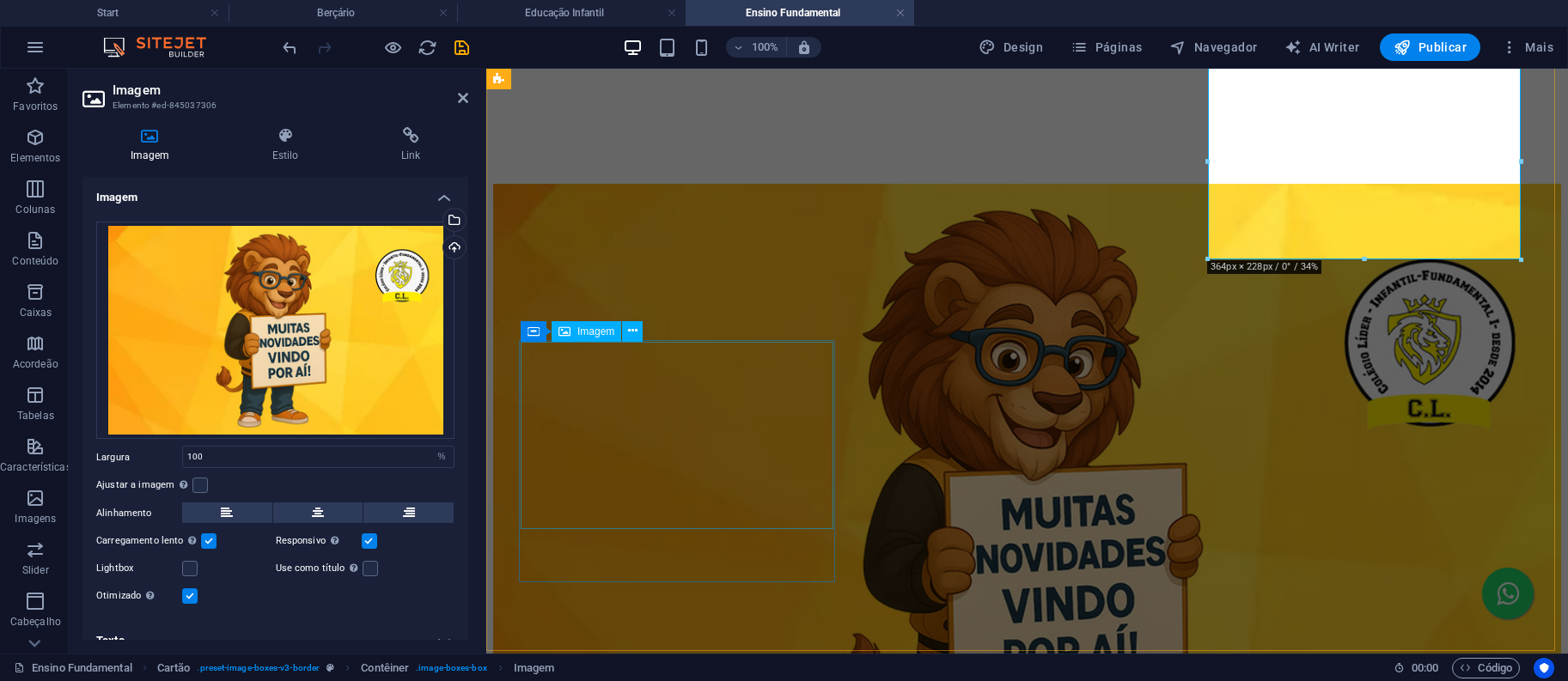
select select "%"
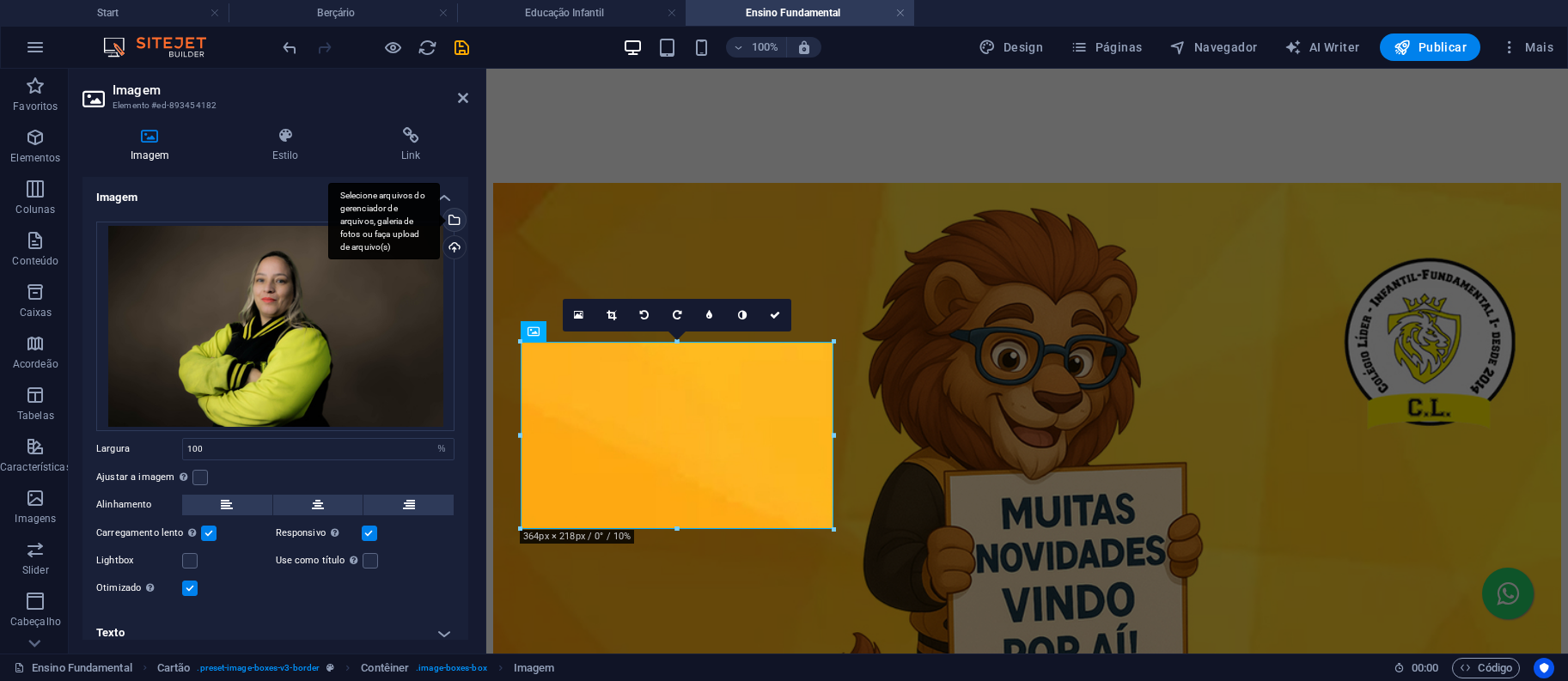
click at [450, 211] on div "Selecione arquivos do gerenciador de arquivos, galeria de fotos ou faça upload …" at bounding box center [452, 221] width 25 height 25
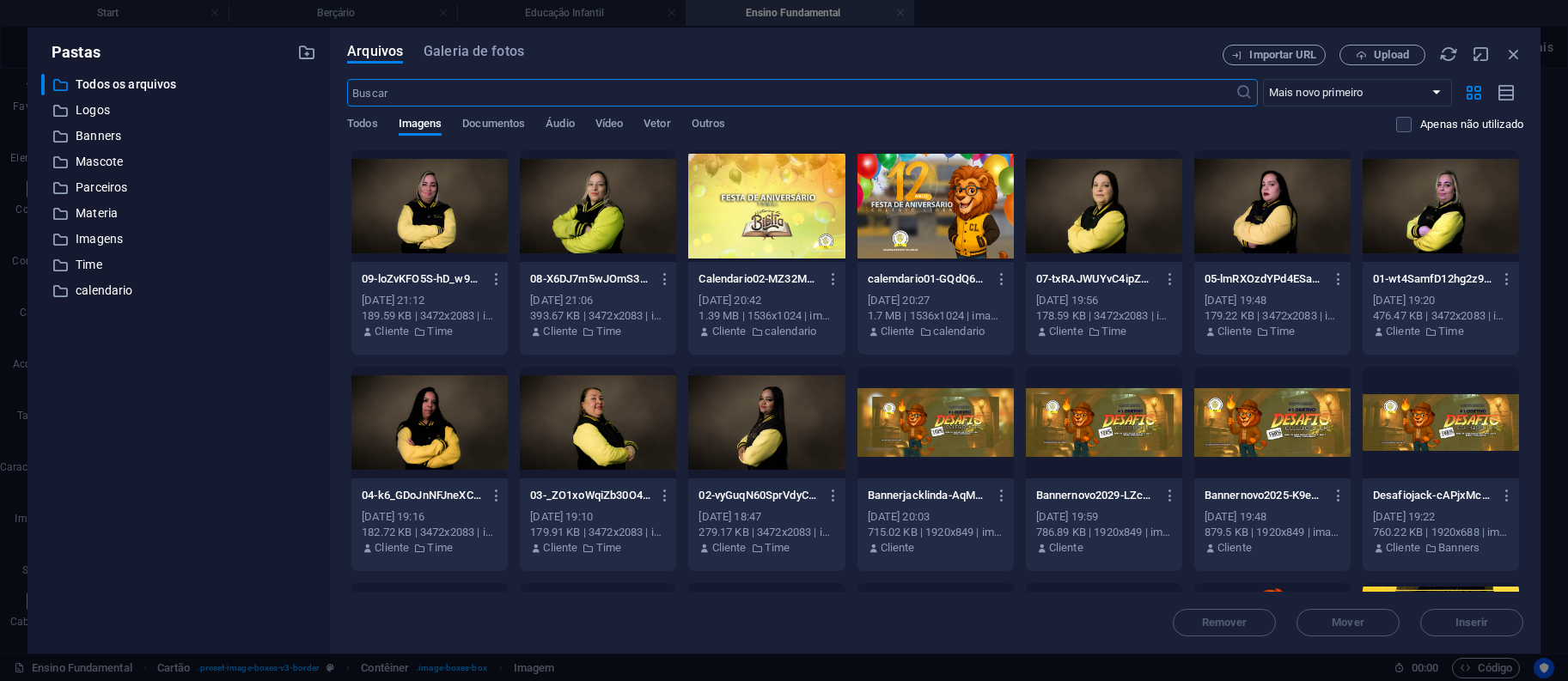
scroll to position [629, 0]
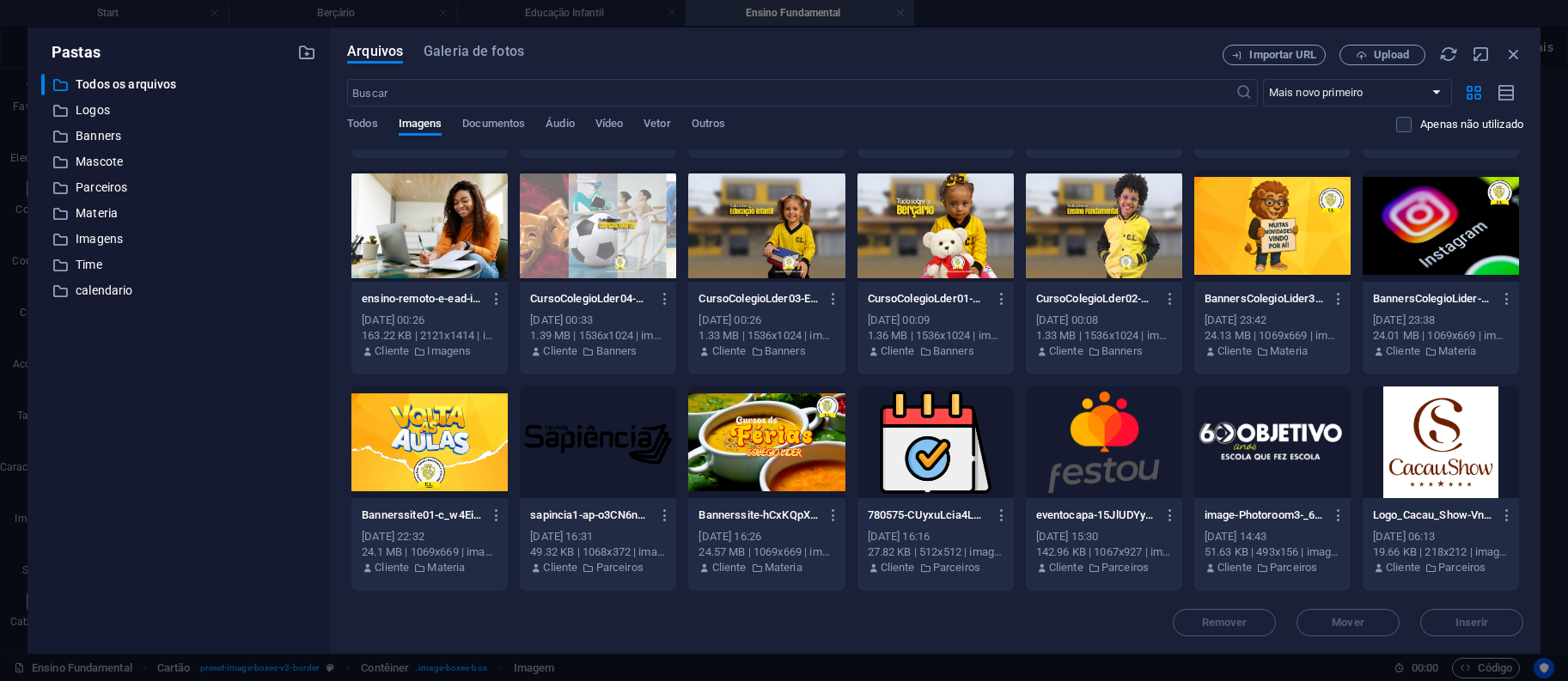
click at [1293, 269] on div at bounding box center [1272, 226] width 156 height 111
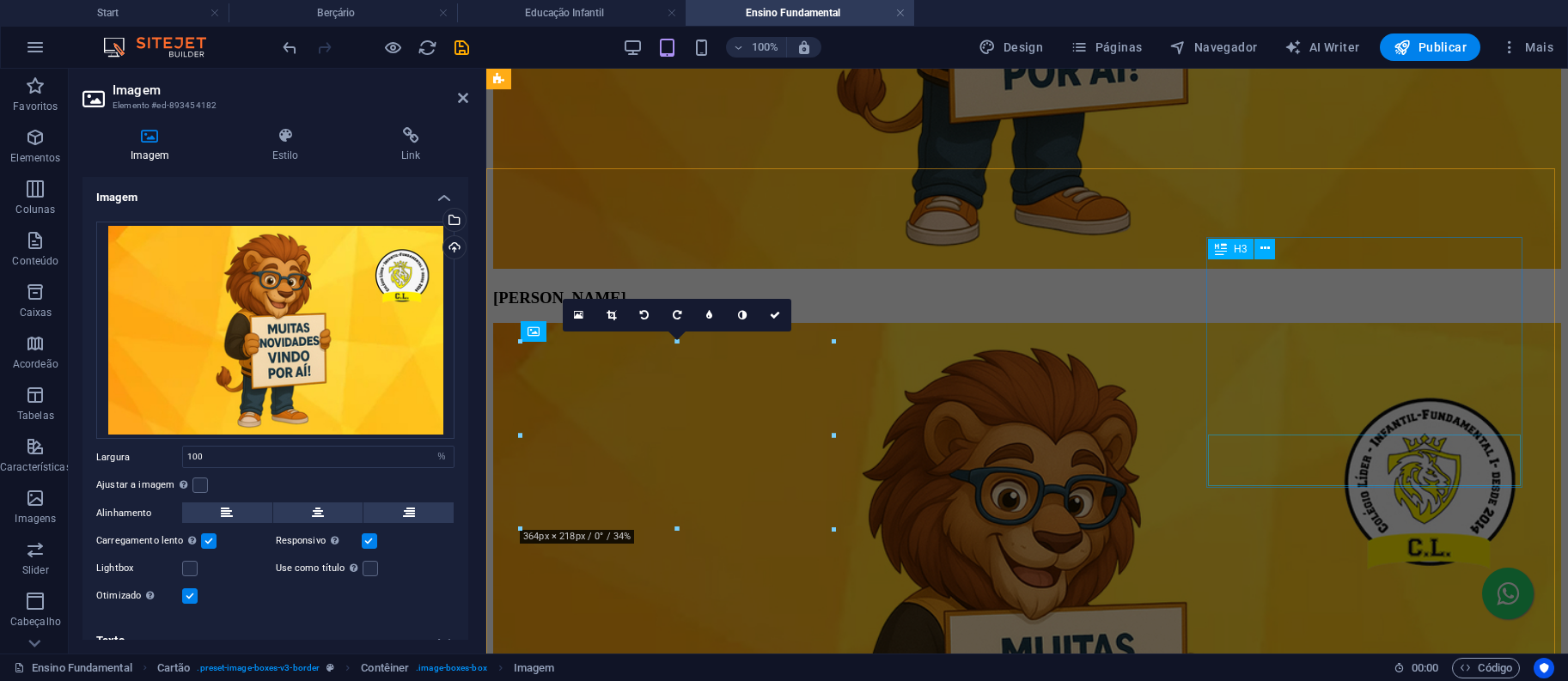
scroll to position [0, 0]
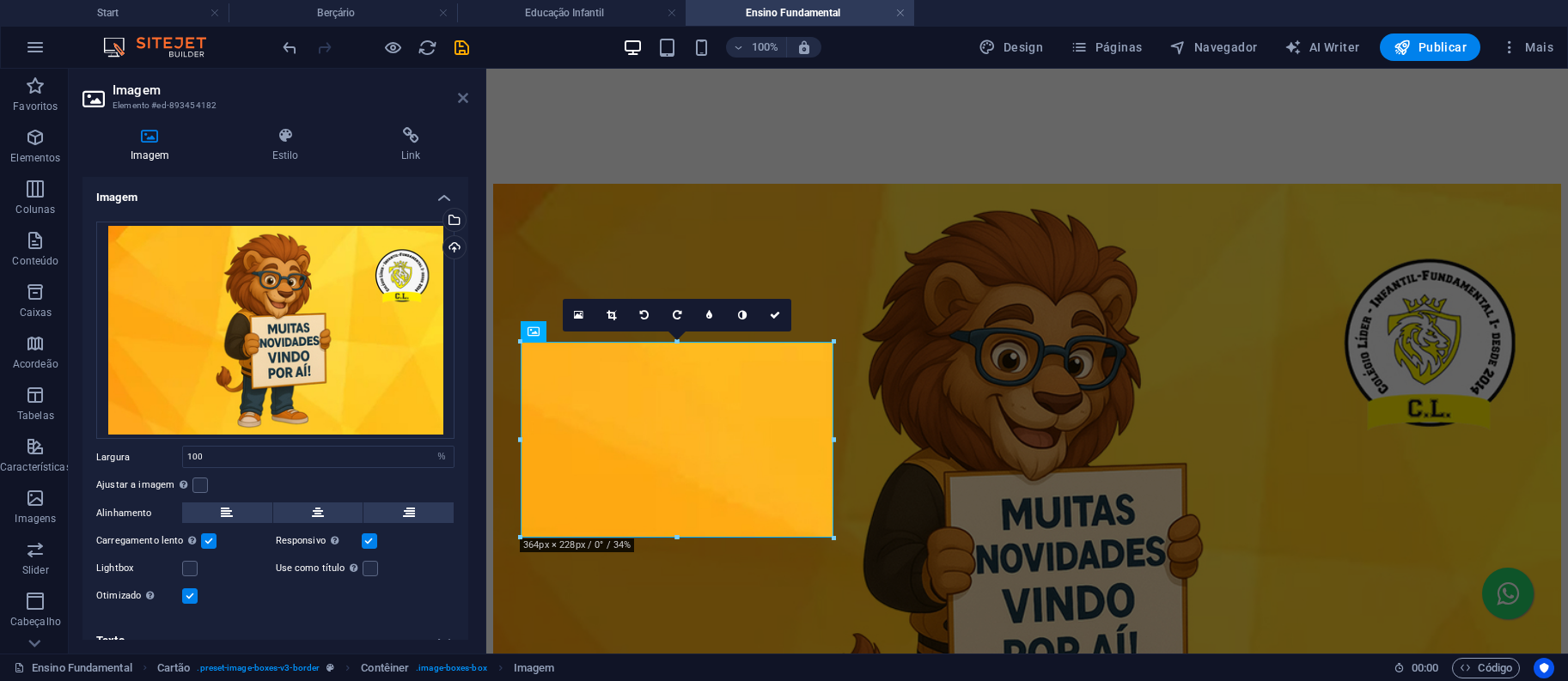
click at [463, 97] on icon at bounding box center [464, 98] width 11 height 14
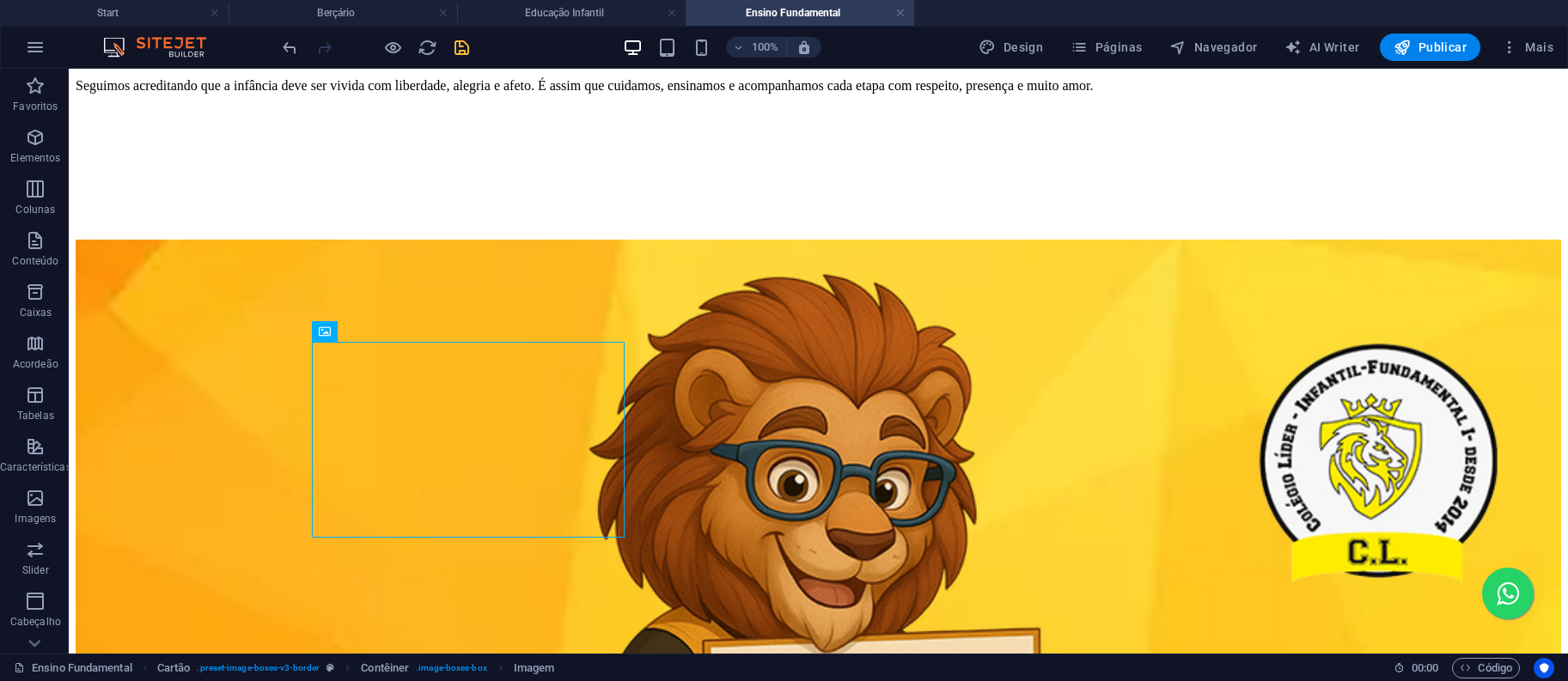
click at [458, 47] on icon "save" at bounding box center [462, 47] width 20 height 20
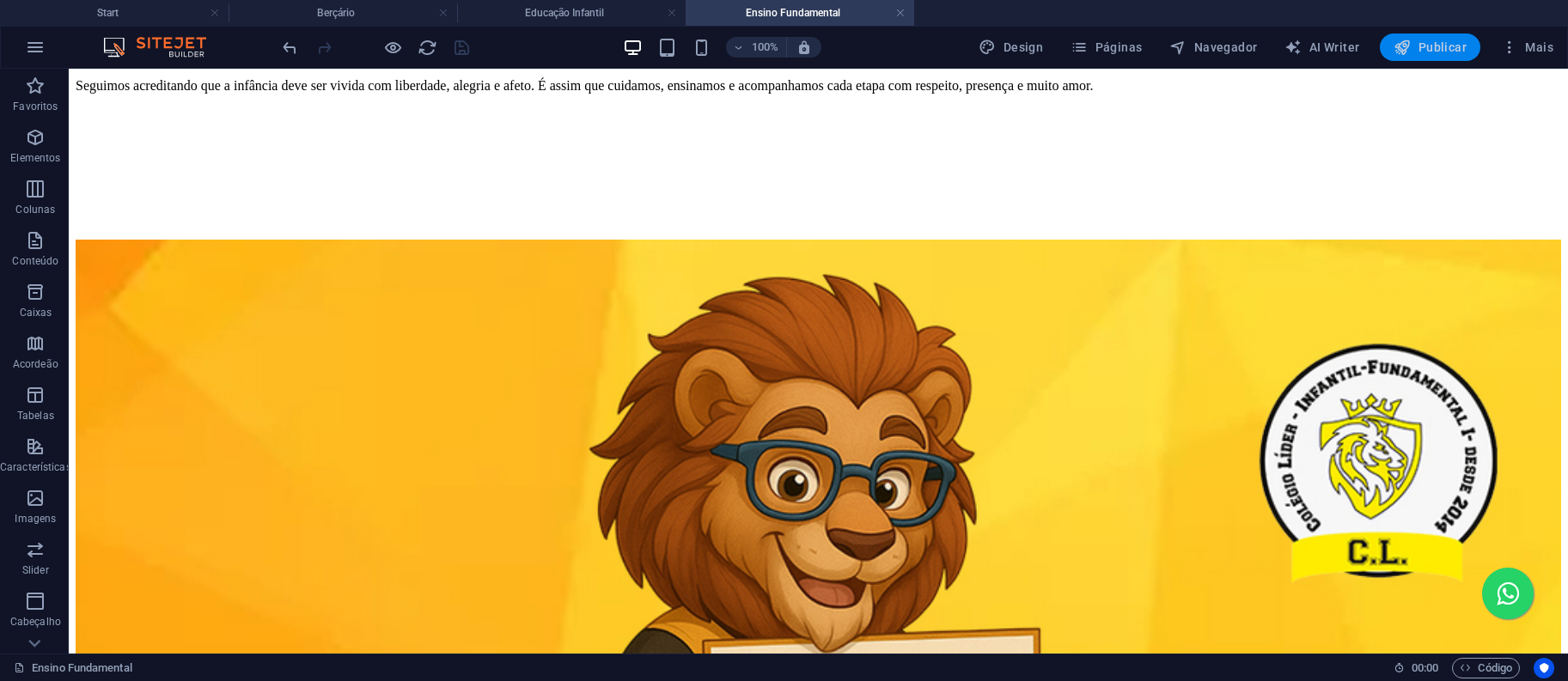
click at [1429, 45] on span "Publicar" at bounding box center [1429, 47] width 73 height 18
